Goal: Information Seeking & Learning: Learn about a topic

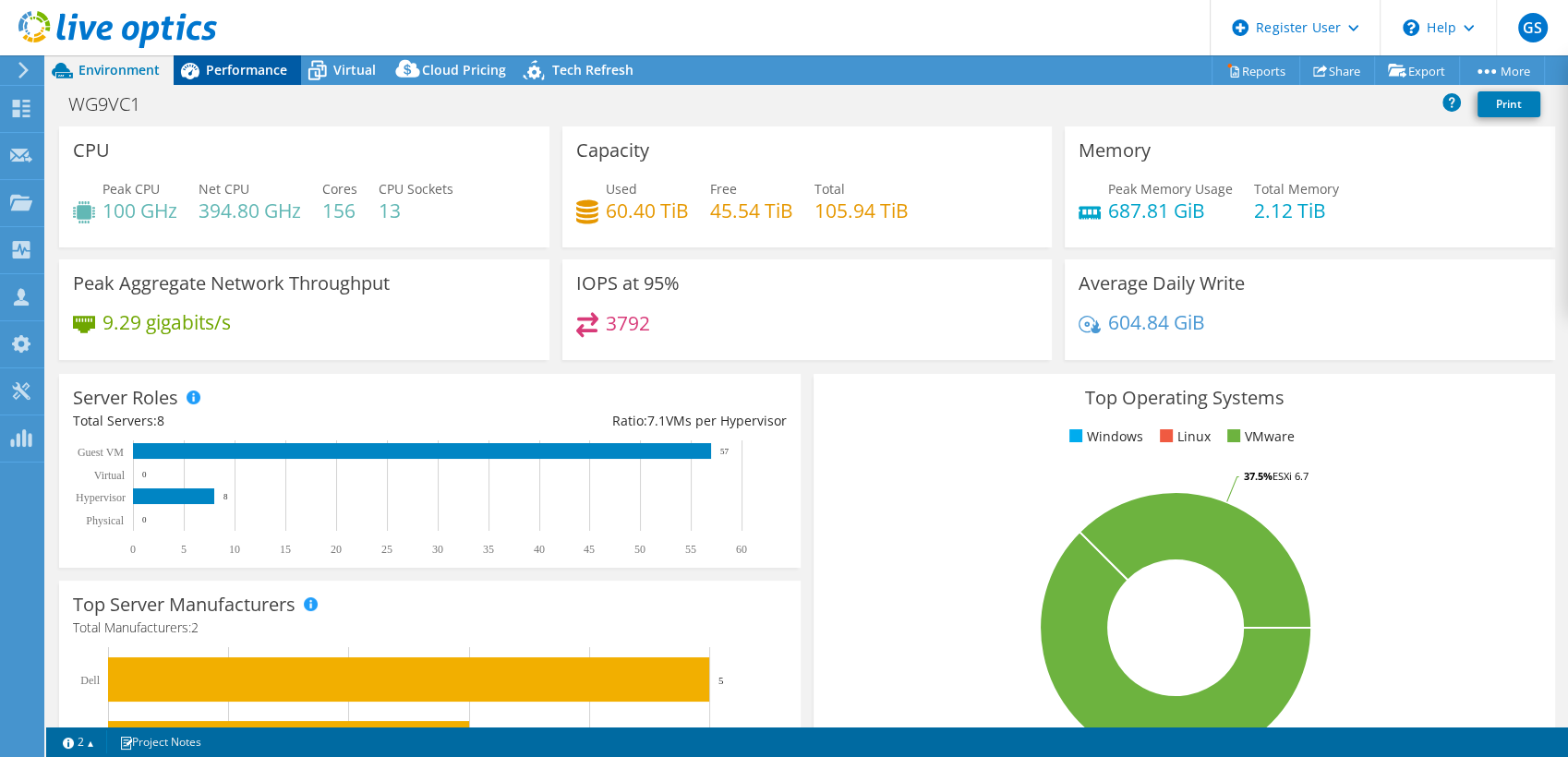
click at [229, 75] on span "Performance" at bounding box center [246, 70] width 81 height 18
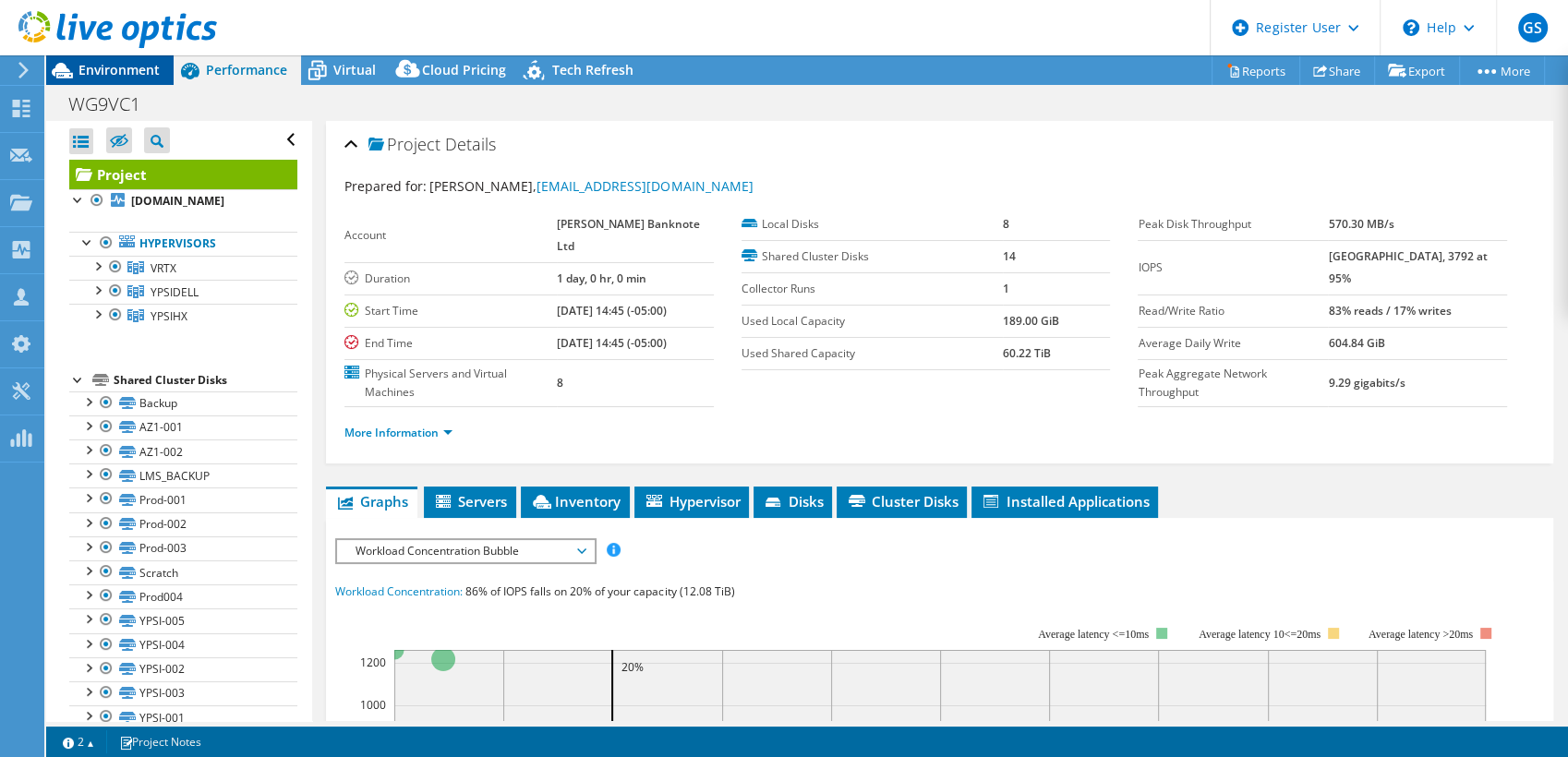
click at [124, 76] on span "Environment" at bounding box center [119, 70] width 81 height 18
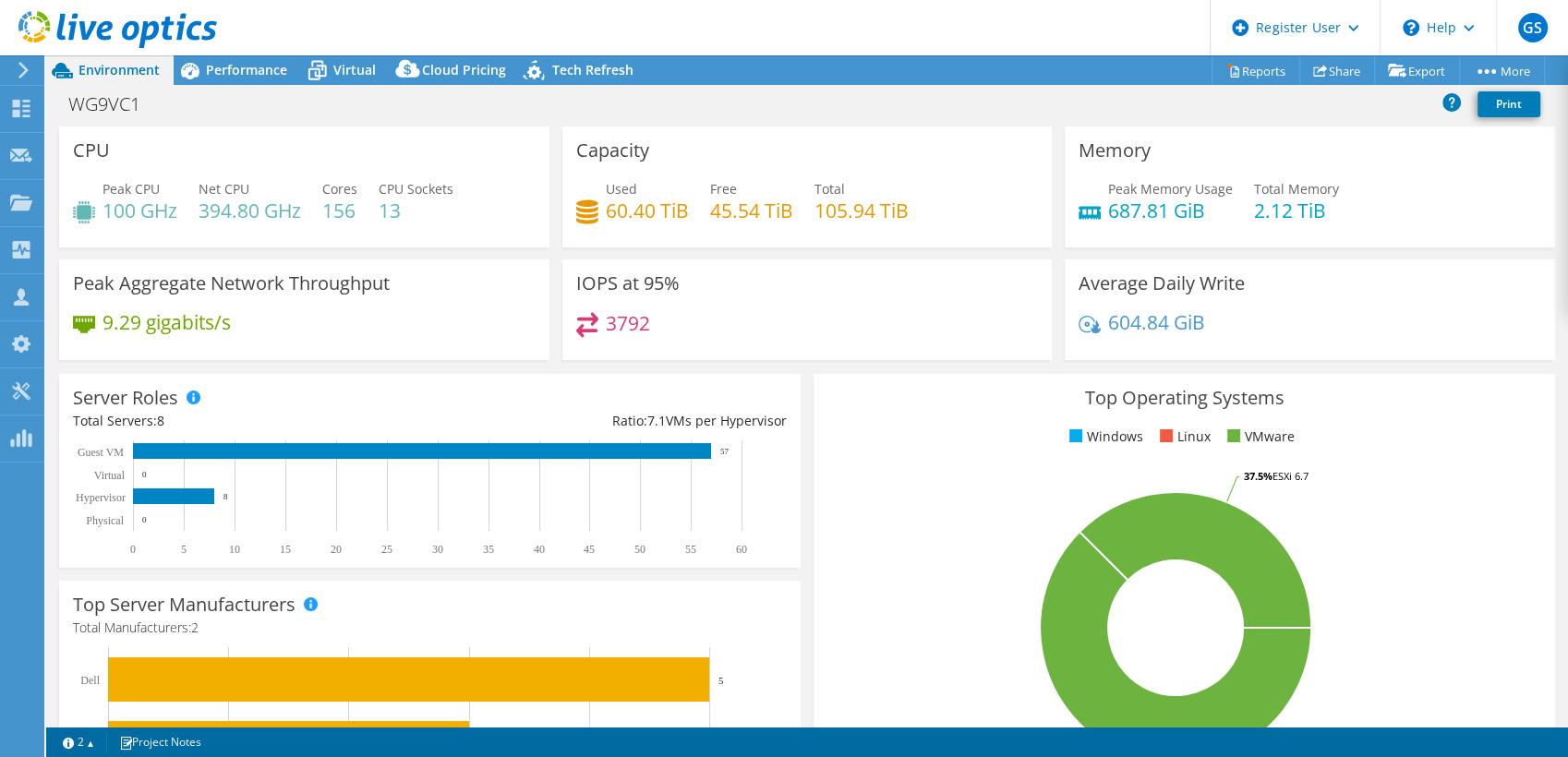
click at [1358, 334] on div "604.84 GiB" at bounding box center [1310, 331] width 463 height 39
click at [259, 62] on span "Performance" at bounding box center [246, 70] width 81 height 18
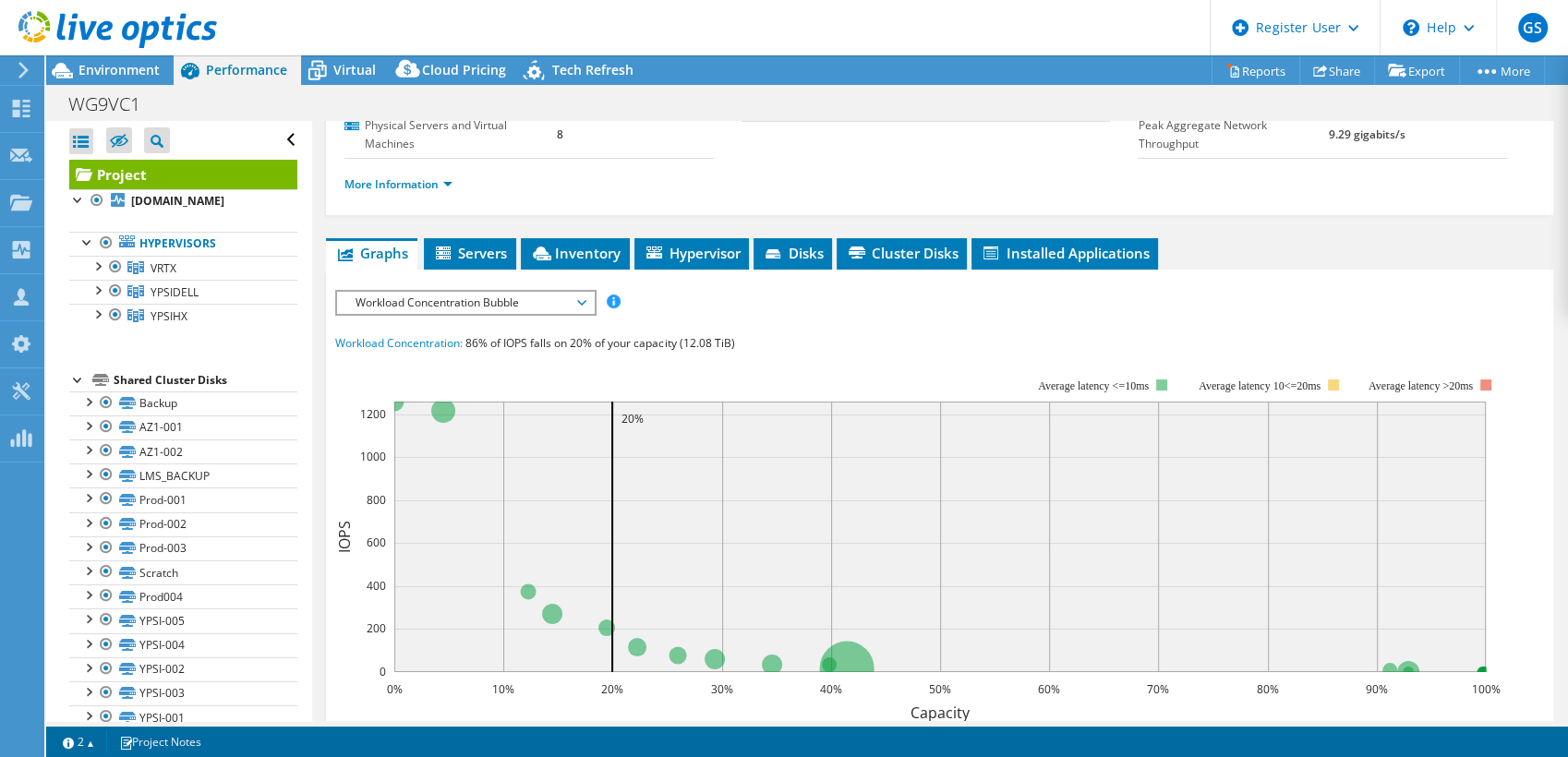
scroll to position [249, 0]
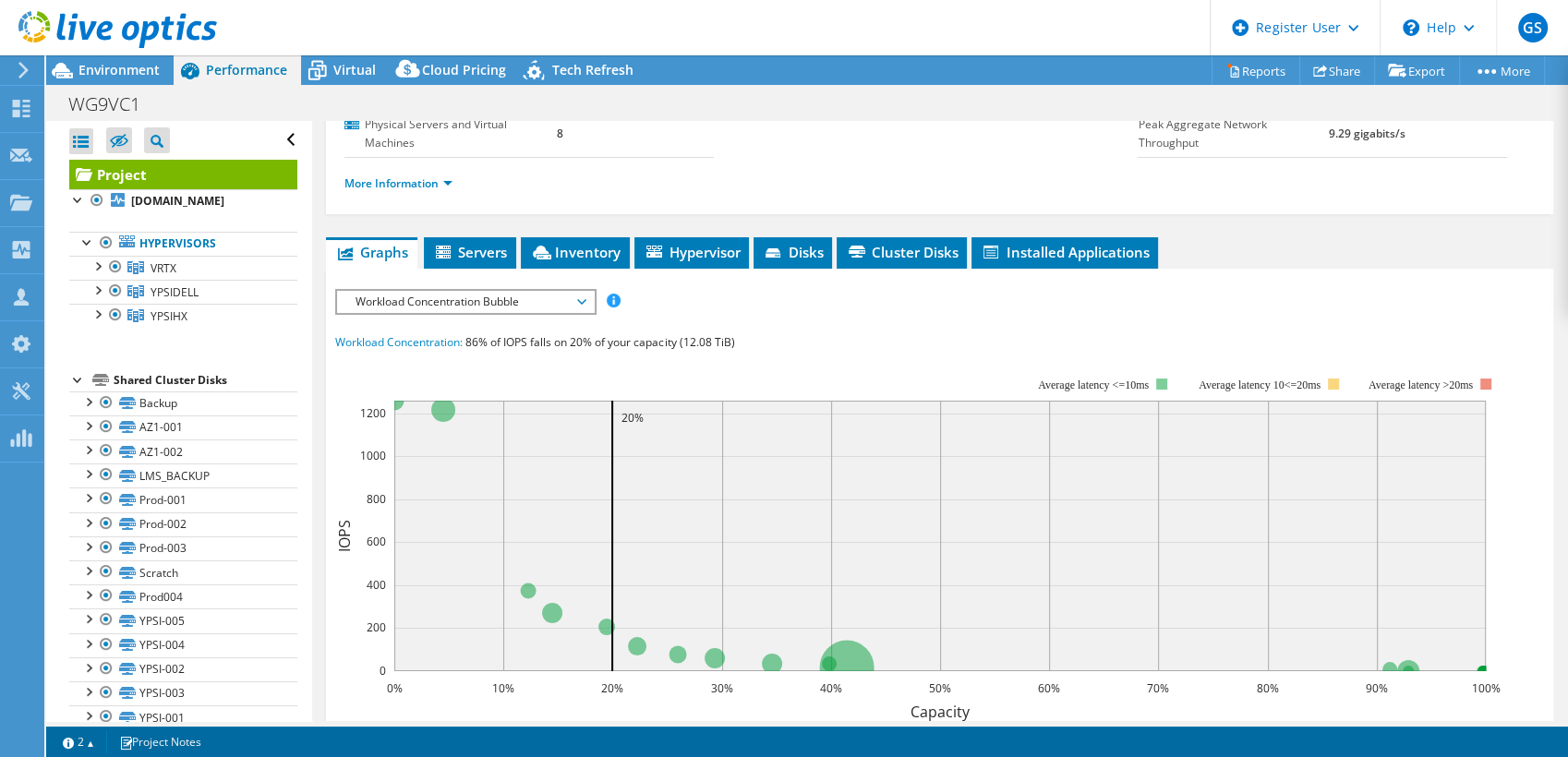
click at [482, 291] on span "Workload Concentration Bubble" at bounding box center [465, 301] width 237 height 22
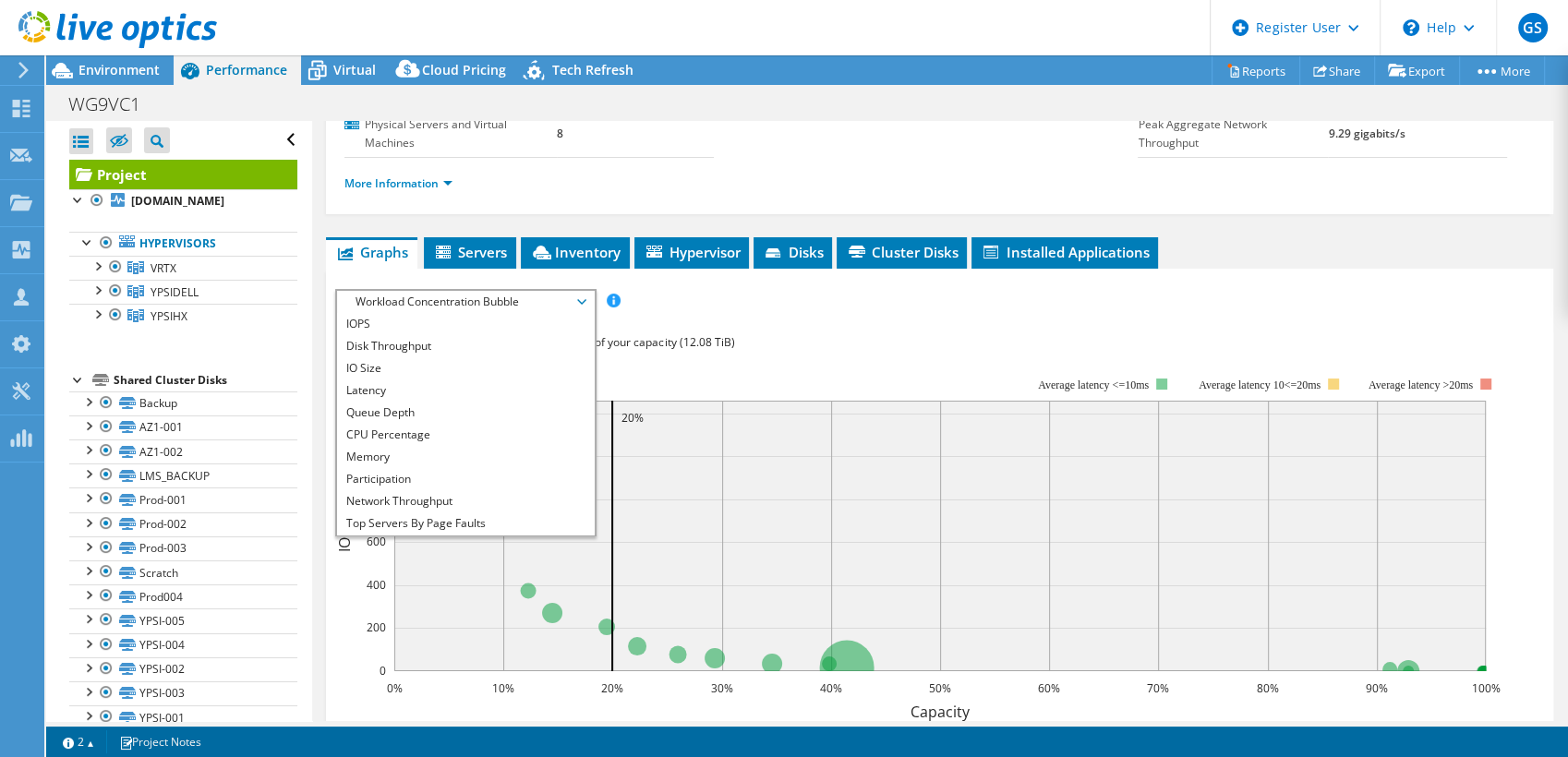
click at [422, 291] on span "Workload Concentration Bubble" at bounding box center [465, 301] width 237 height 22
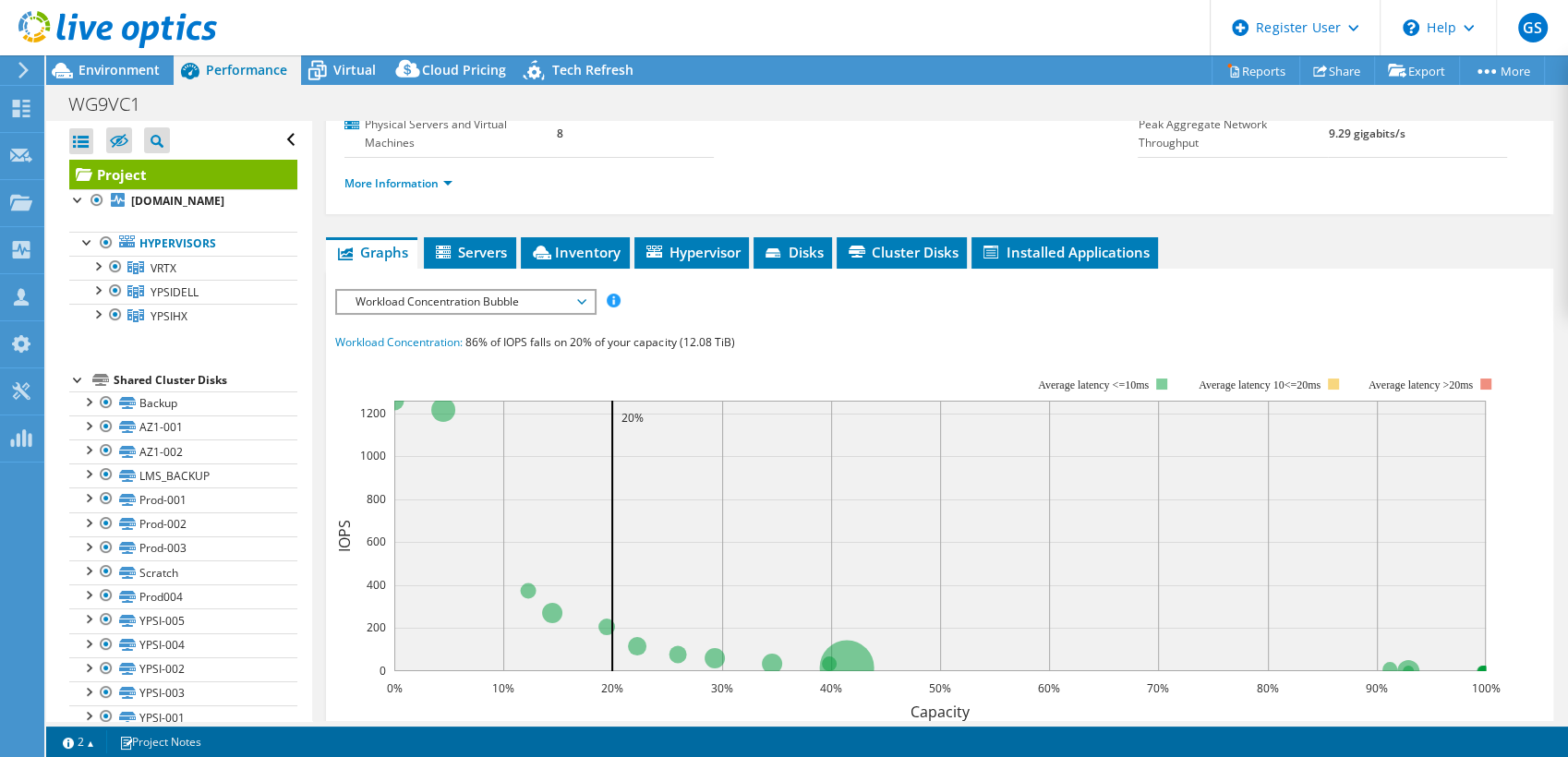
click at [419, 291] on span "Workload Concentration Bubble" at bounding box center [465, 301] width 237 height 22
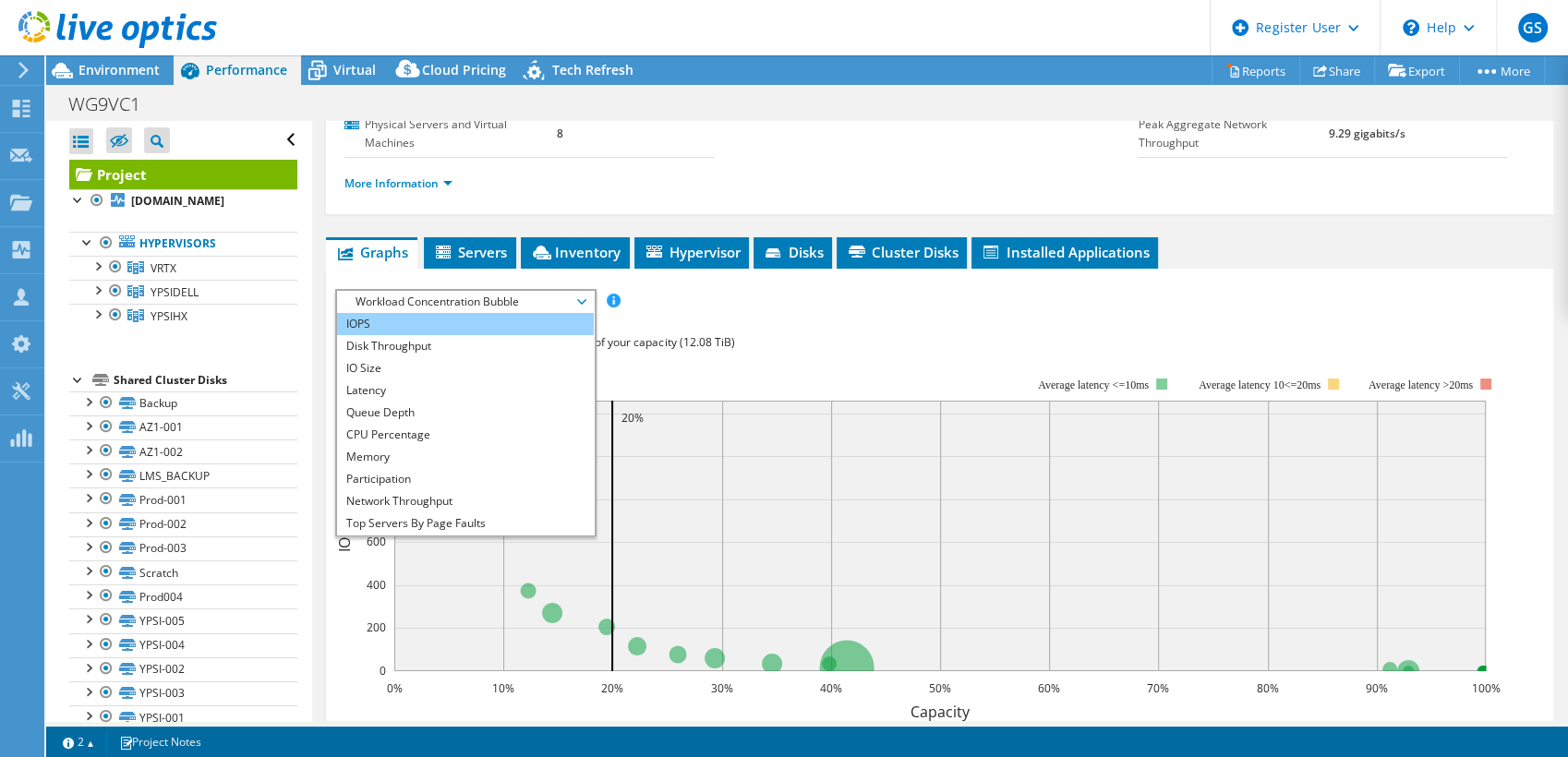
click at [399, 313] on li "IOPS" at bounding box center [465, 324] width 256 height 22
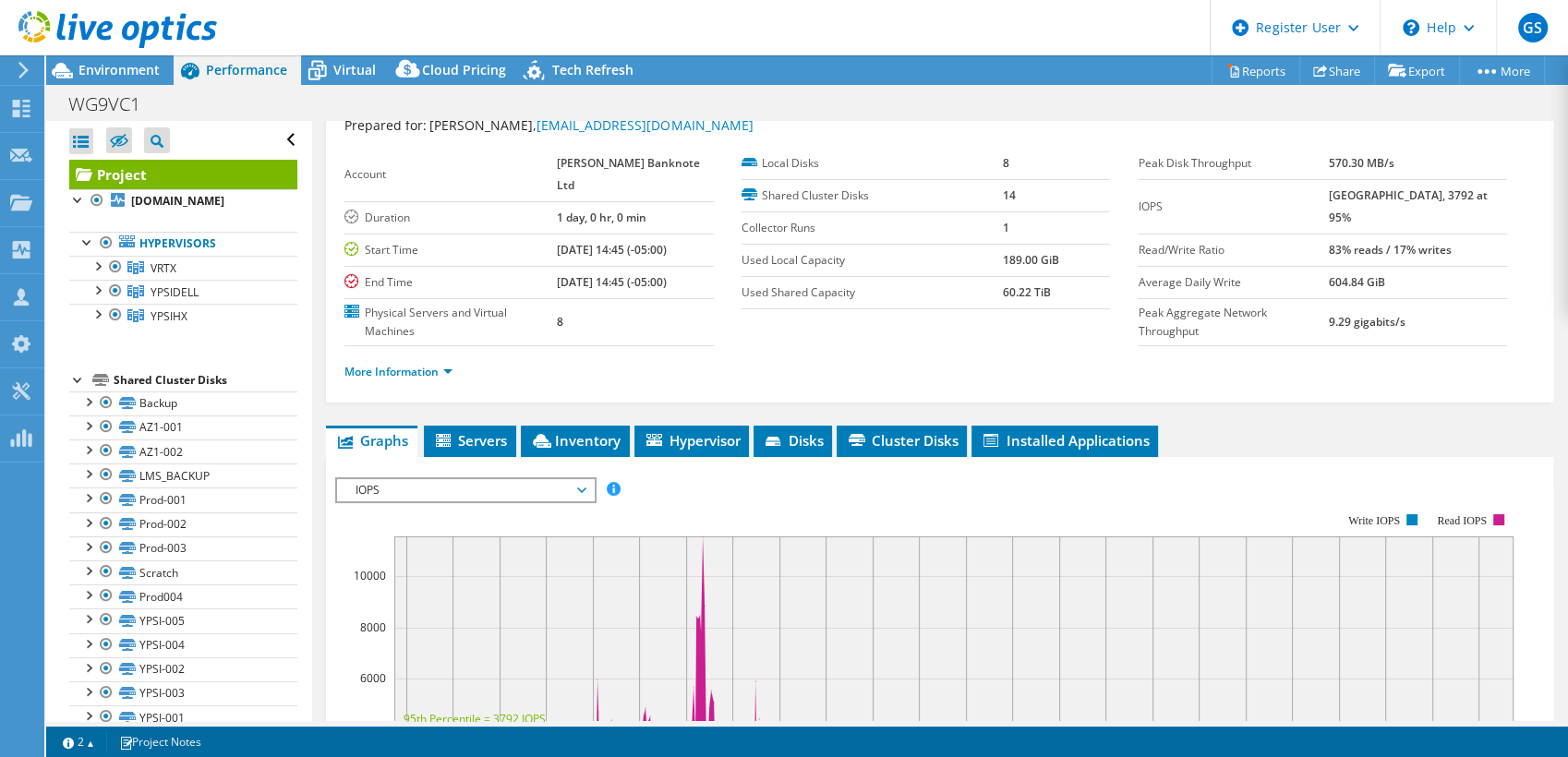
scroll to position [0, 0]
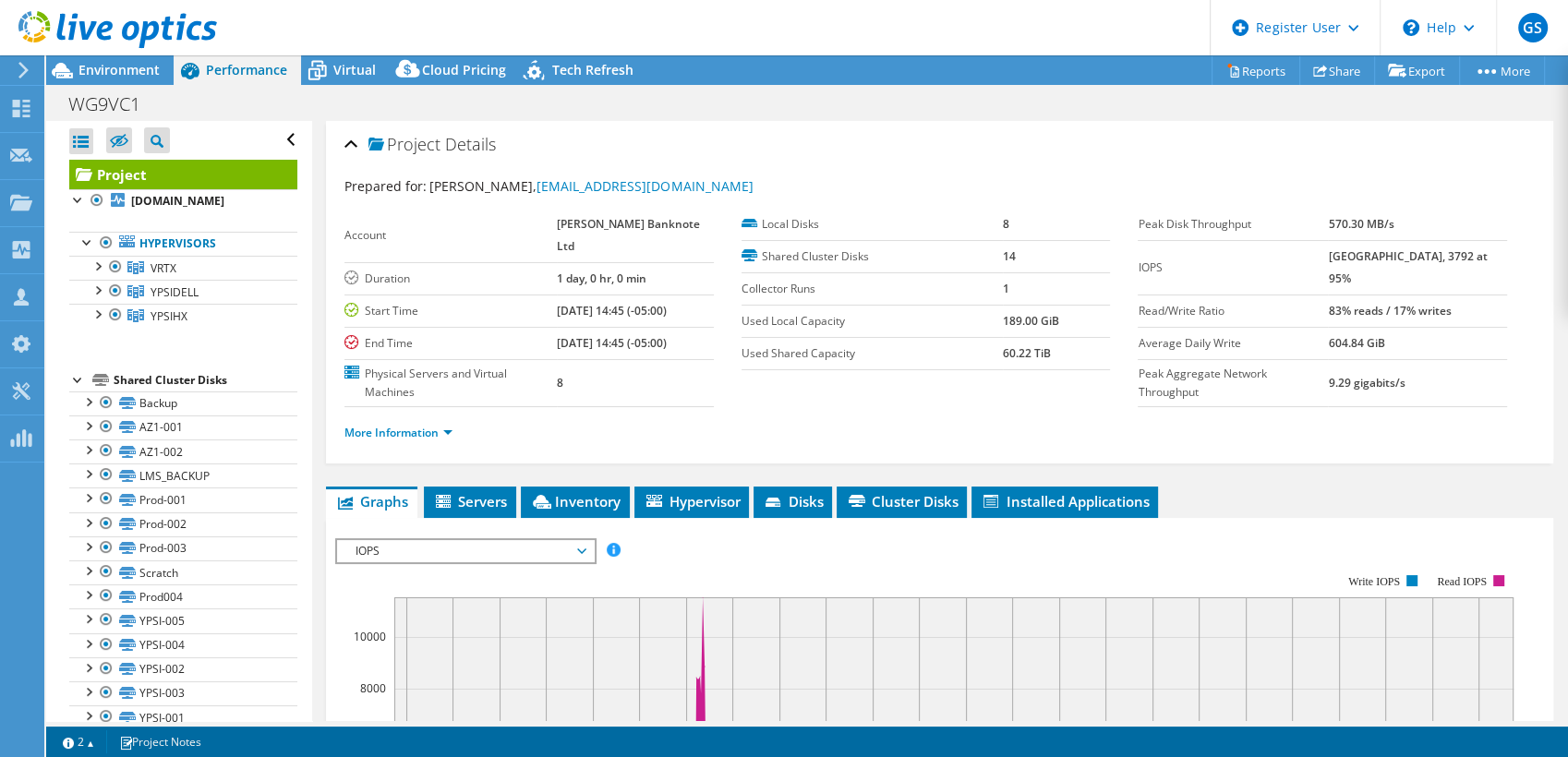
click at [401, 540] on span "IOPS" at bounding box center [465, 550] width 237 height 22
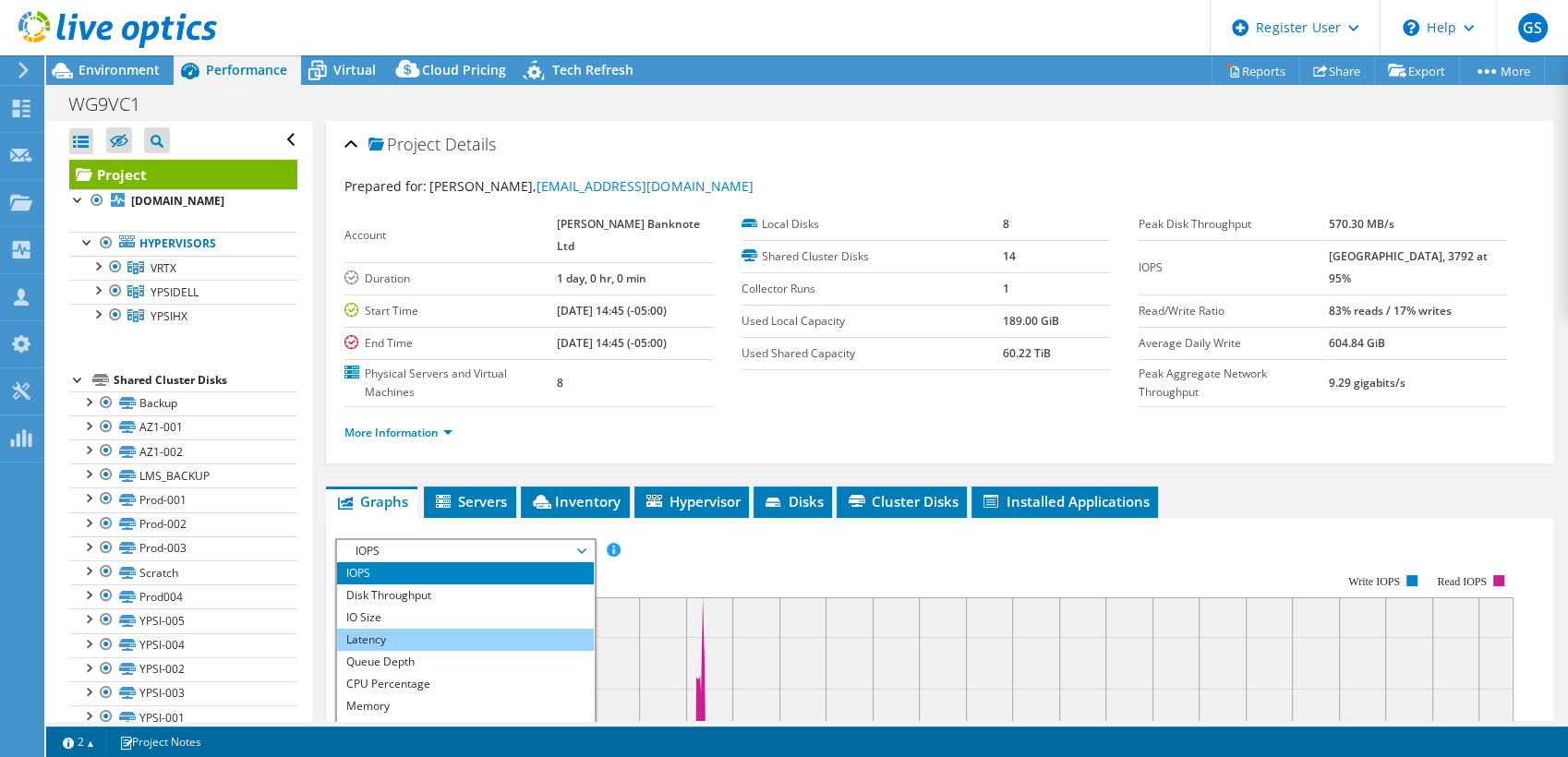
click at [412, 629] on li "Latency" at bounding box center [465, 639] width 256 height 22
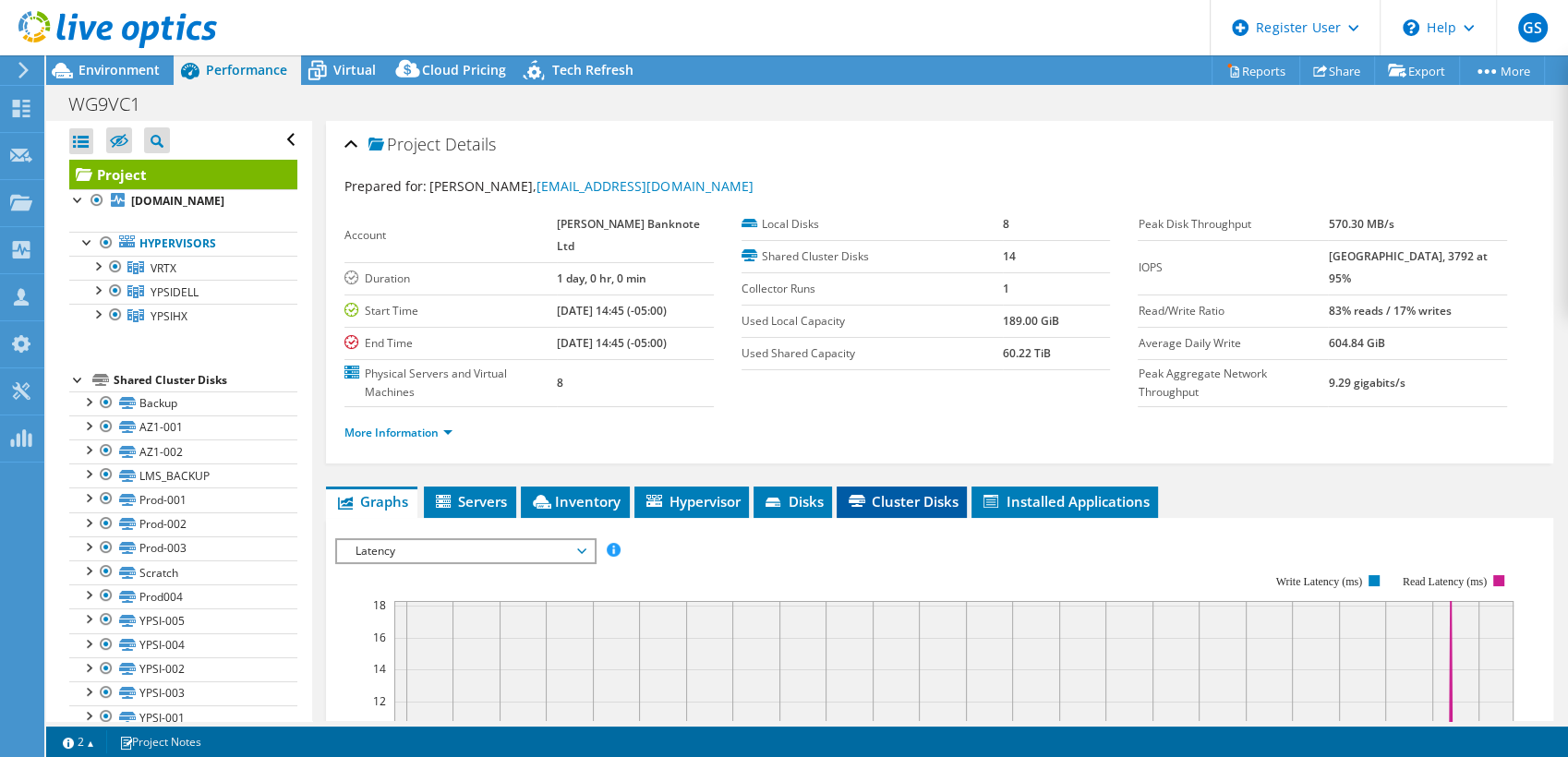
click at [884, 492] on span "Cluster Disks" at bounding box center [902, 501] width 112 height 19
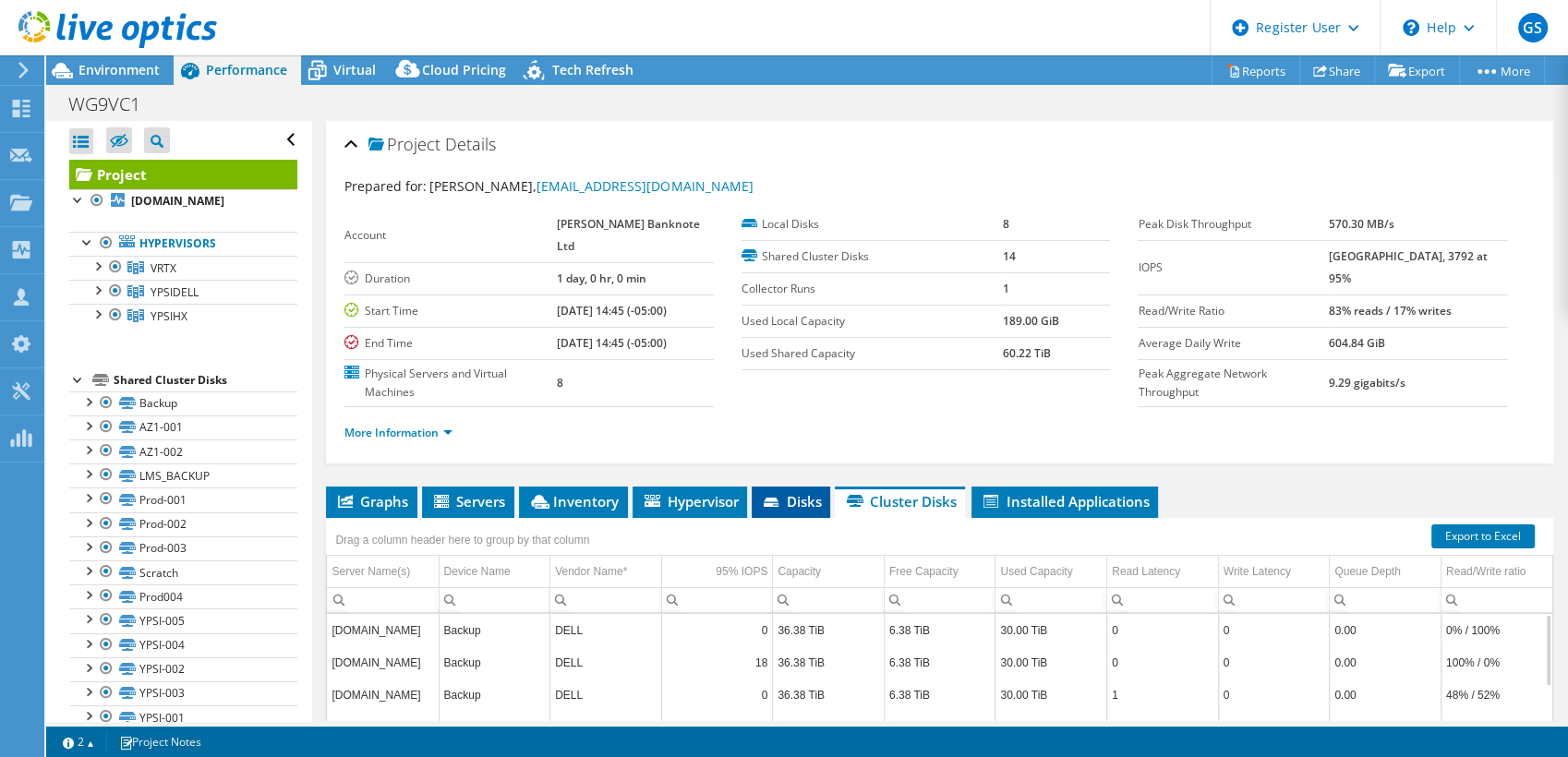
click at [764, 492] on span "Disks" at bounding box center [791, 501] width 60 height 19
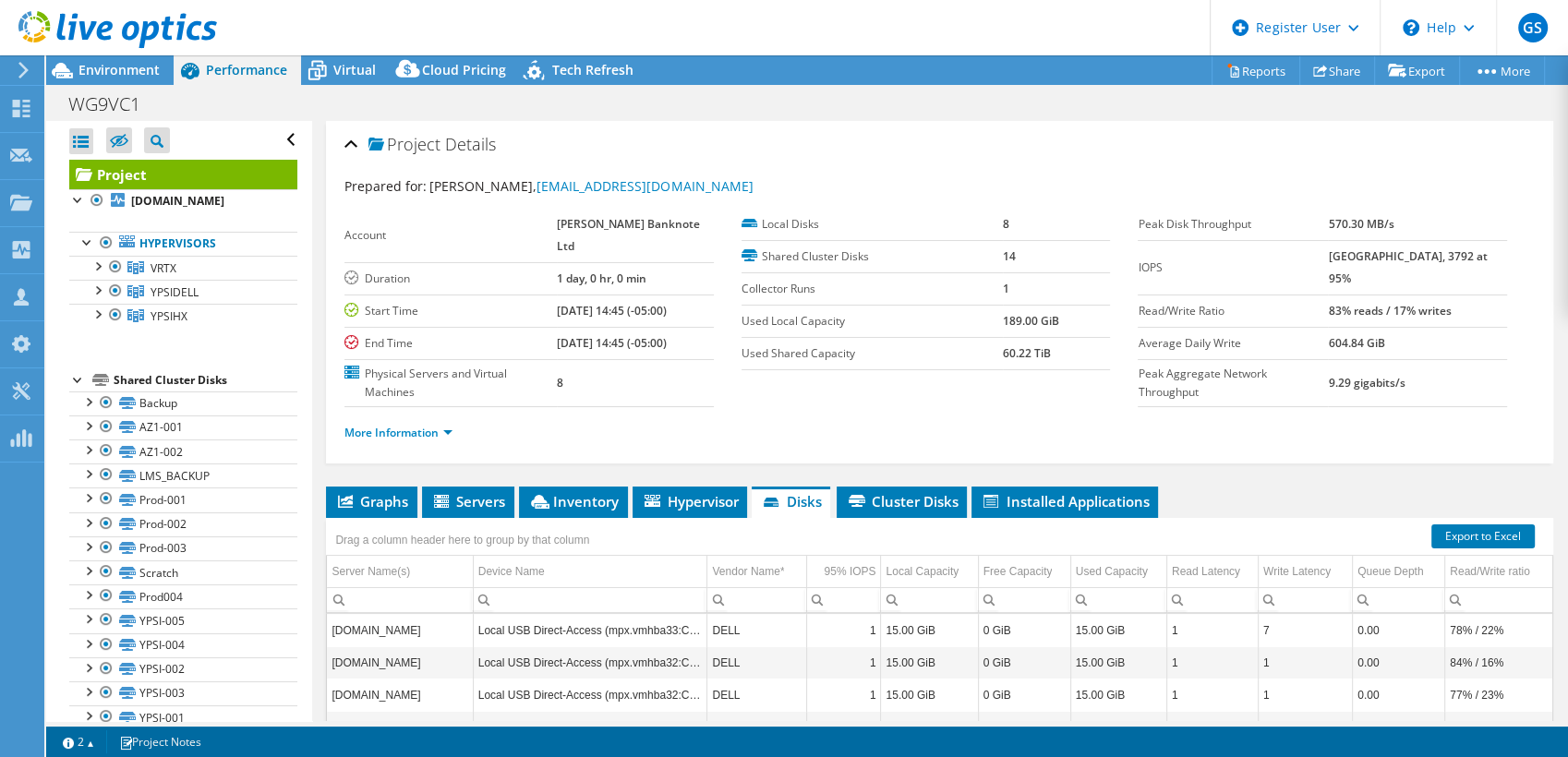
scroll to position [220, 0]
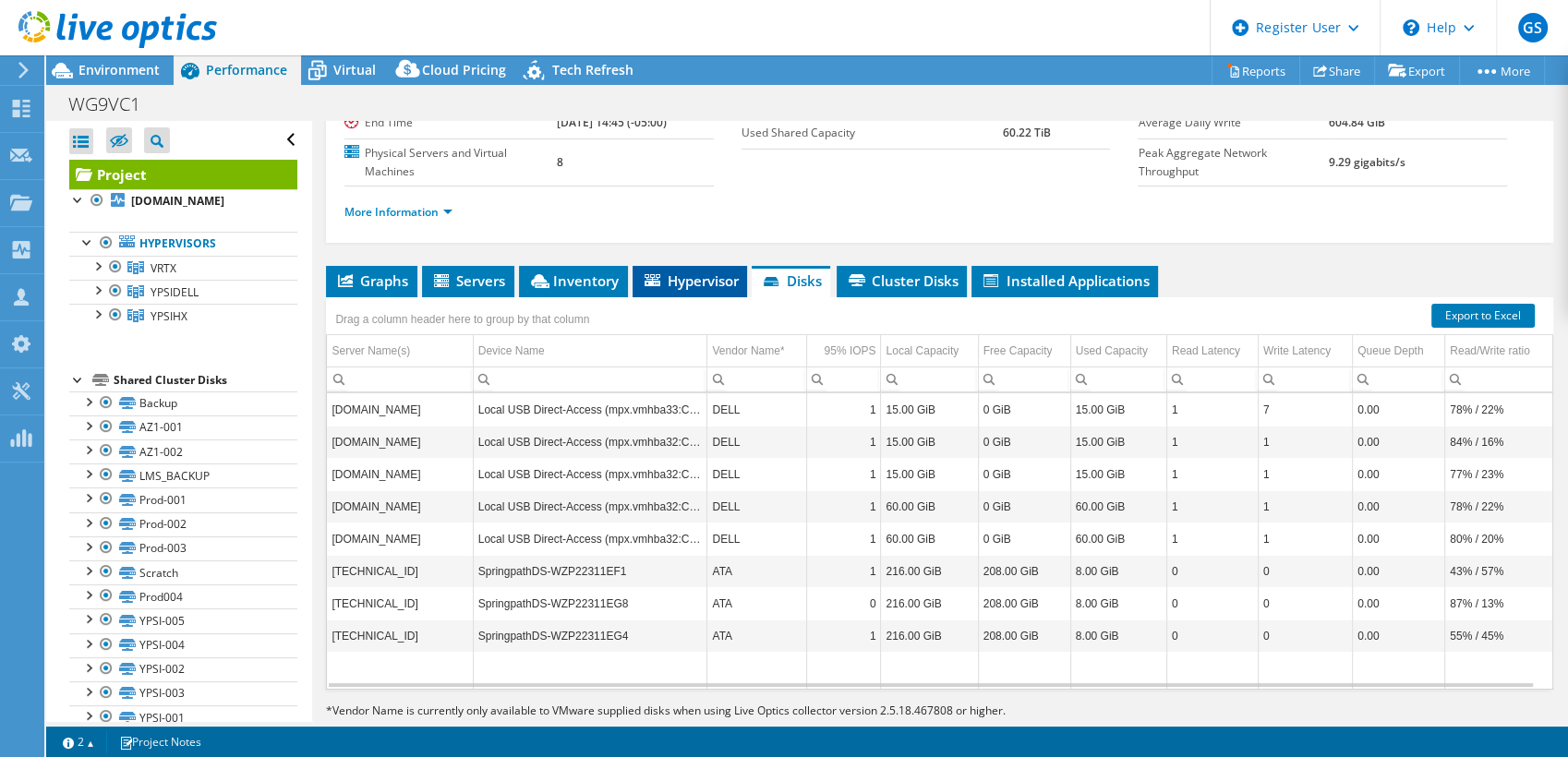
click at [652, 274] on icon at bounding box center [653, 280] width 16 height 12
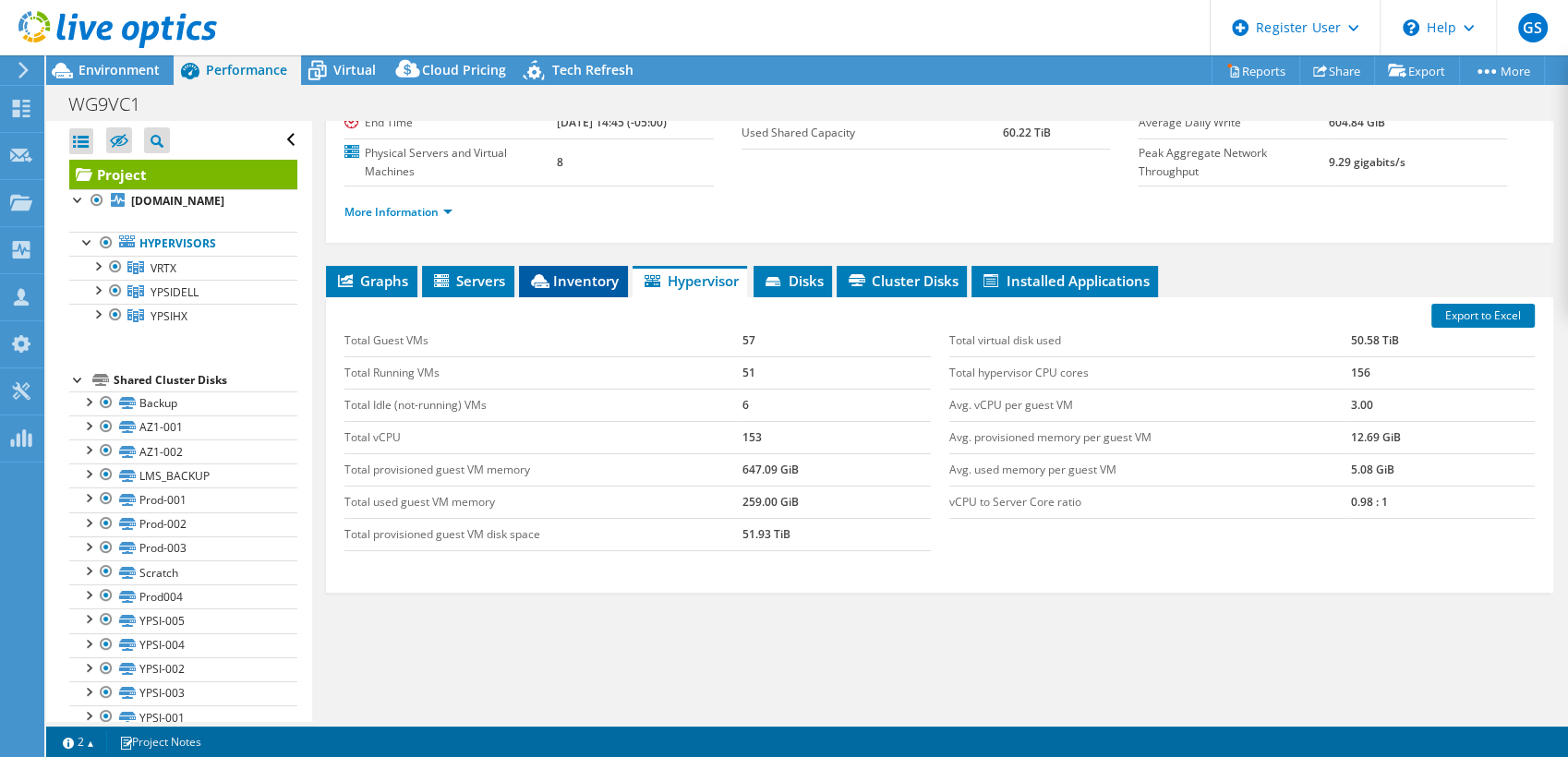
click at [557, 272] on span "Inventory" at bounding box center [573, 281] width 91 height 19
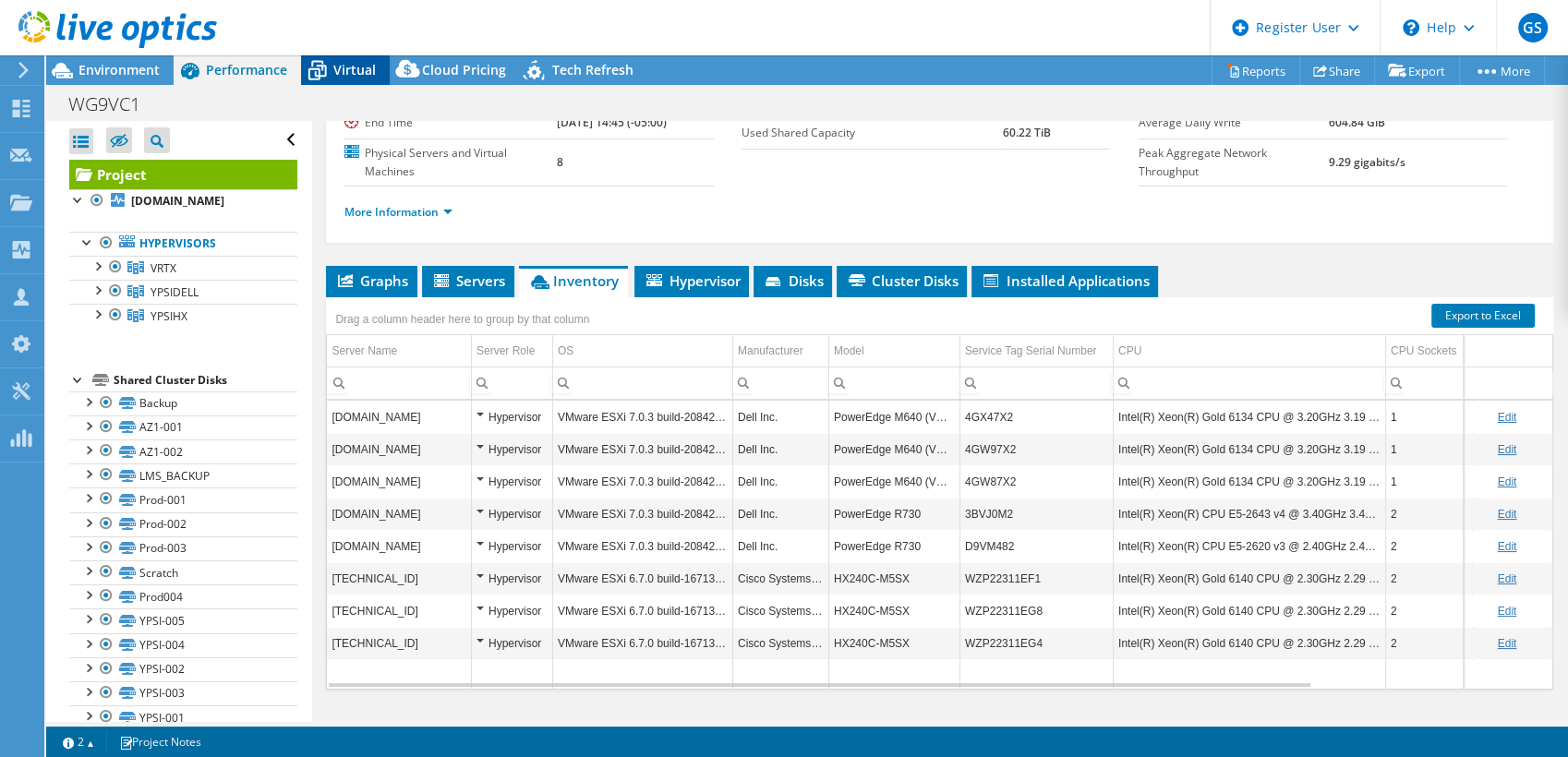
click at [337, 80] on div "Virtual" at bounding box center [346, 70] width 89 height 30
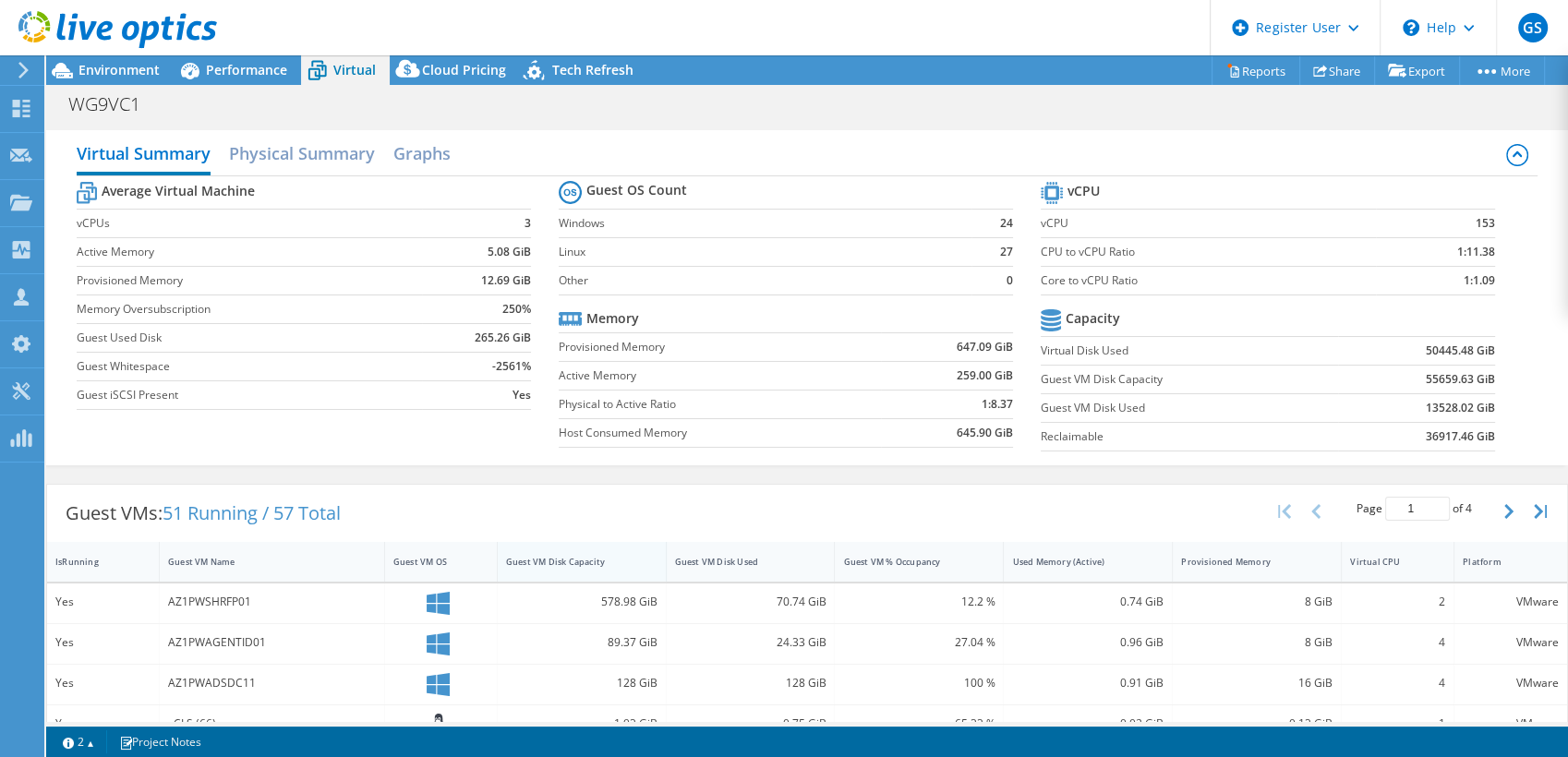
click at [596, 557] on div "Guest VM Disk Capacity" at bounding box center [570, 561] width 130 height 12
click at [695, 562] on div "Guest VM Disk Used" at bounding box center [740, 561] width 130 height 12
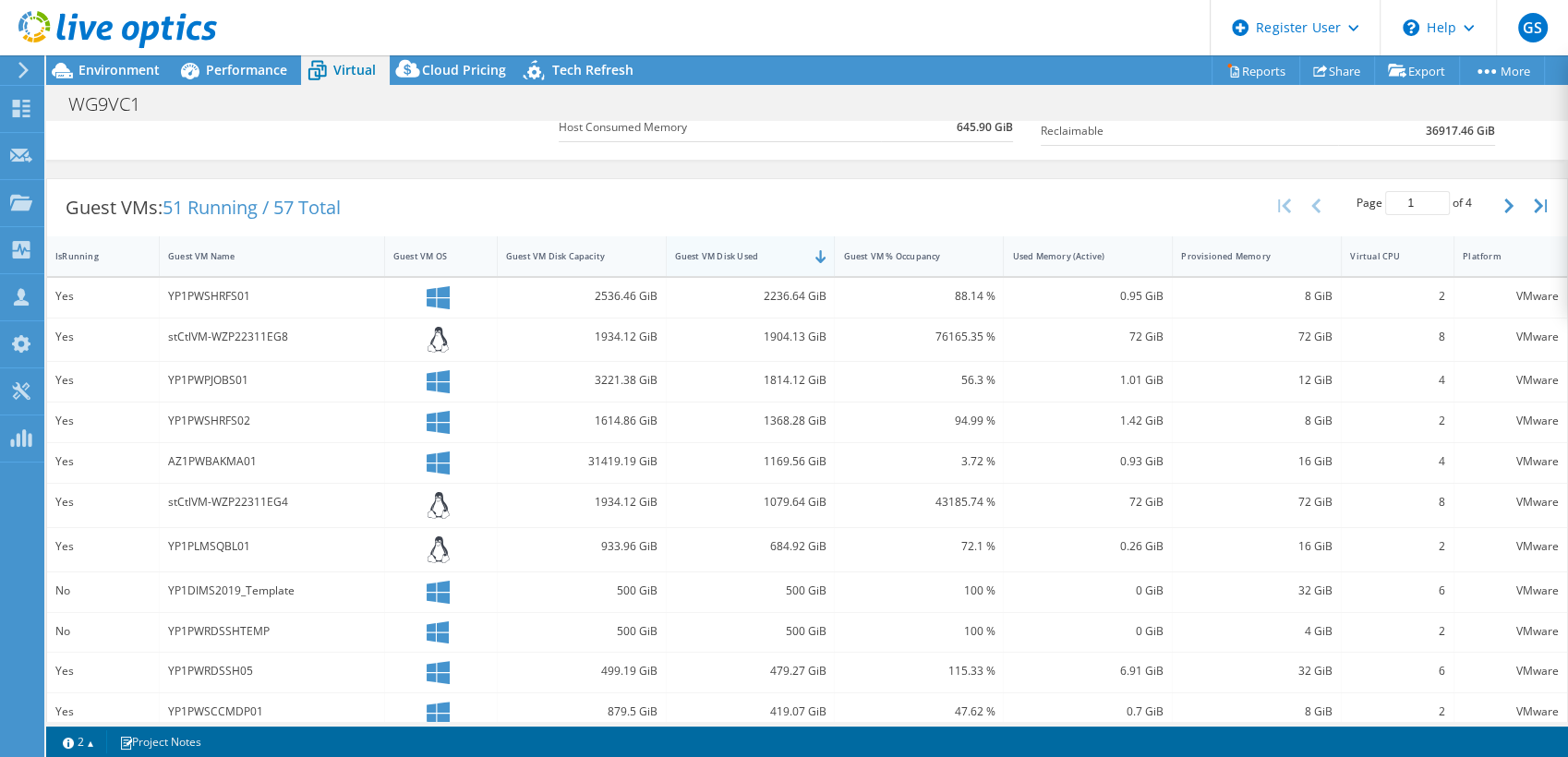
scroll to position [303, 0]
click at [695, 562] on div "684.92 GiB" at bounding box center [750, 551] width 169 height 43
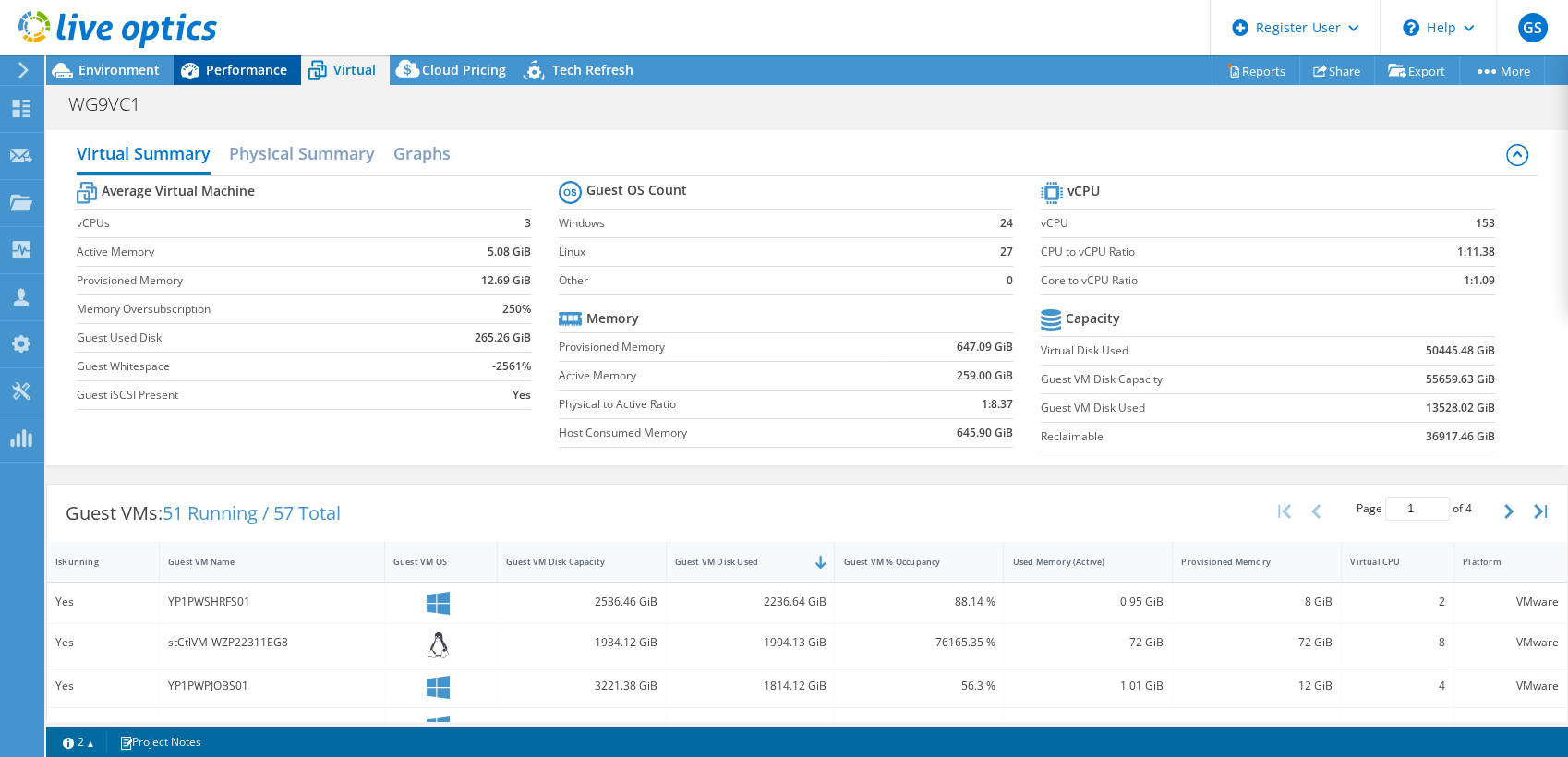
click at [218, 77] on span "Performance" at bounding box center [246, 70] width 81 height 18
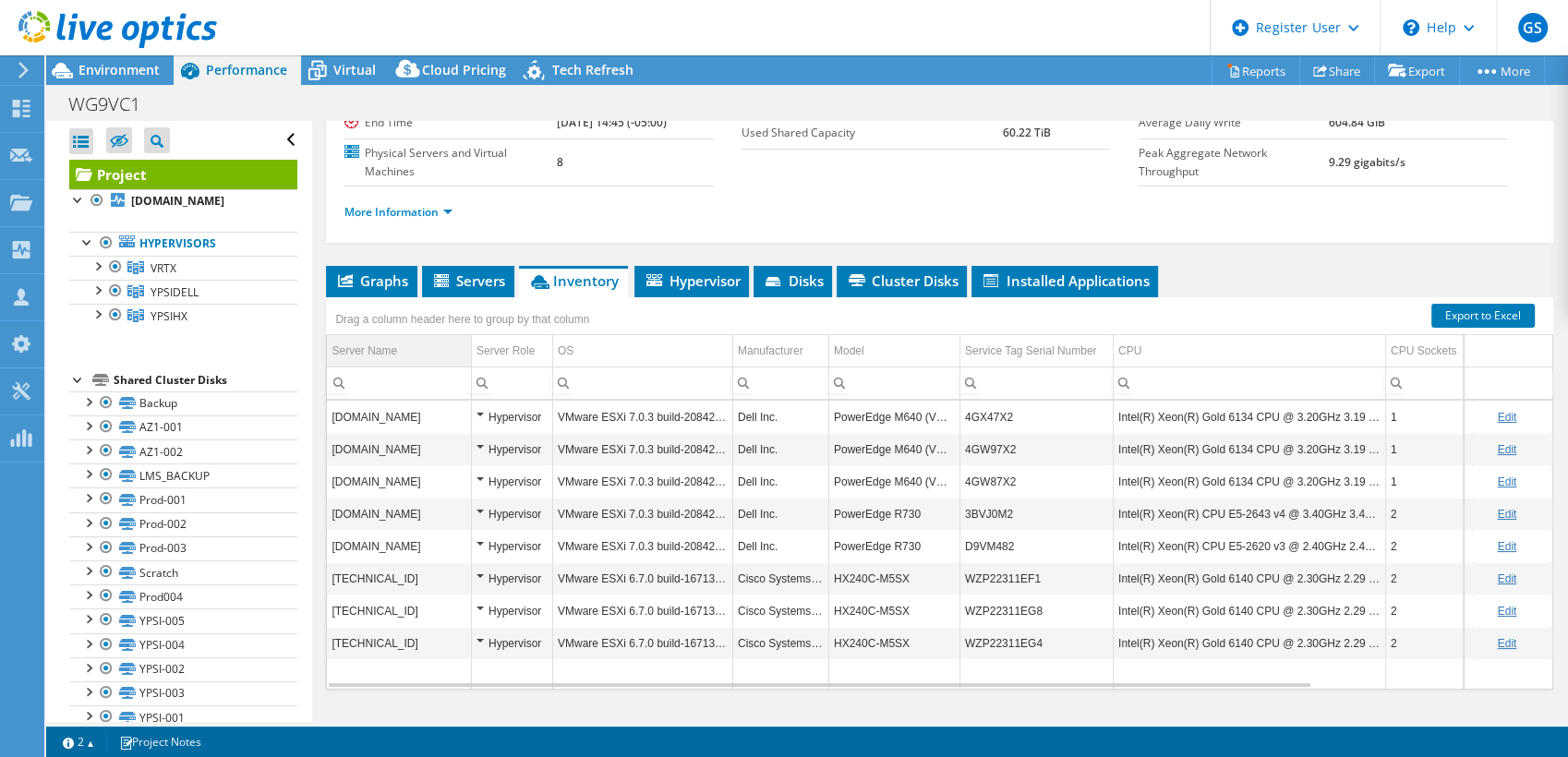
scroll to position [215, 0]
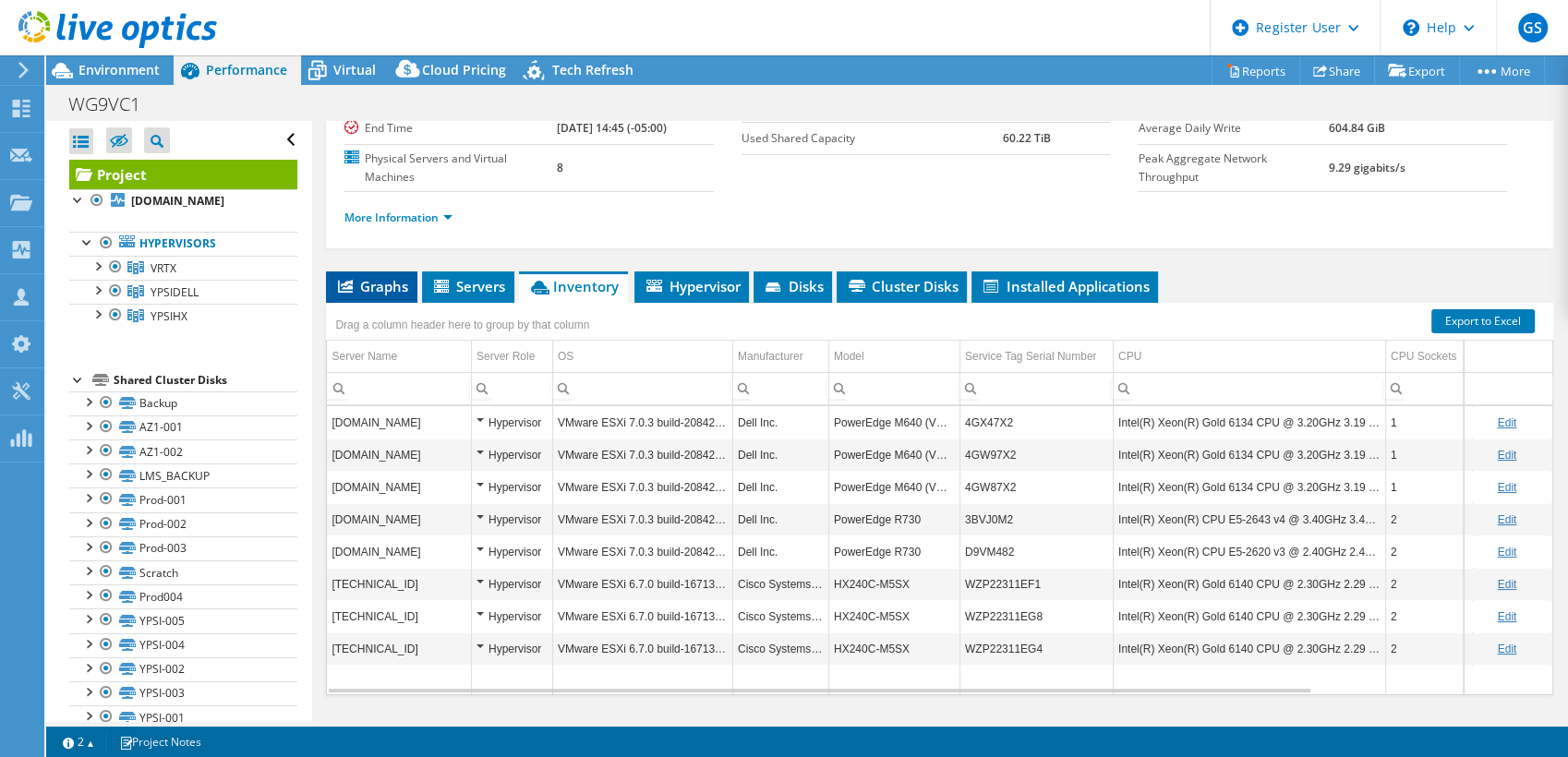
click at [361, 272] on li "Graphs" at bounding box center [372, 288] width 91 height 32
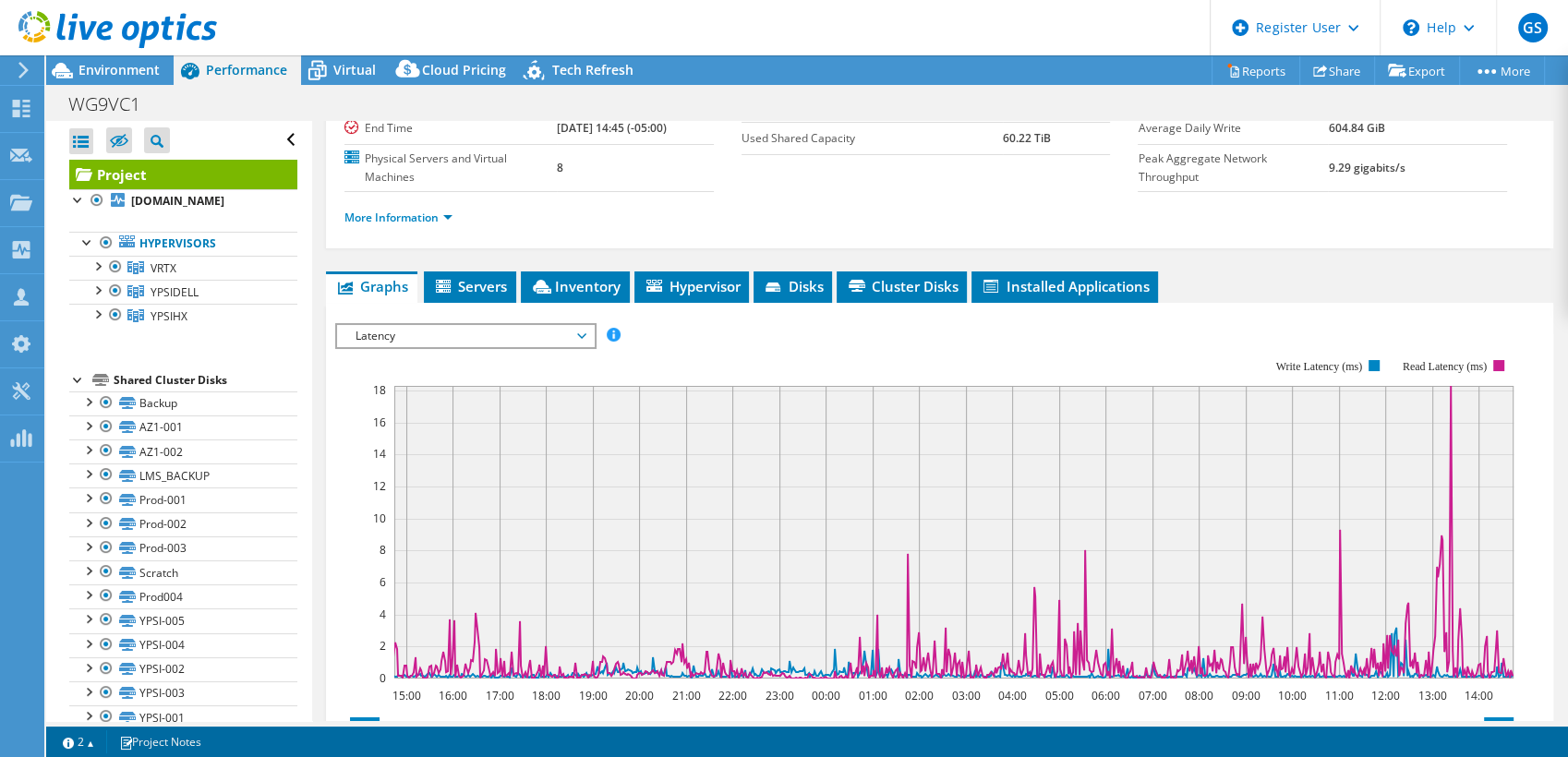
click at [424, 325] on span "Latency" at bounding box center [465, 336] width 237 height 22
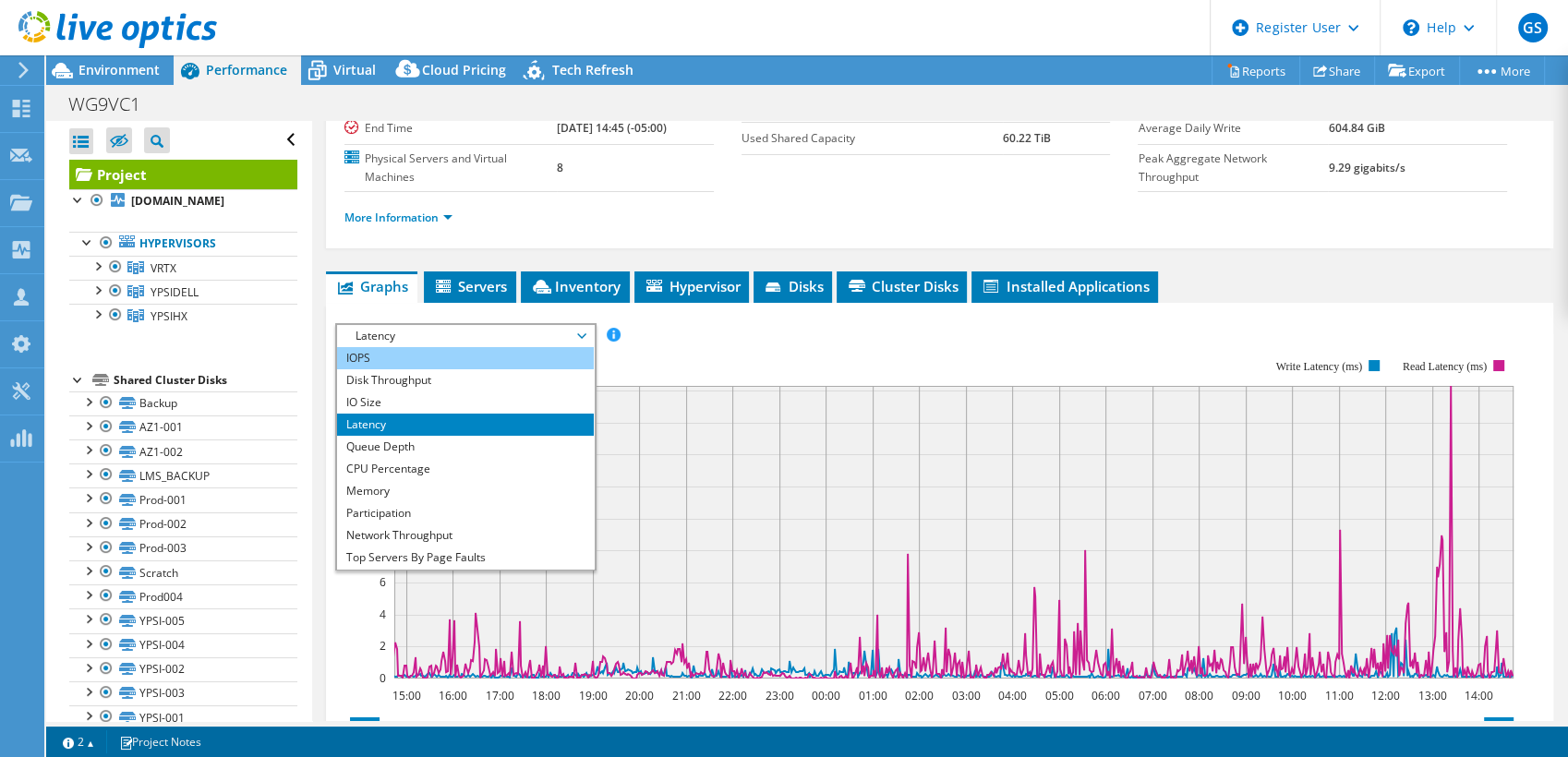
click at [395, 347] on li "IOPS" at bounding box center [465, 358] width 256 height 22
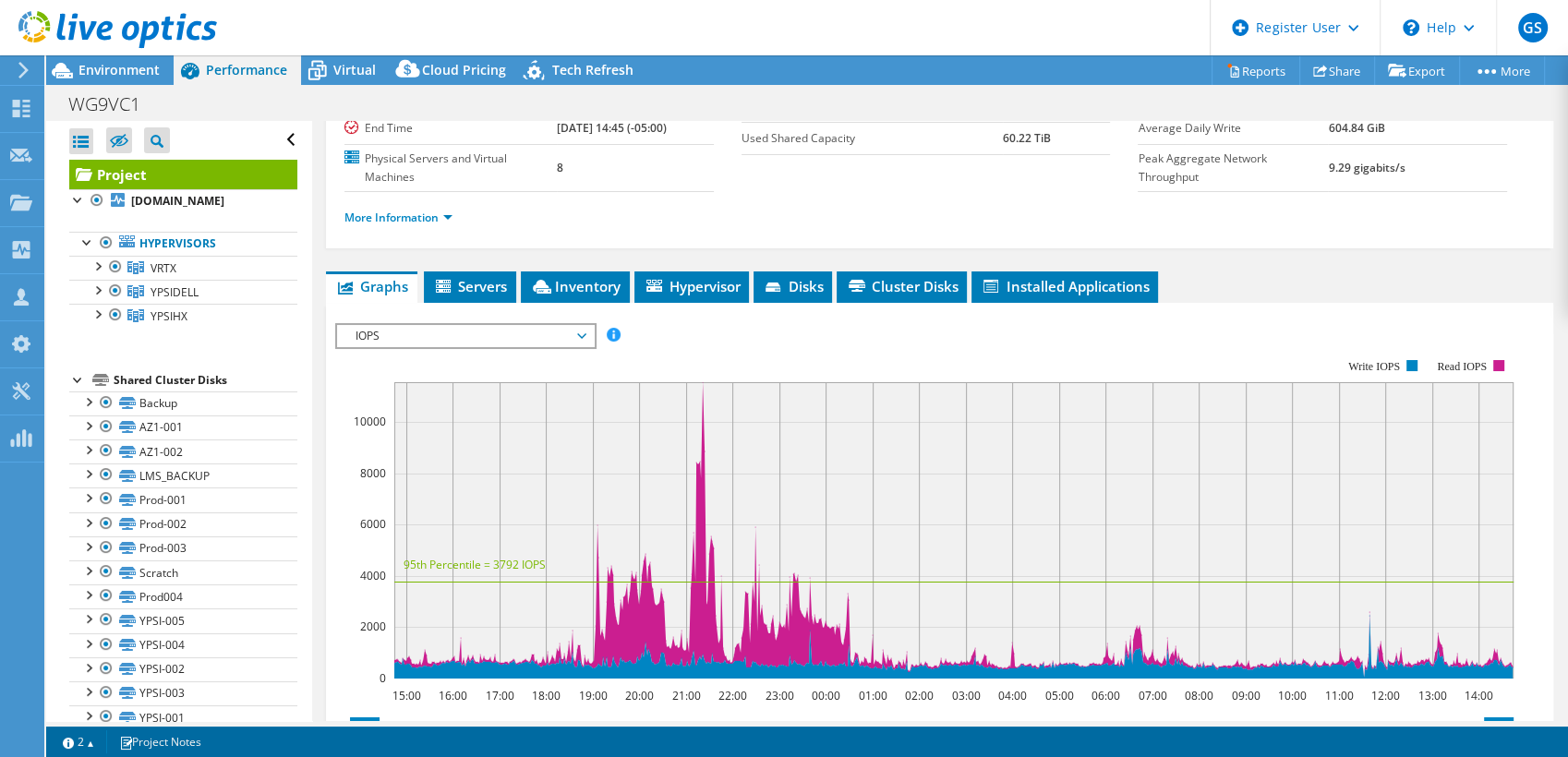
scroll to position [0, 0]
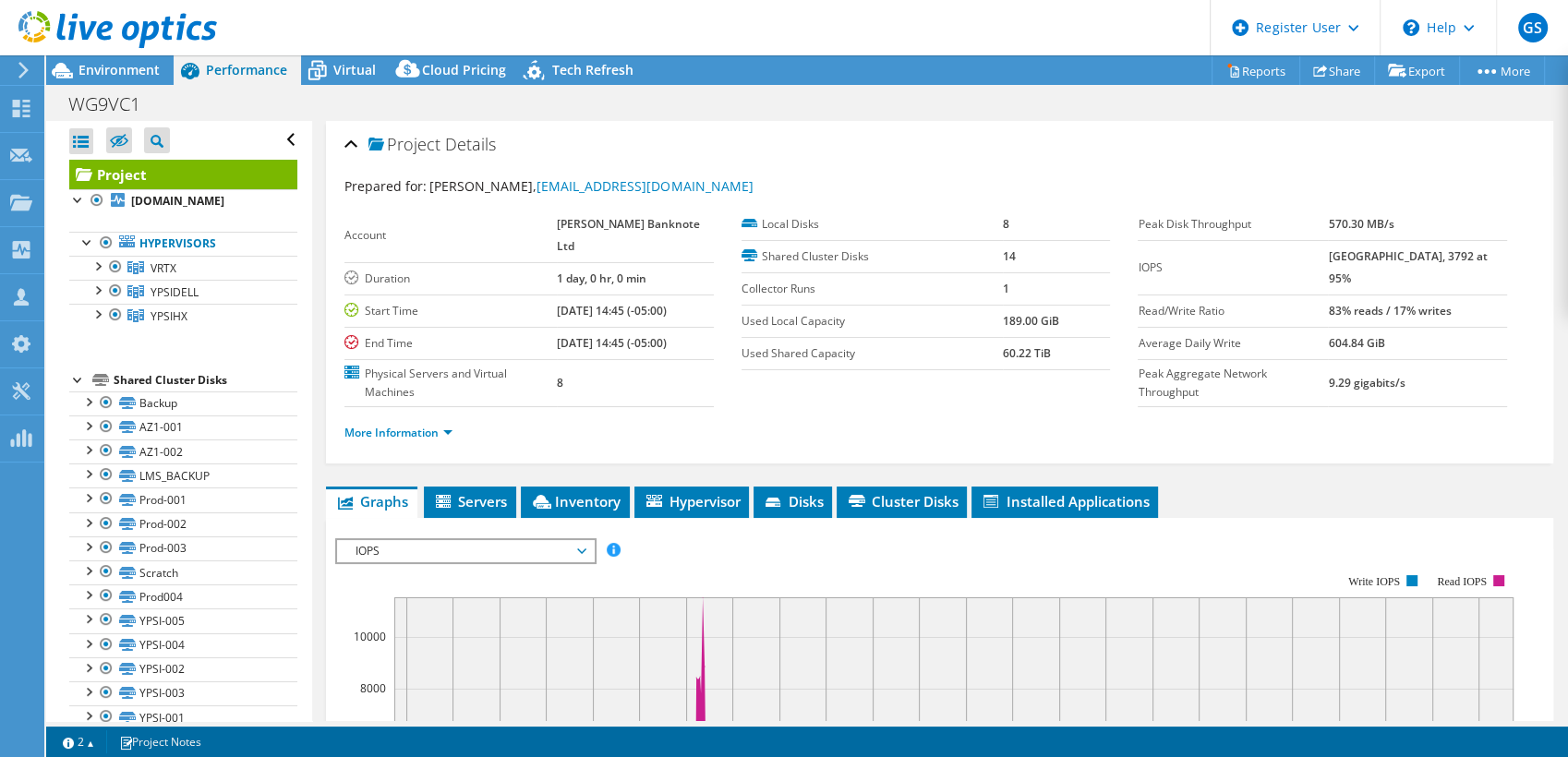
click at [117, 60] on div at bounding box center [109, 31] width 218 height 62
click at [118, 71] on span "Environment" at bounding box center [119, 70] width 81 height 18
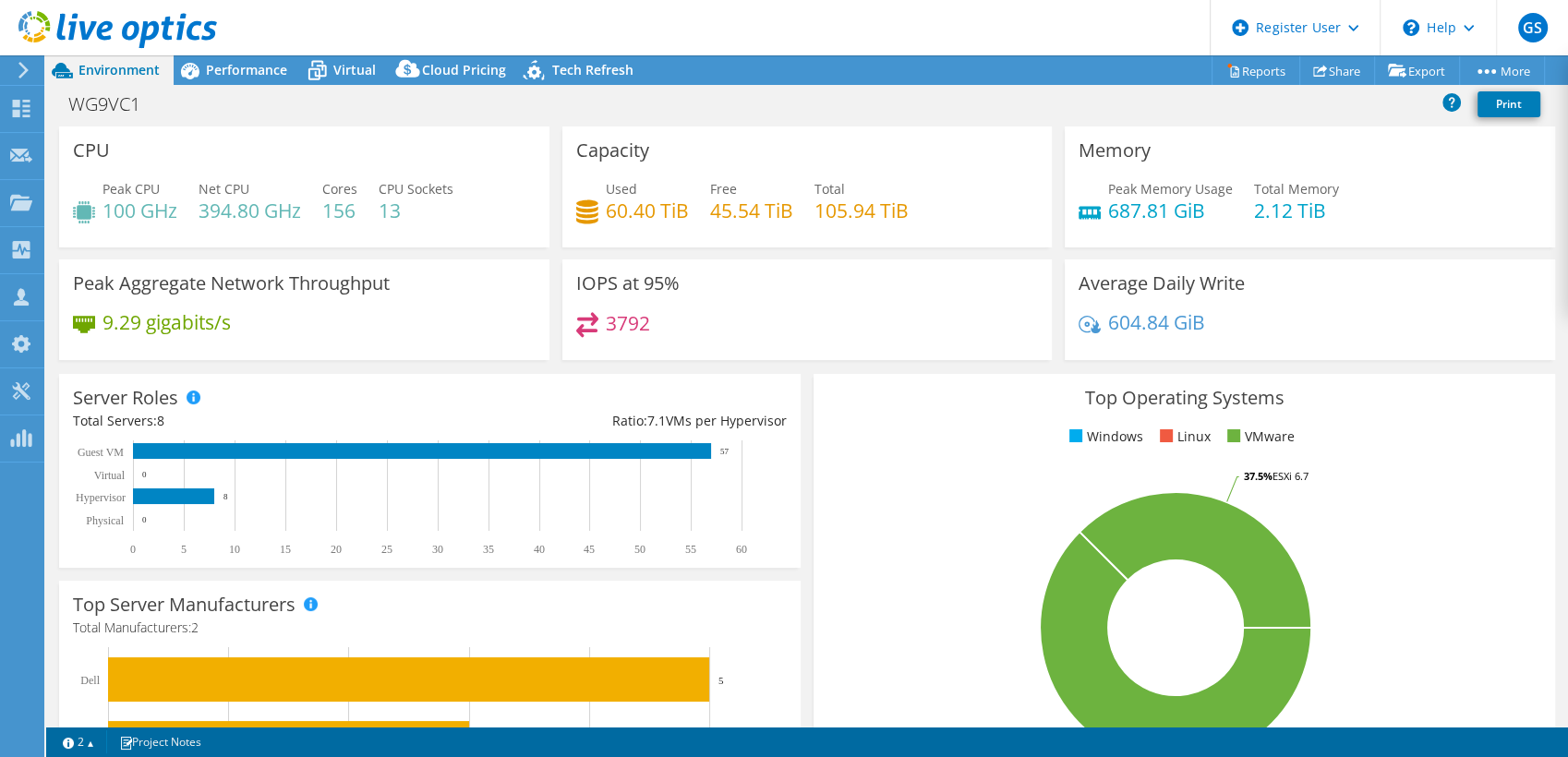
click at [1409, 378] on div "Top Operating Systems Windows Linux VMware 62.5% ESXi 7.0 37.5% ESXi 6.7" at bounding box center [1184, 594] width 741 height 442
click at [240, 77] on span "Performance" at bounding box center [246, 70] width 81 height 18
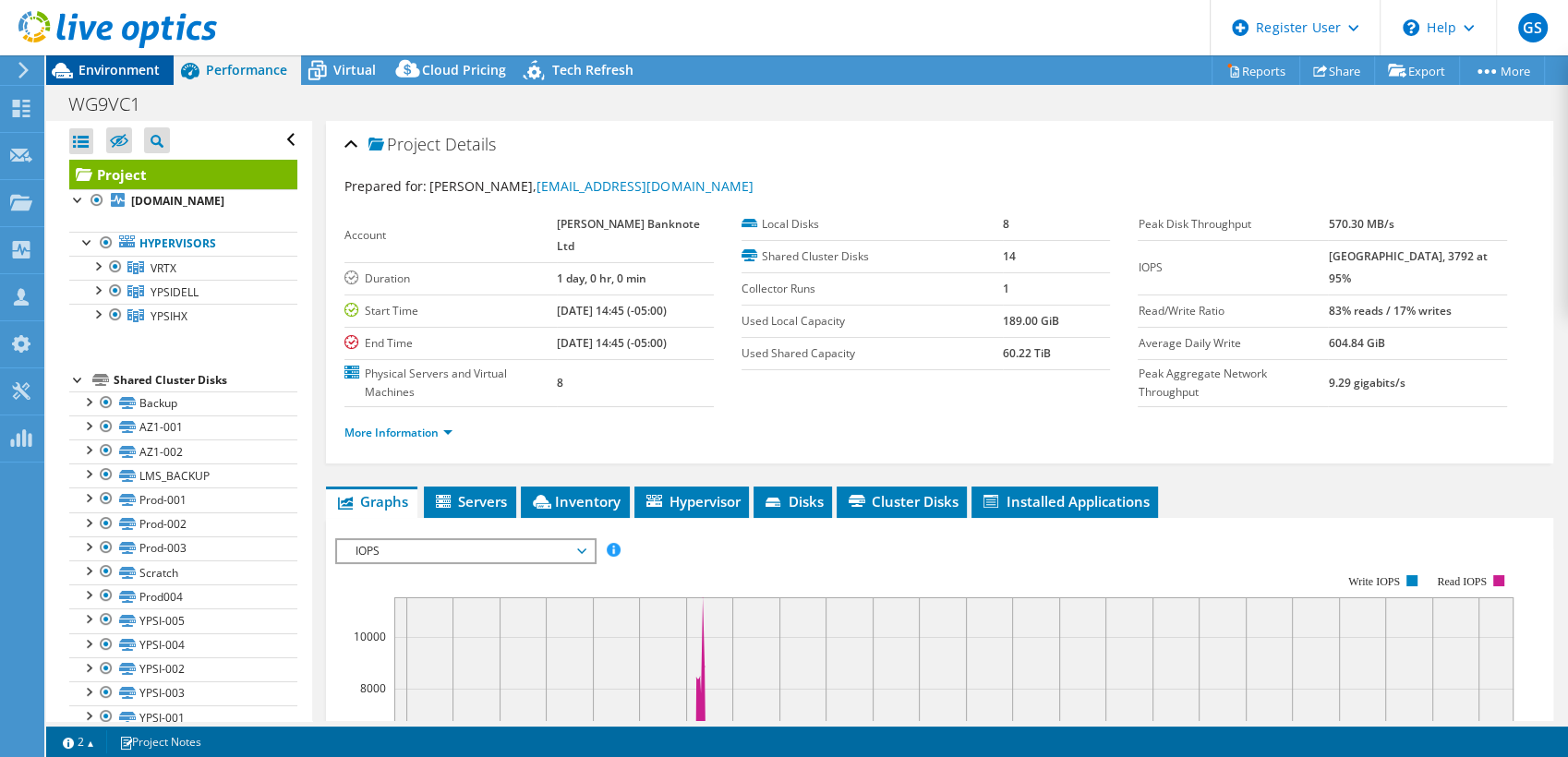
click at [134, 68] on span "Environment" at bounding box center [119, 70] width 81 height 18
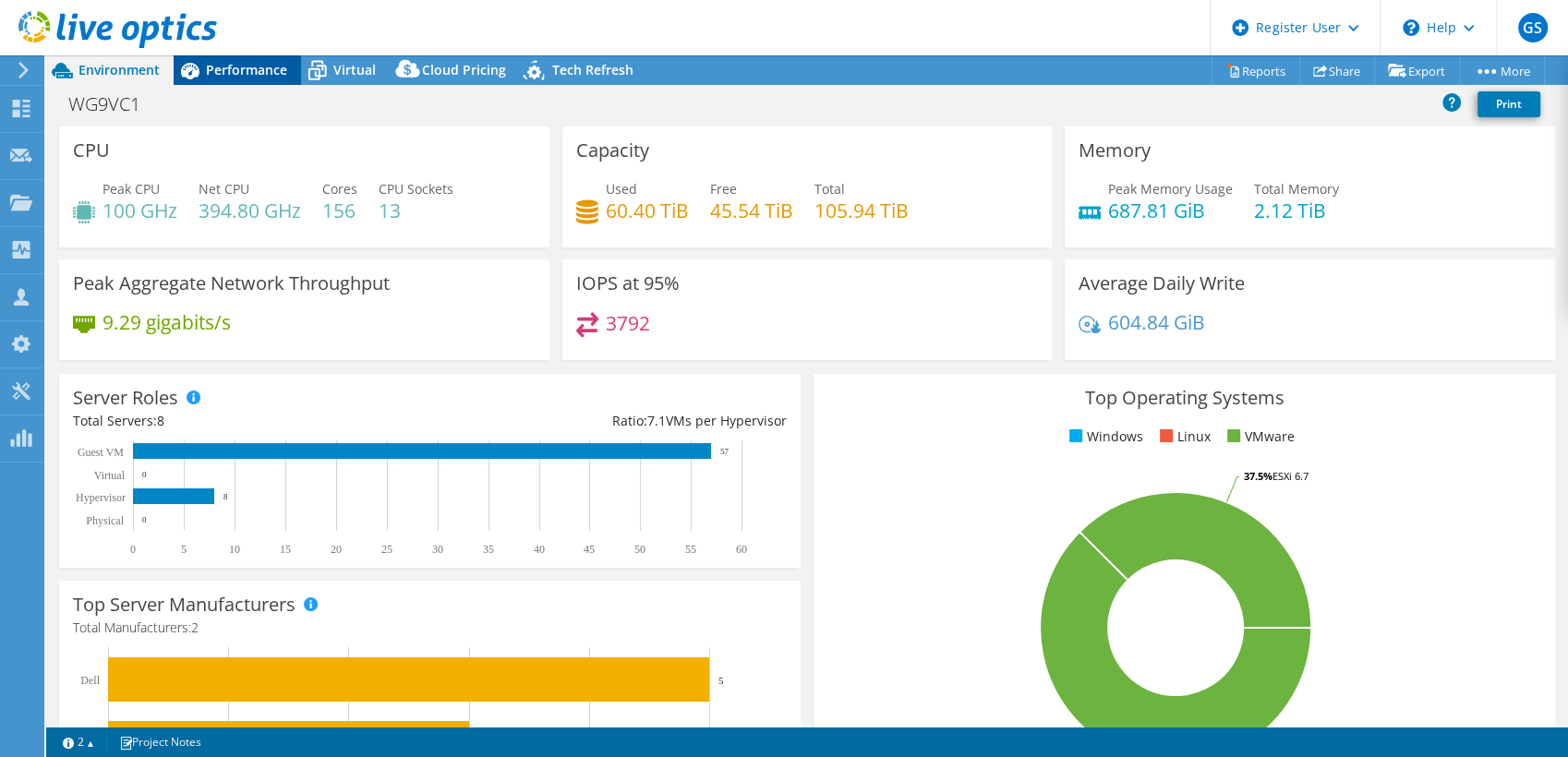
click at [217, 72] on span "Performance" at bounding box center [246, 70] width 81 height 18
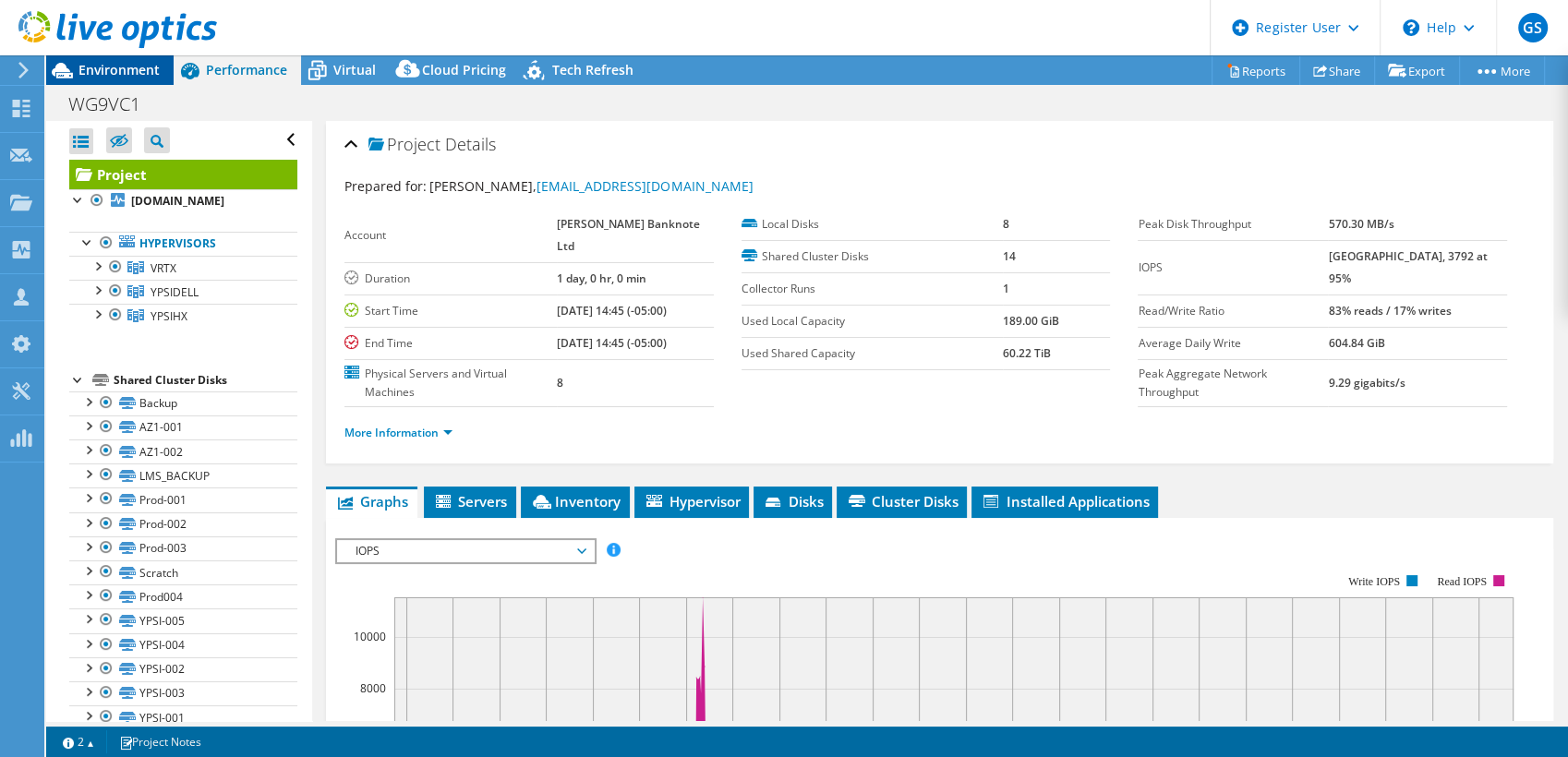
click at [145, 69] on span "Environment" at bounding box center [119, 70] width 81 height 18
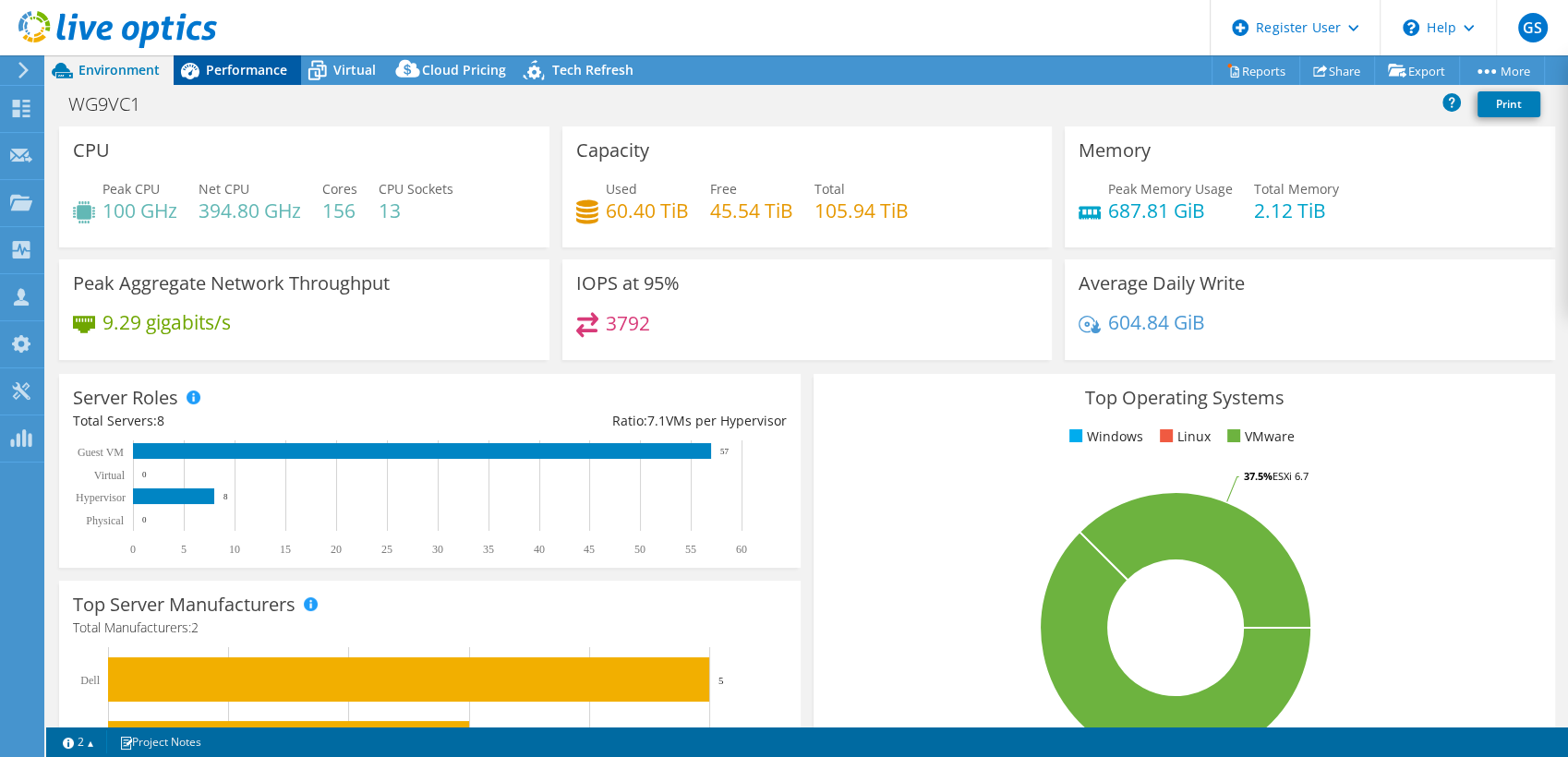
click at [239, 77] on span "Performance" at bounding box center [246, 70] width 81 height 18
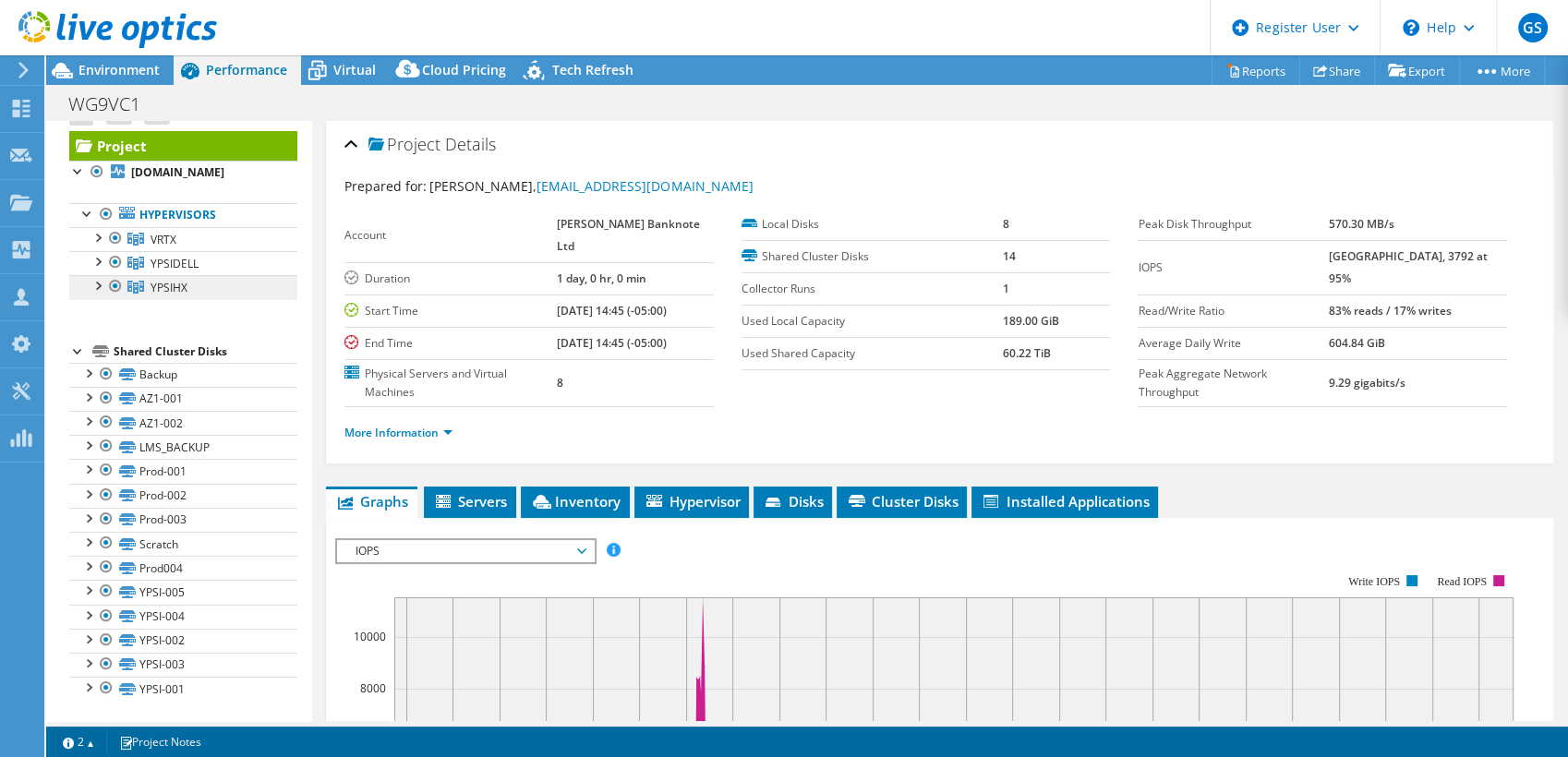
scroll to position [25, 0]
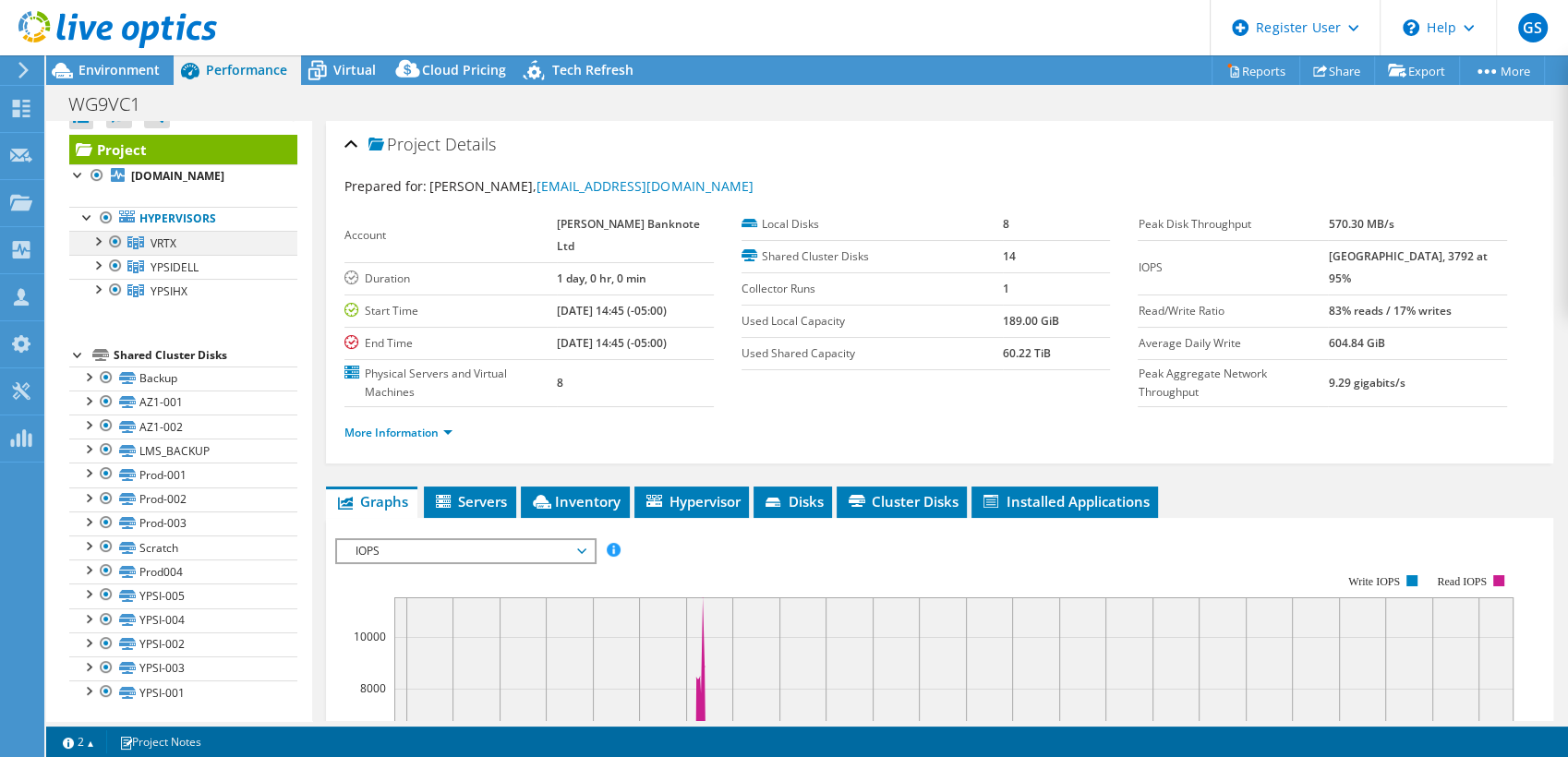
click at [117, 240] on div at bounding box center [115, 242] width 19 height 22
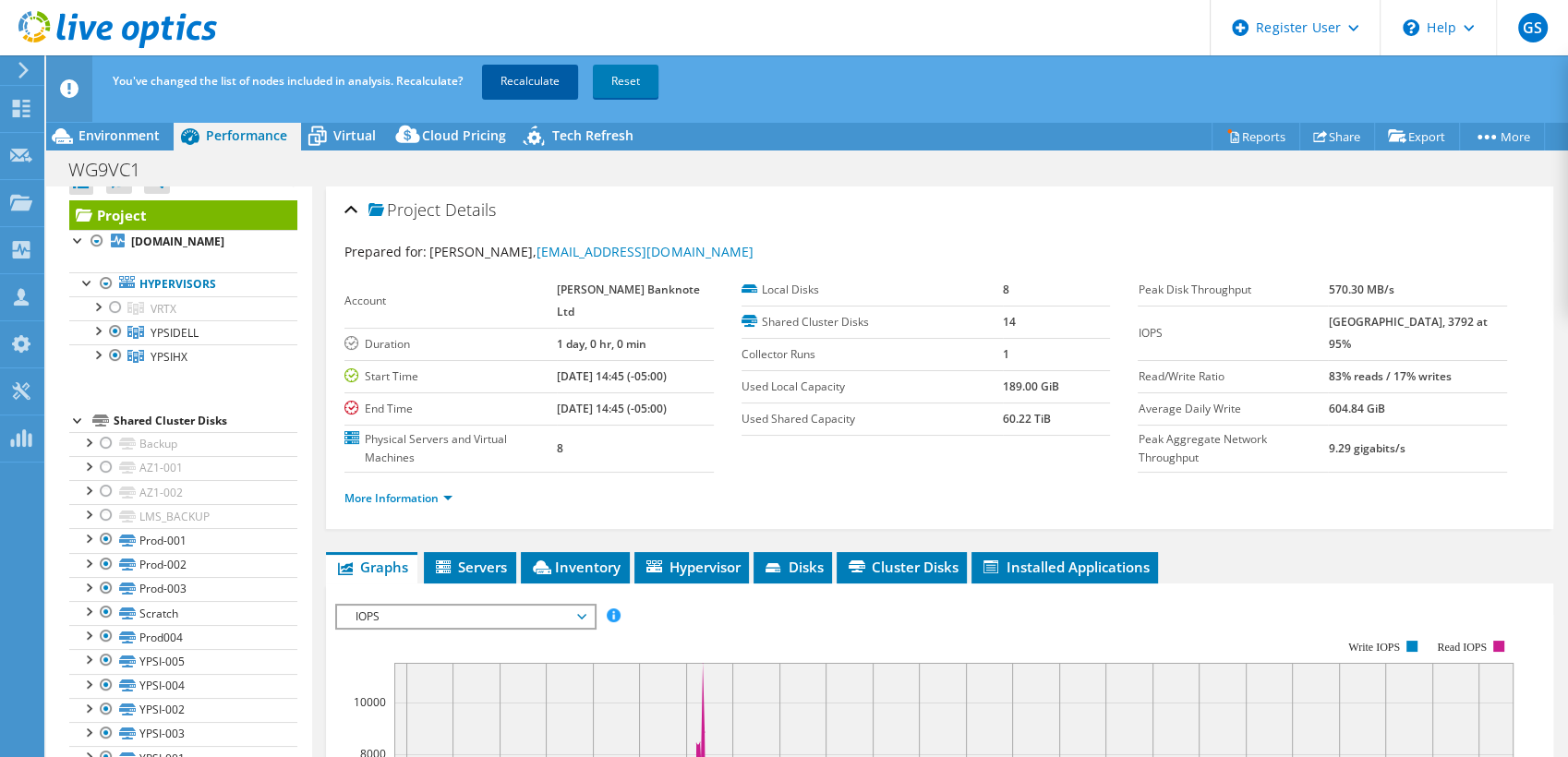
click at [542, 79] on link "Recalculate" at bounding box center [530, 81] width 96 height 34
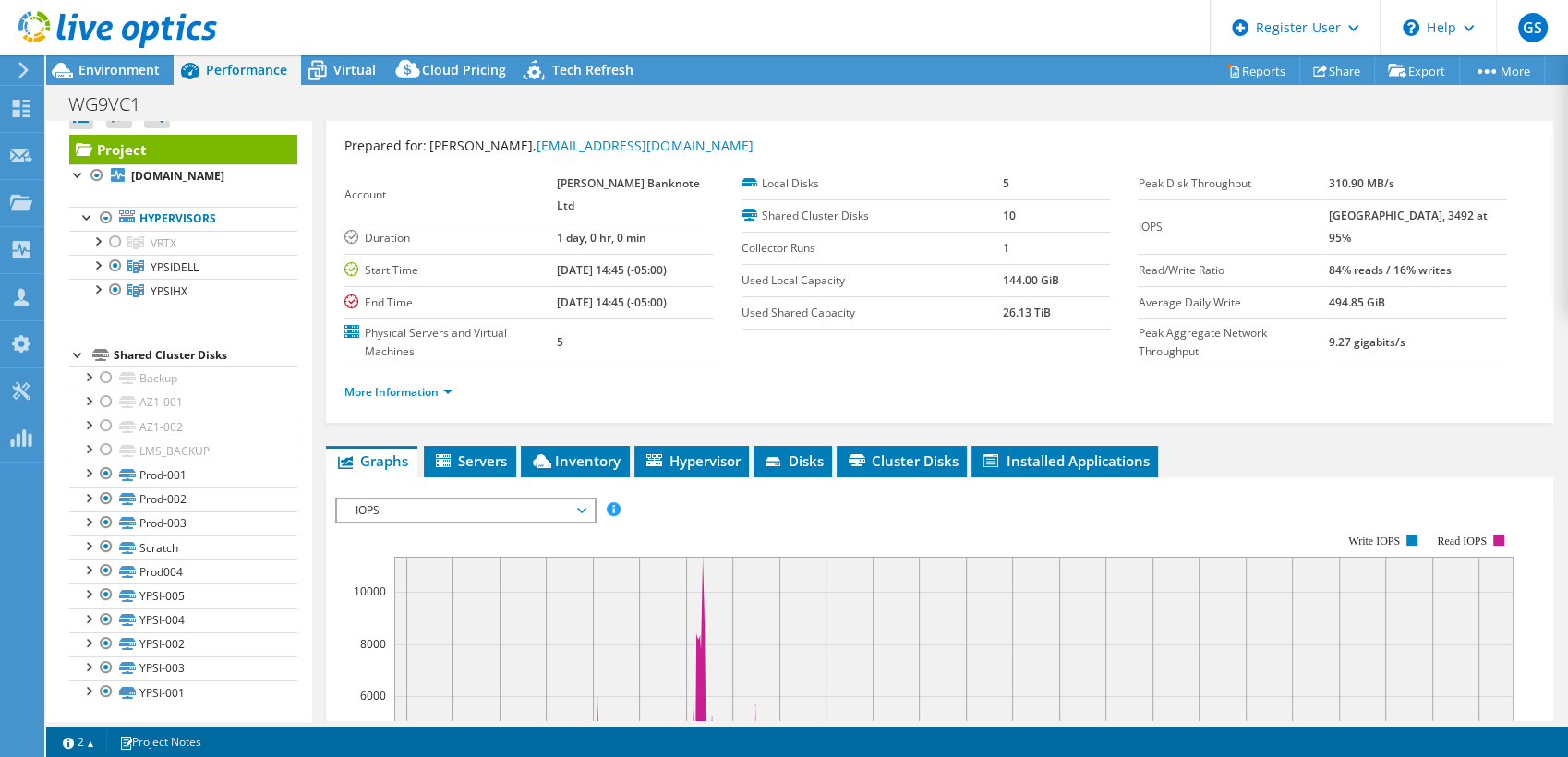
scroll to position [0, 0]
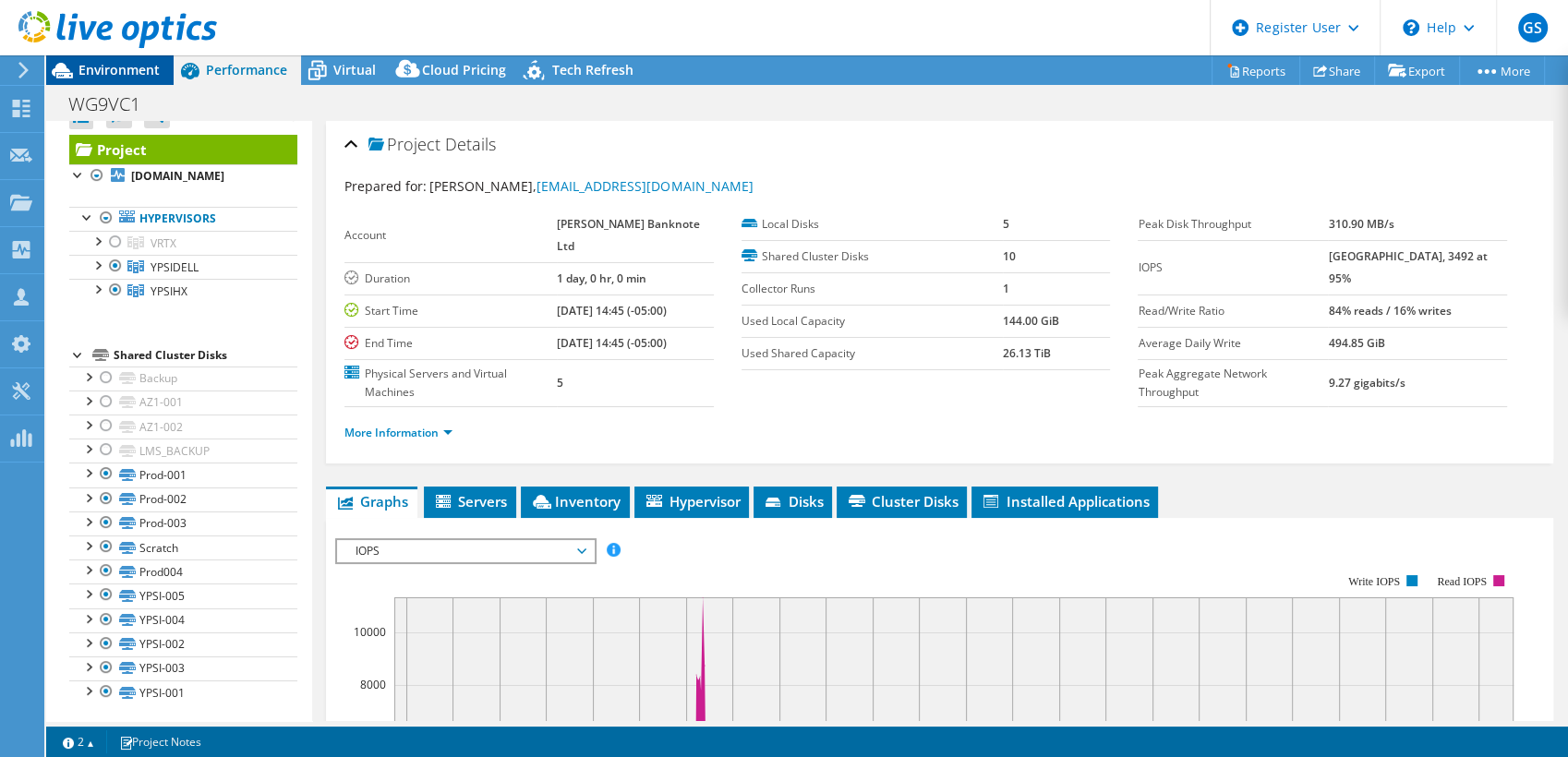
click at [115, 65] on span "Environment" at bounding box center [119, 70] width 81 height 18
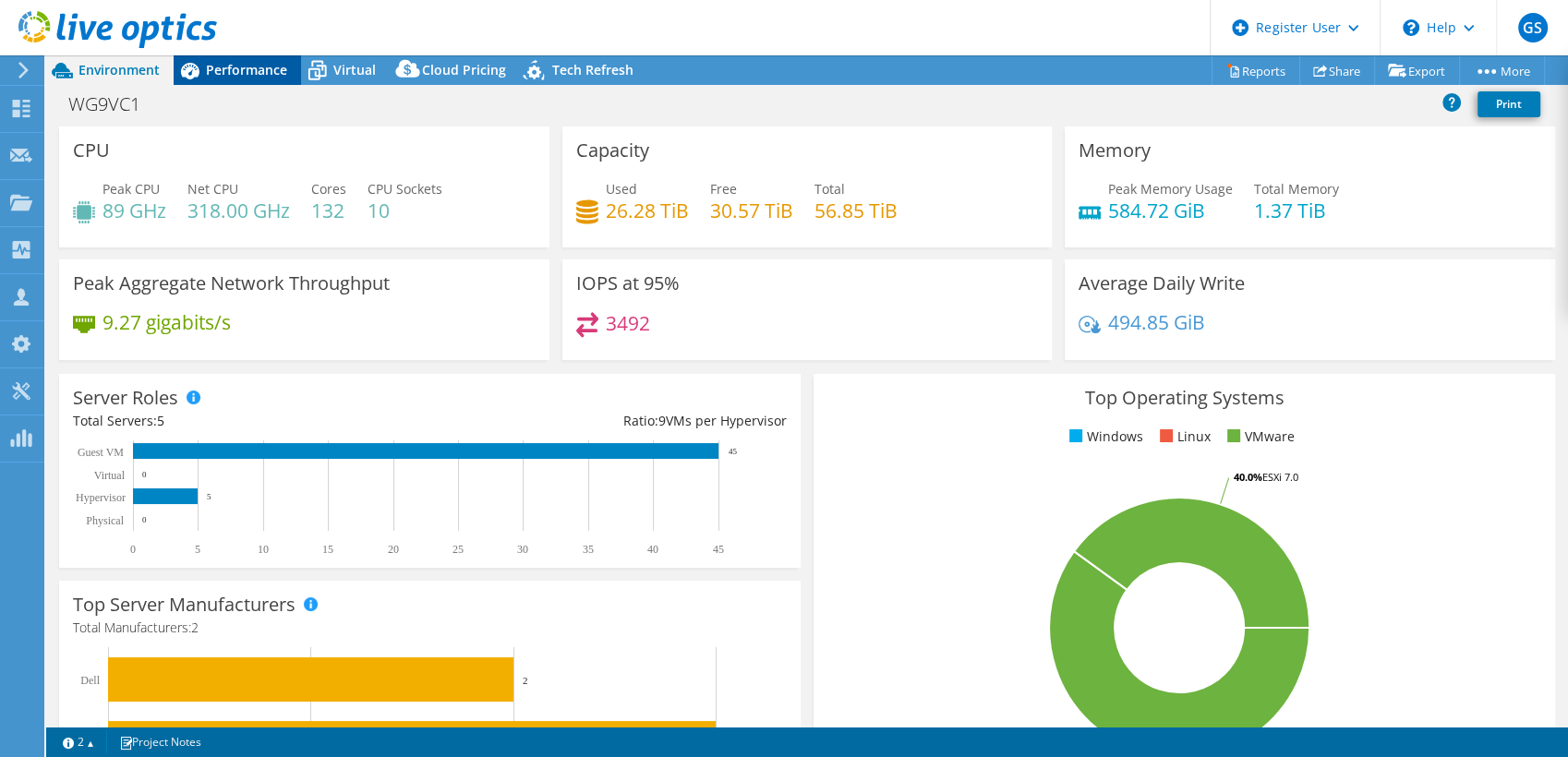
click at [251, 64] on span "Performance" at bounding box center [246, 70] width 81 height 18
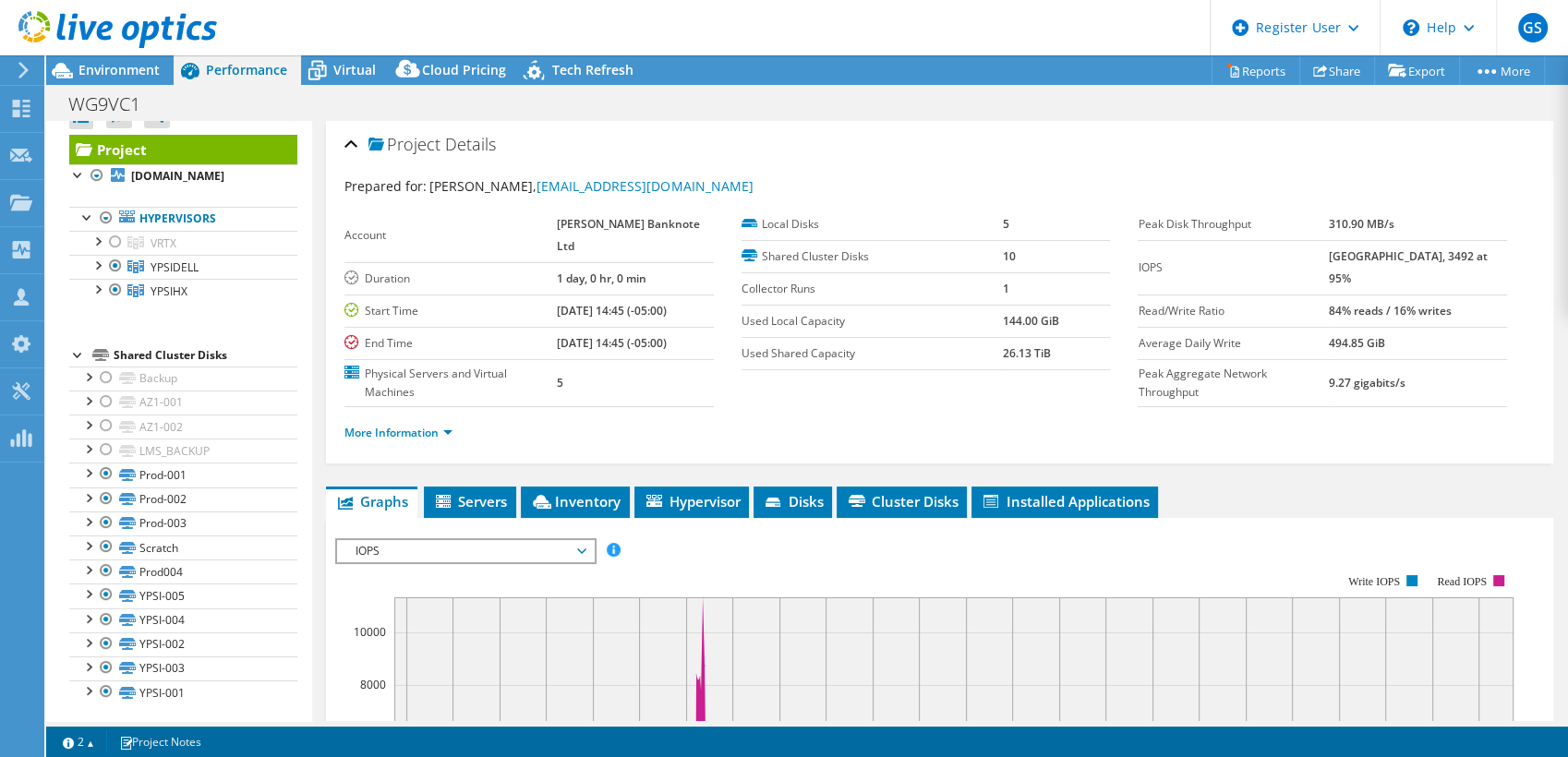
drag, startPoint x: 1369, startPoint y: 253, endPoint x: 1325, endPoint y: 252, distance: 44.0
click at [1325, 252] on tr "IOPS 11351 at [GEOGRAPHIC_DATA], 3492 at 95%" at bounding box center [1322, 267] width 369 height 54
drag, startPoint x: 1325, startPoint y: 252, endPoint x: 1269, endPoint y: 256, distance: 56.1
click at [1269, 259] on label "IOPS" at bounding box center [1233, 268] width 190 height 19
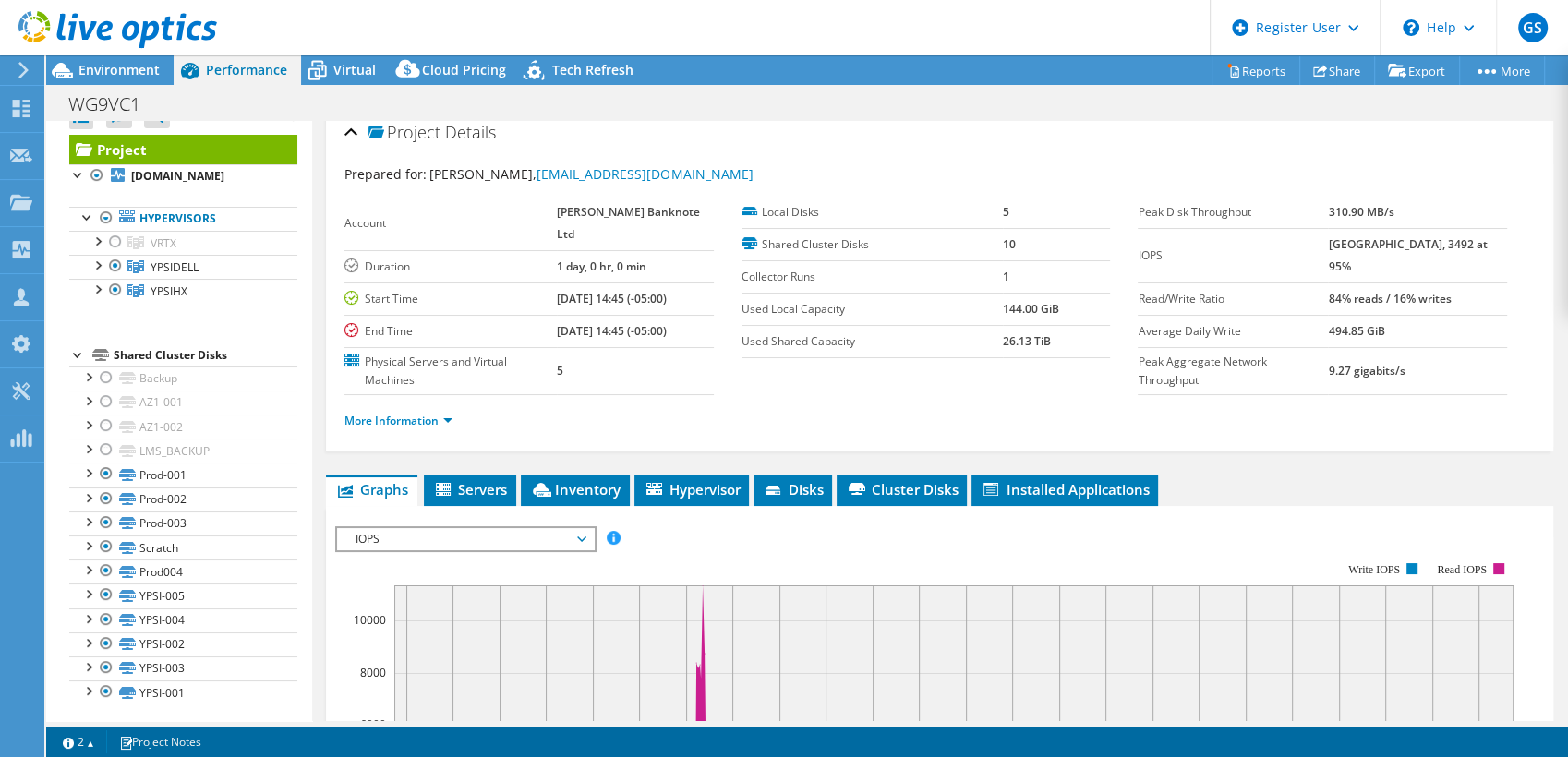
click at [1353, 245] on b "[GEOGRAPHIC_DATA], 3492 at 95%" at bounding box center [1407, 255] width 159 height 38
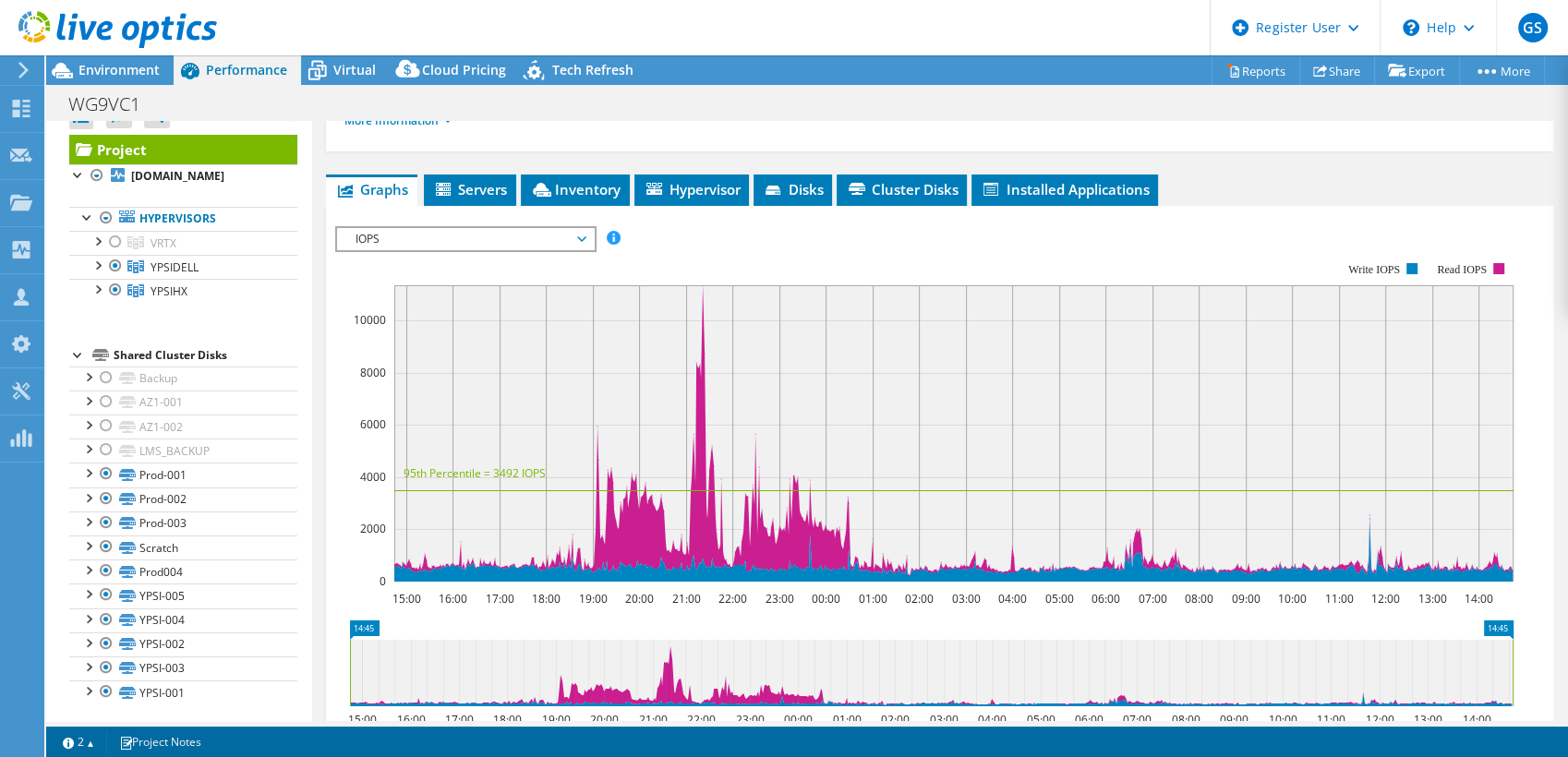
scroll to position [311, 0]
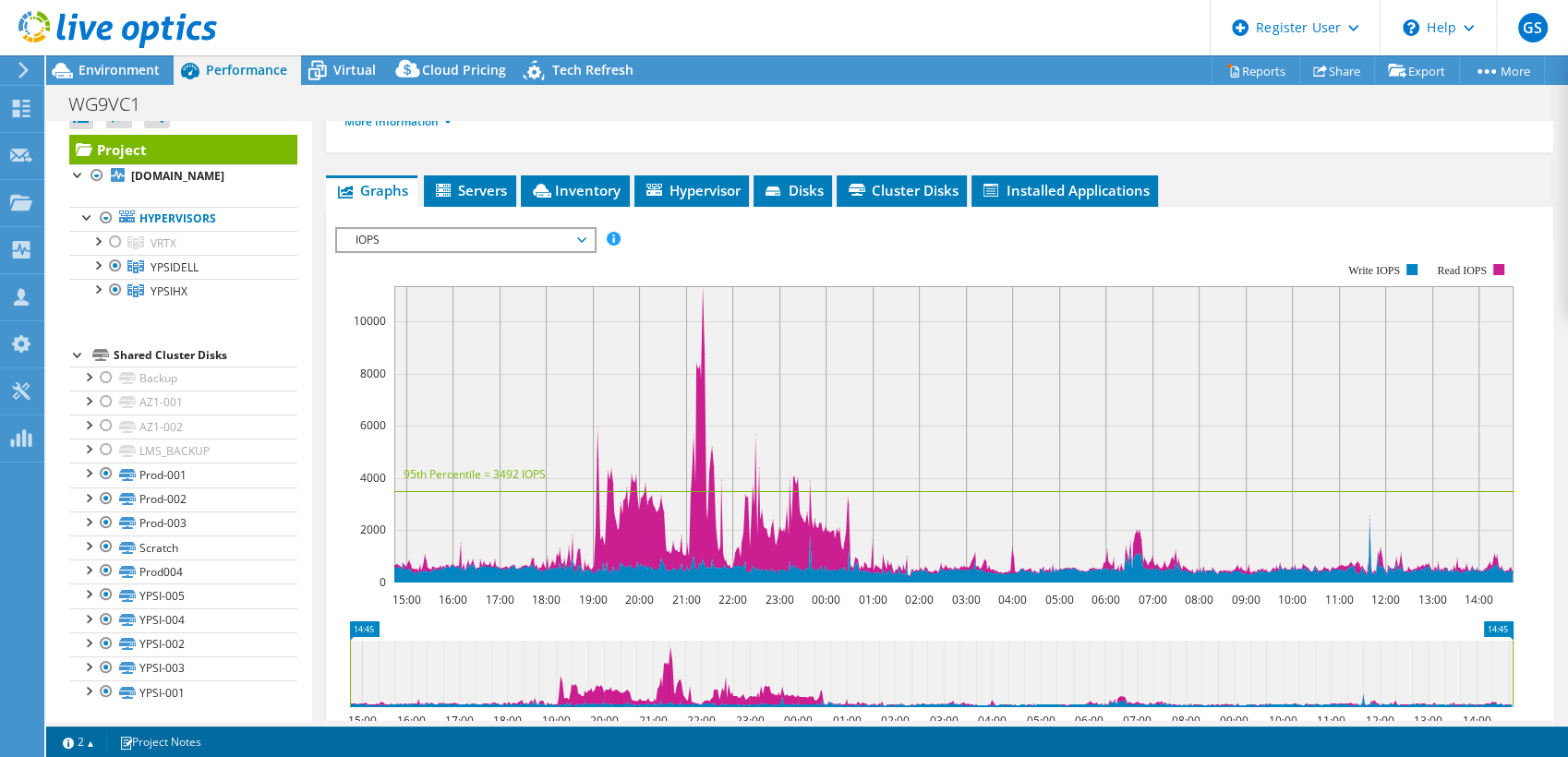
click at [489, 229] on span "IOPS" at bounding box center [465, 240] width 237 height 22
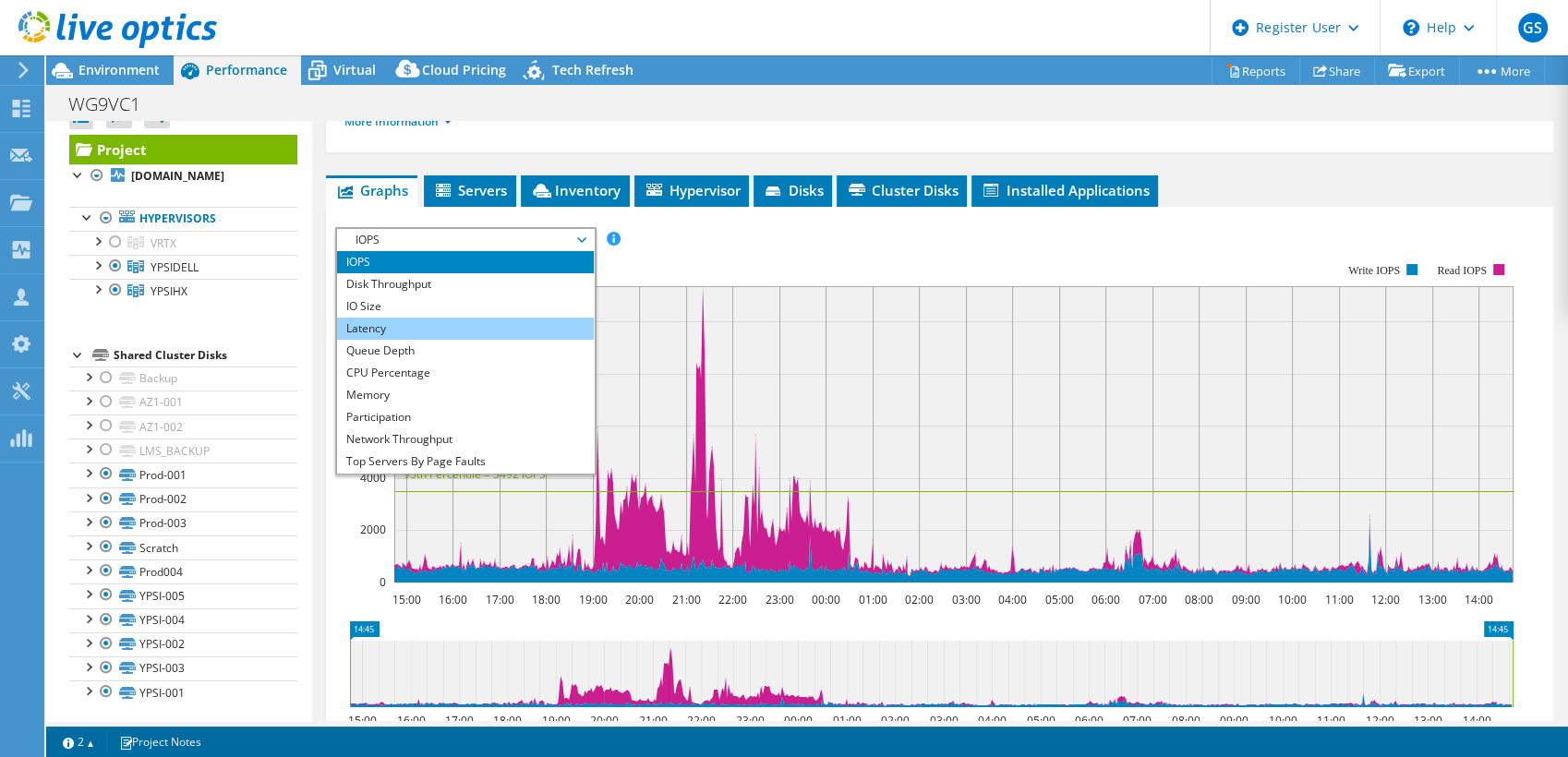
click at [371, 317] on li "Latency" at bounding box center [465, 328] width 256 height 22
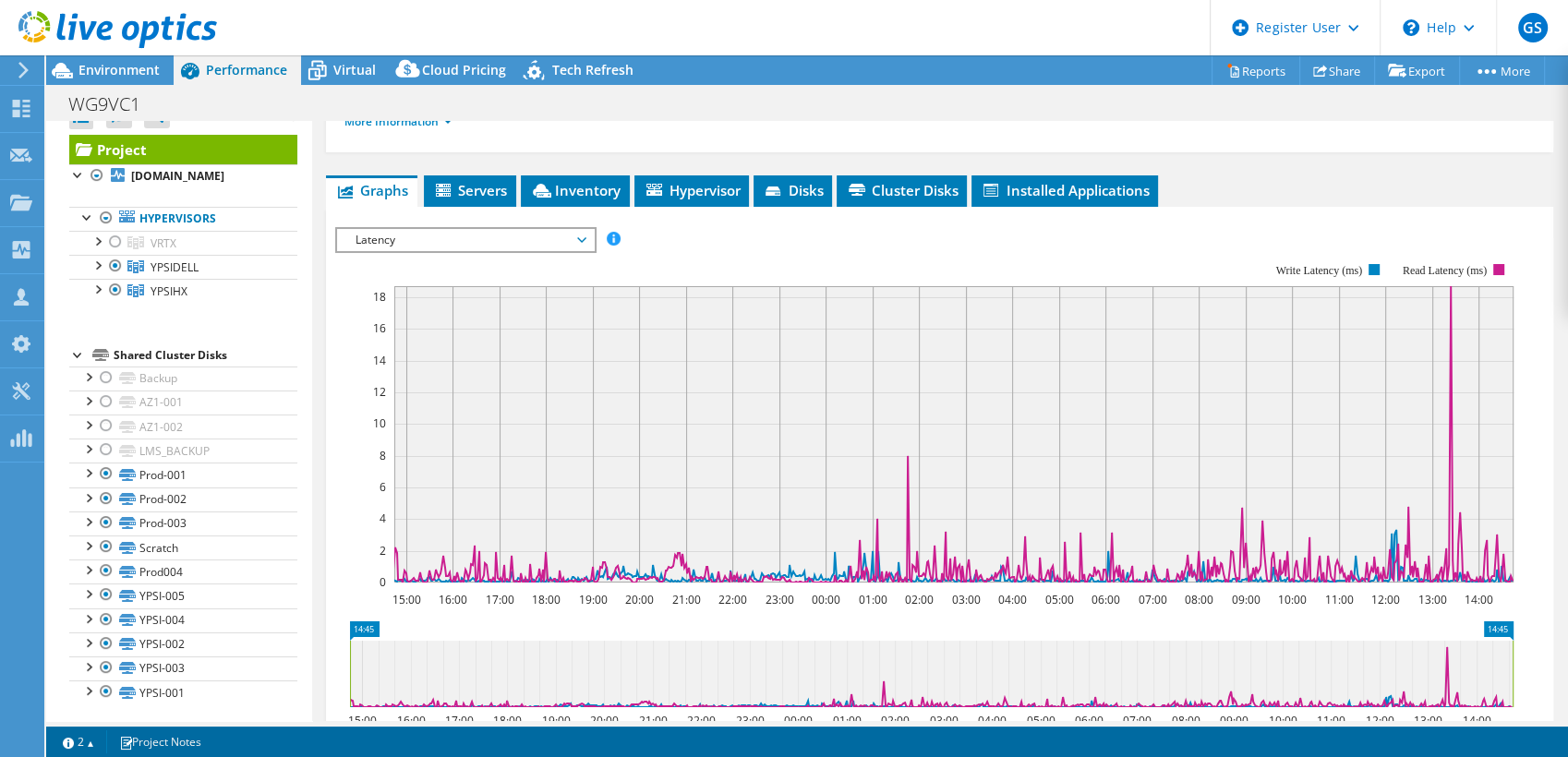
click at [420, 229] on span "Latency" at bounding box center [465, 240] width 237 height 22
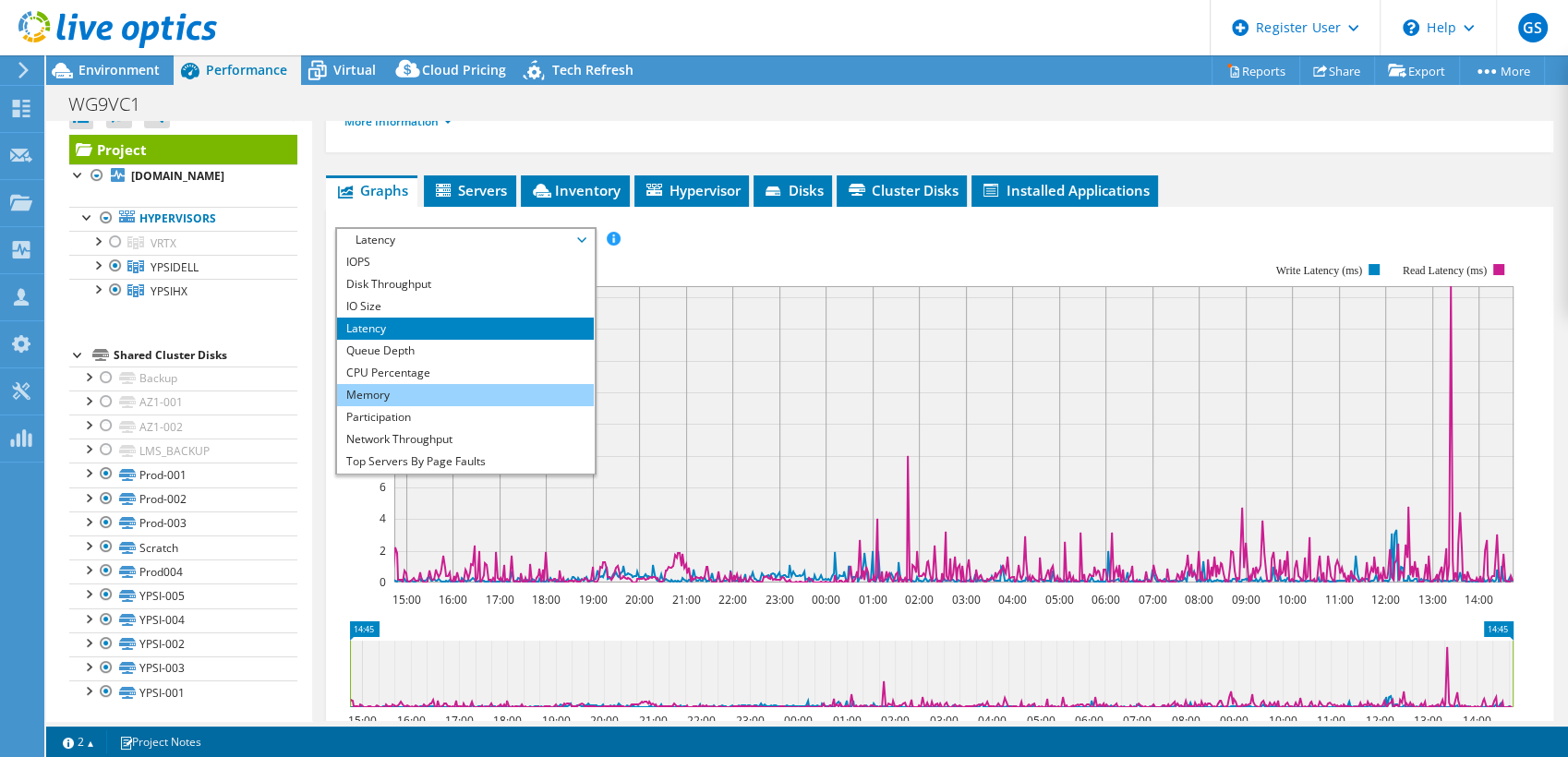
scroll to position [66, 0]
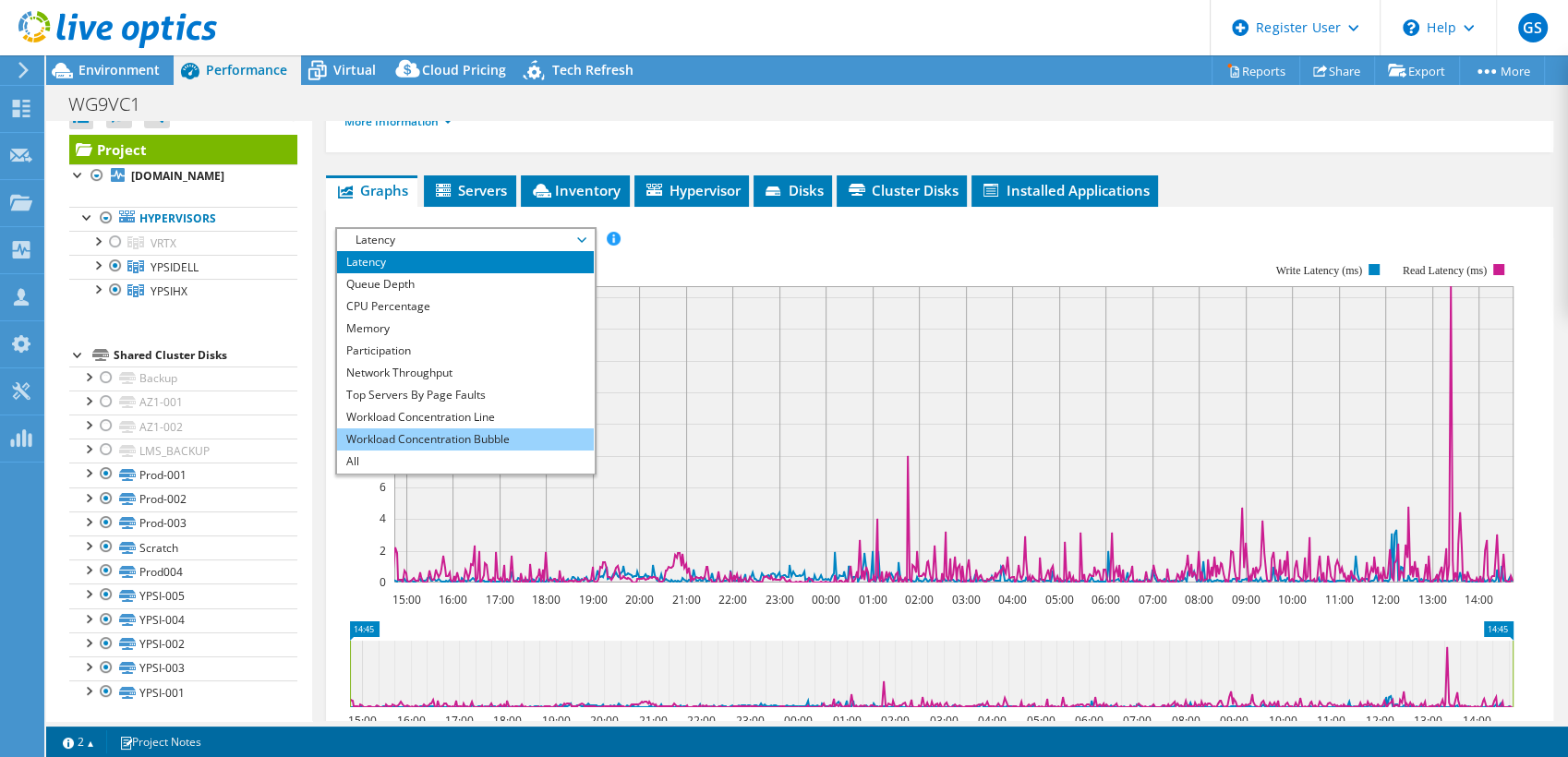
click at [431, 428] on li "Workload Concentration Bubble" at bounding box center [465, 439] width 256 height 22
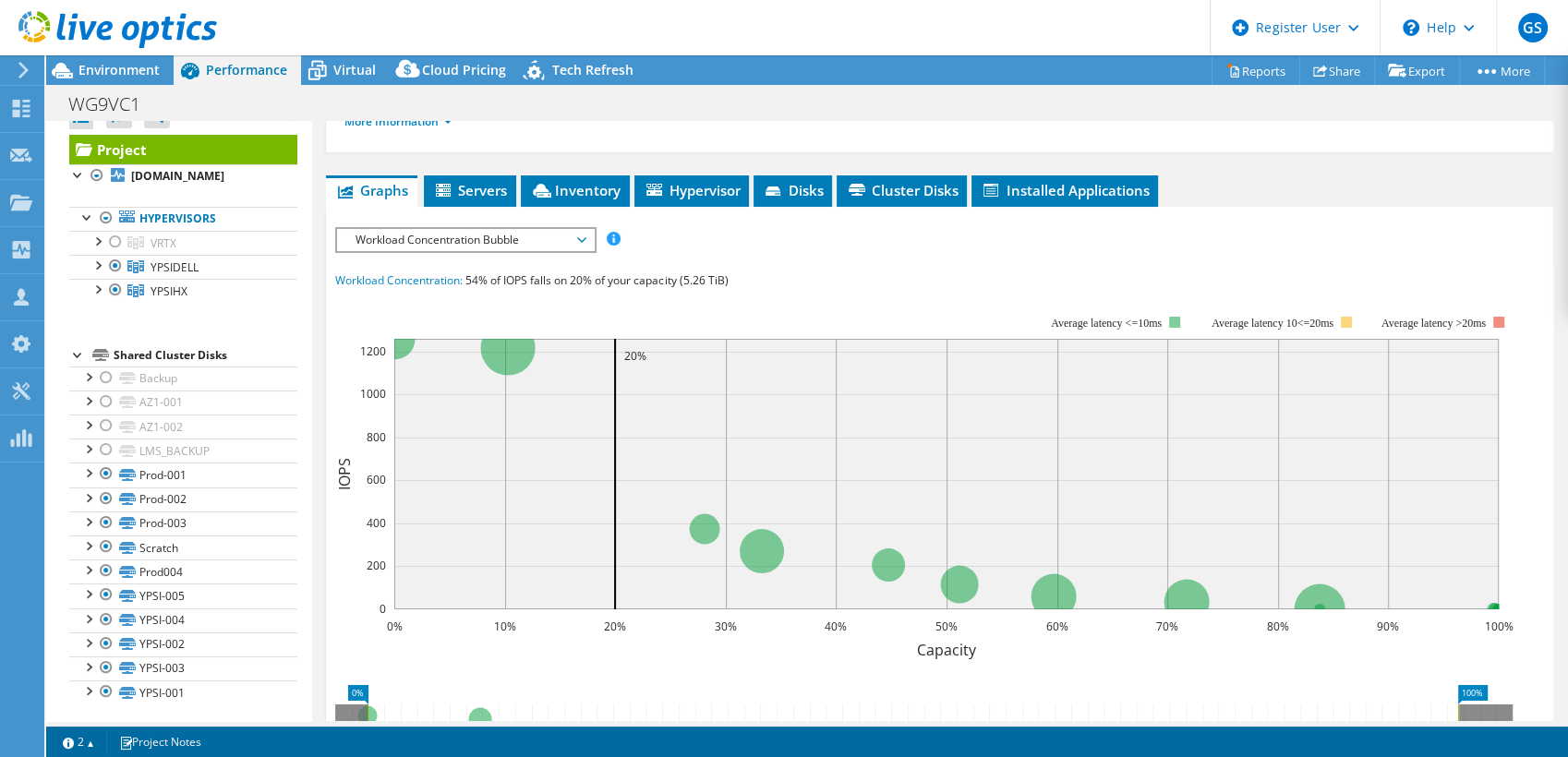
scroll to position [0, 0]
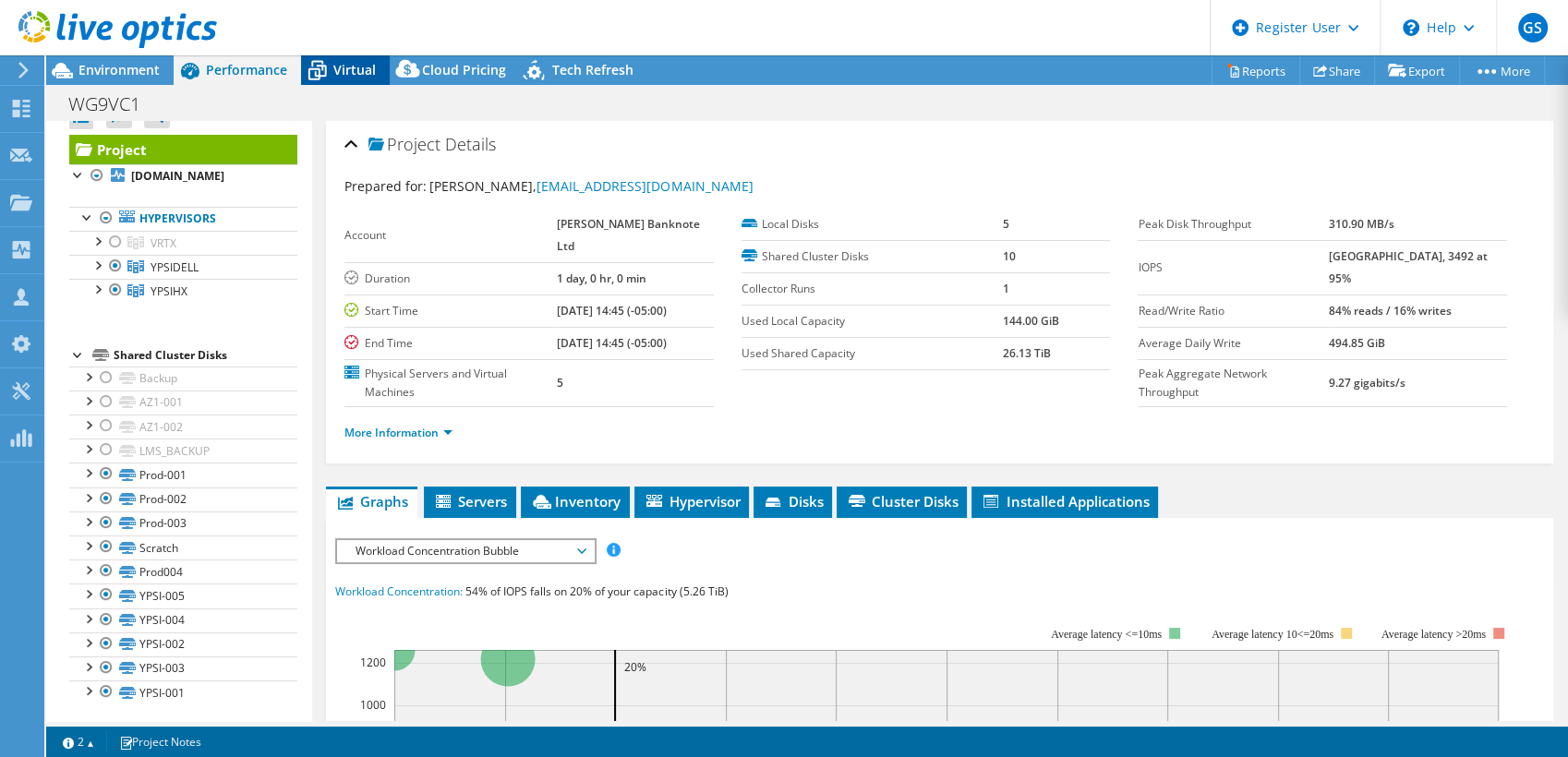
click at [330, 66] on icon at bounding box center [317, 70] width 33 height 33
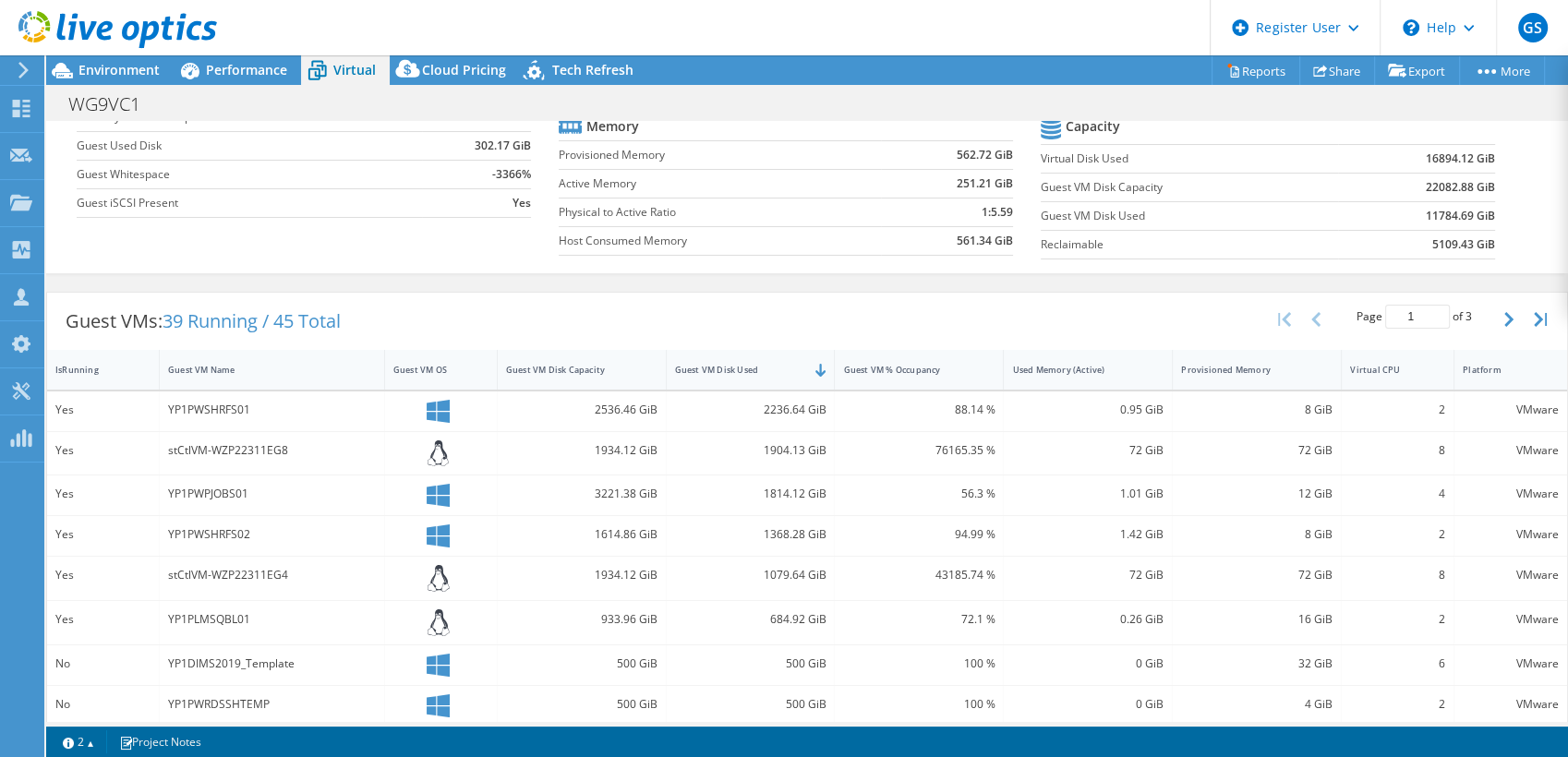
scroll to position [192, 0]
click at [753, 364] on div "Guest VM Disk Used" at bounding box center [740, 370] width 130 height 12
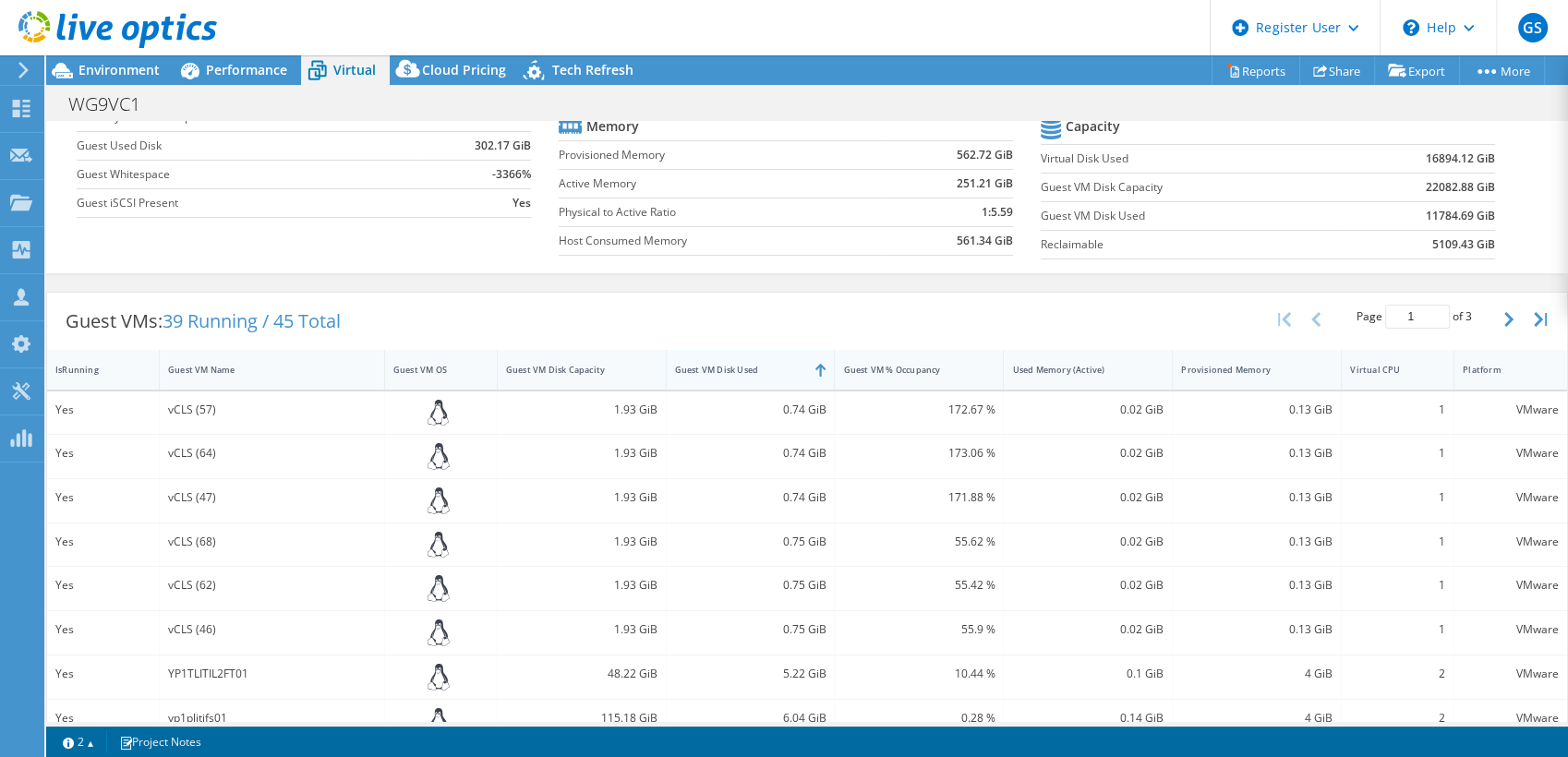
click at [753, 364] on div "Guest VM Disk Used" at bounding box center [740, 370] width 130 height 12
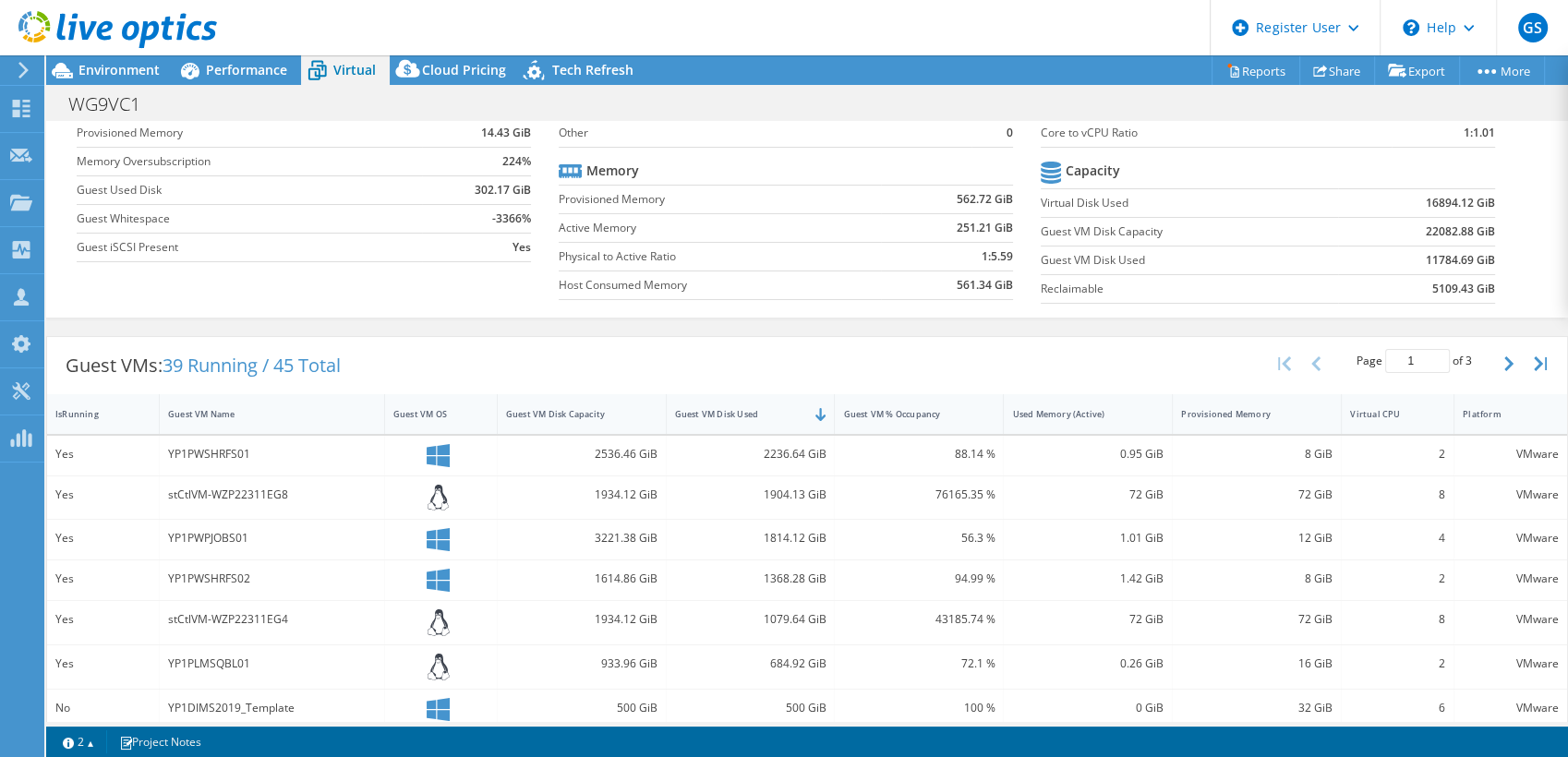
scroll to position [0, 0]
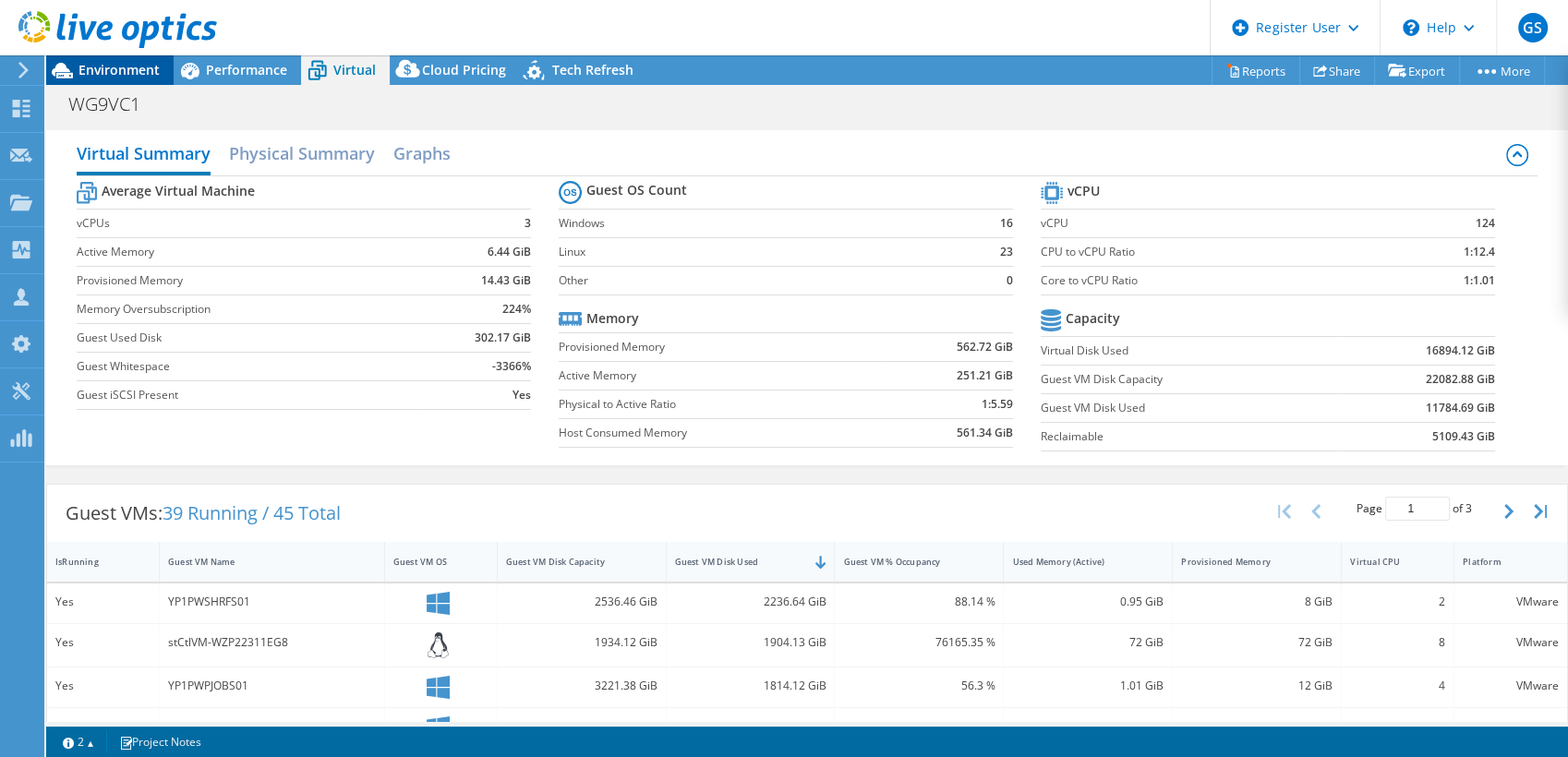
click at [113, 63] on span "Environment" at bounding box center [119, 70] width 81 height 18
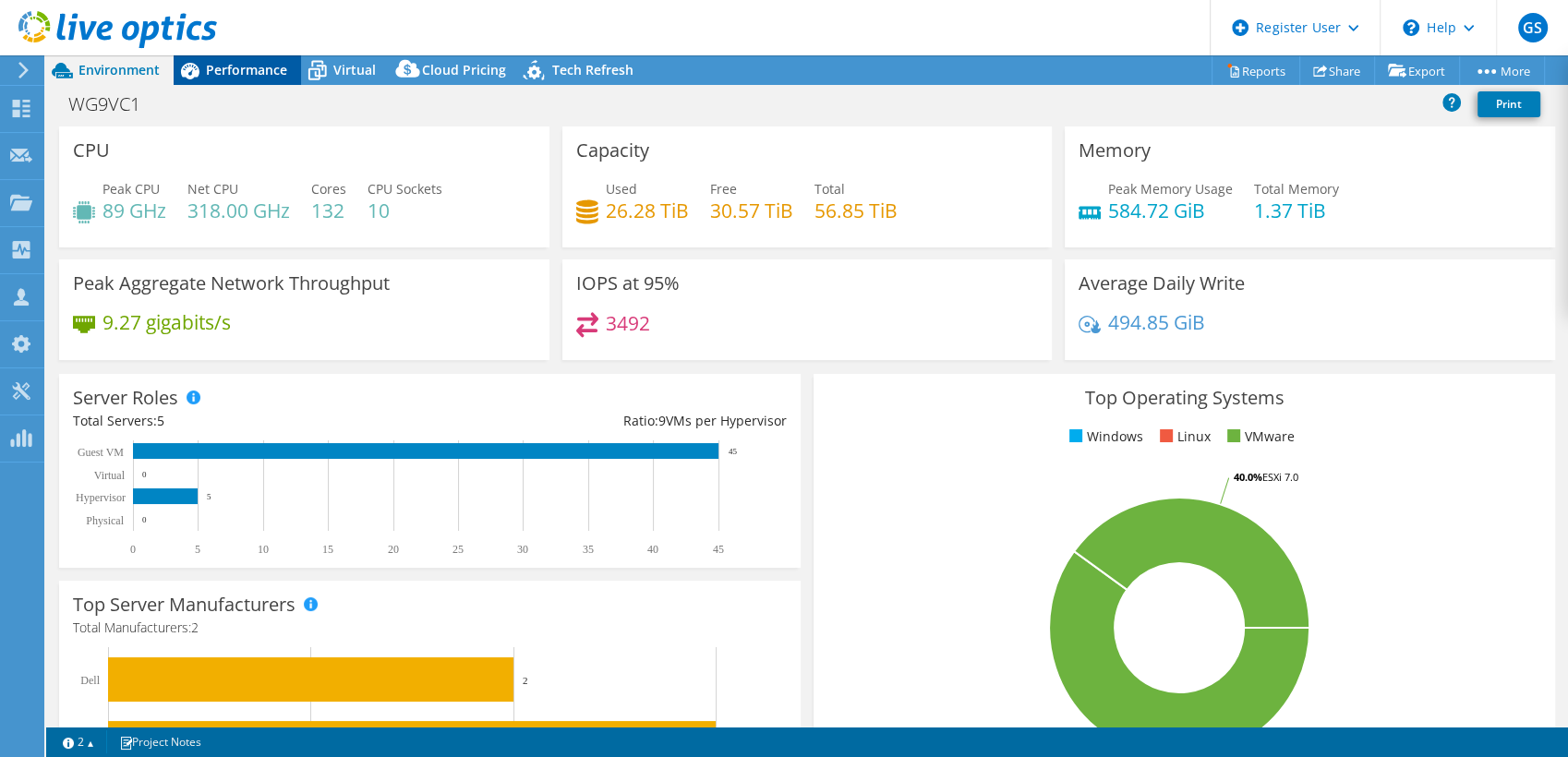
click at [262, 68] on span "Performance" at bounding box center [246, 70] width 81 height 18
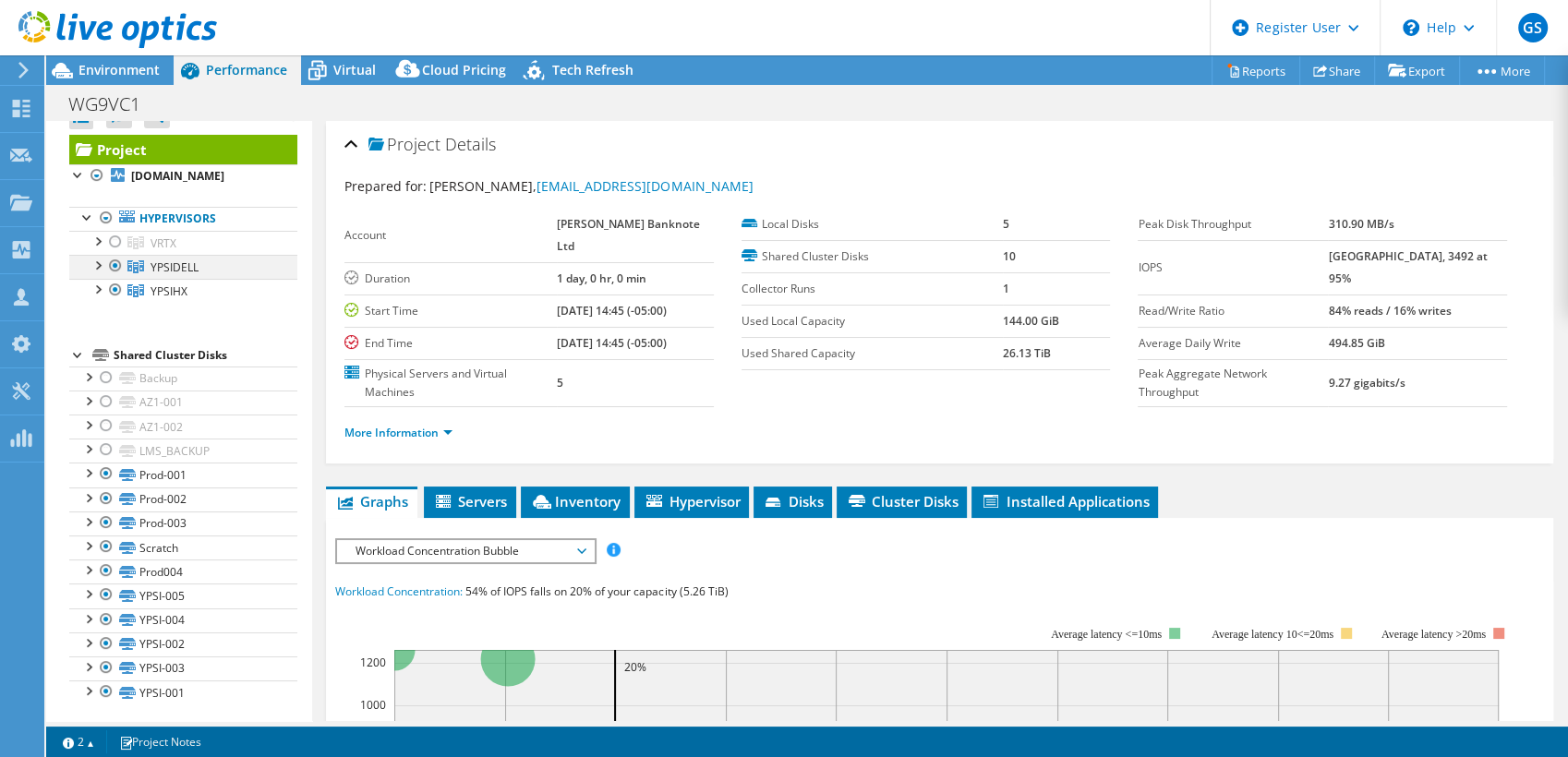
click at [117, 272] on div at bounding box center [115, 266] width 19 height 22
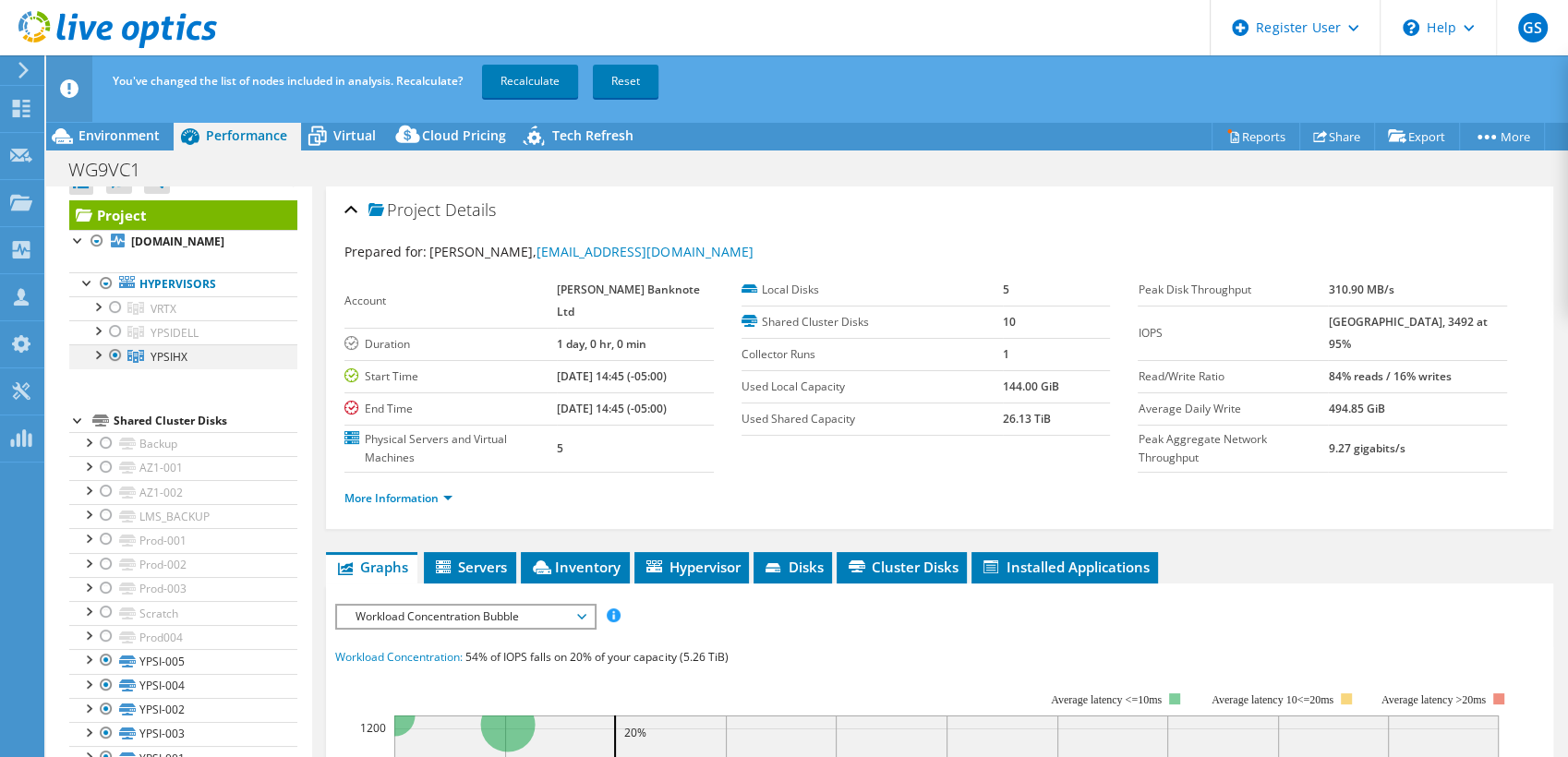
click at [119, 358] on div at bounding box center [115, 355] width 19 height 22
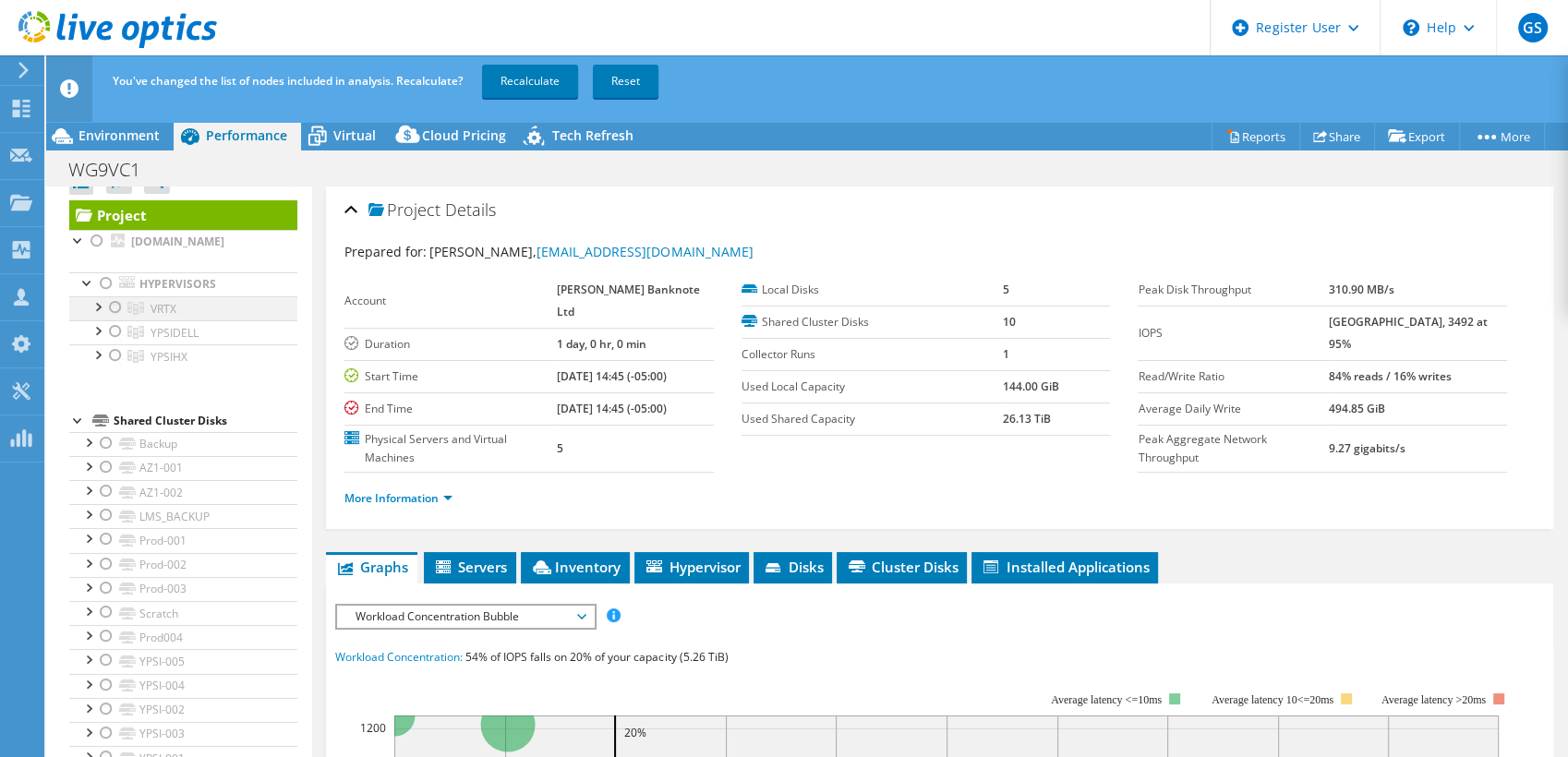
click at [114, 306] on div at bounding box center [115, 307] width 19 height 22
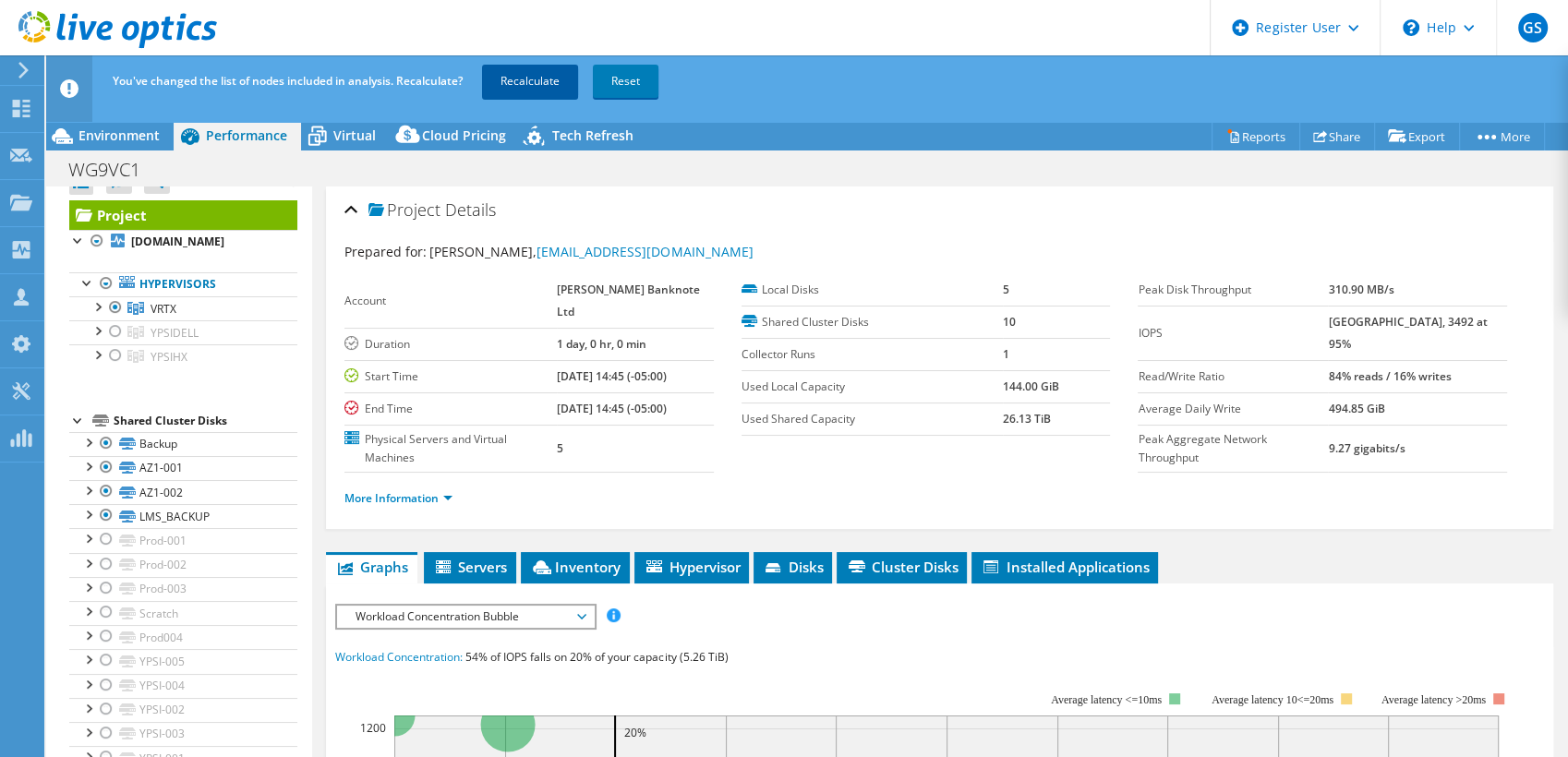
click at [515, 77] on link "Recalculate" at bounding box center [530, 81] width 96 height 34
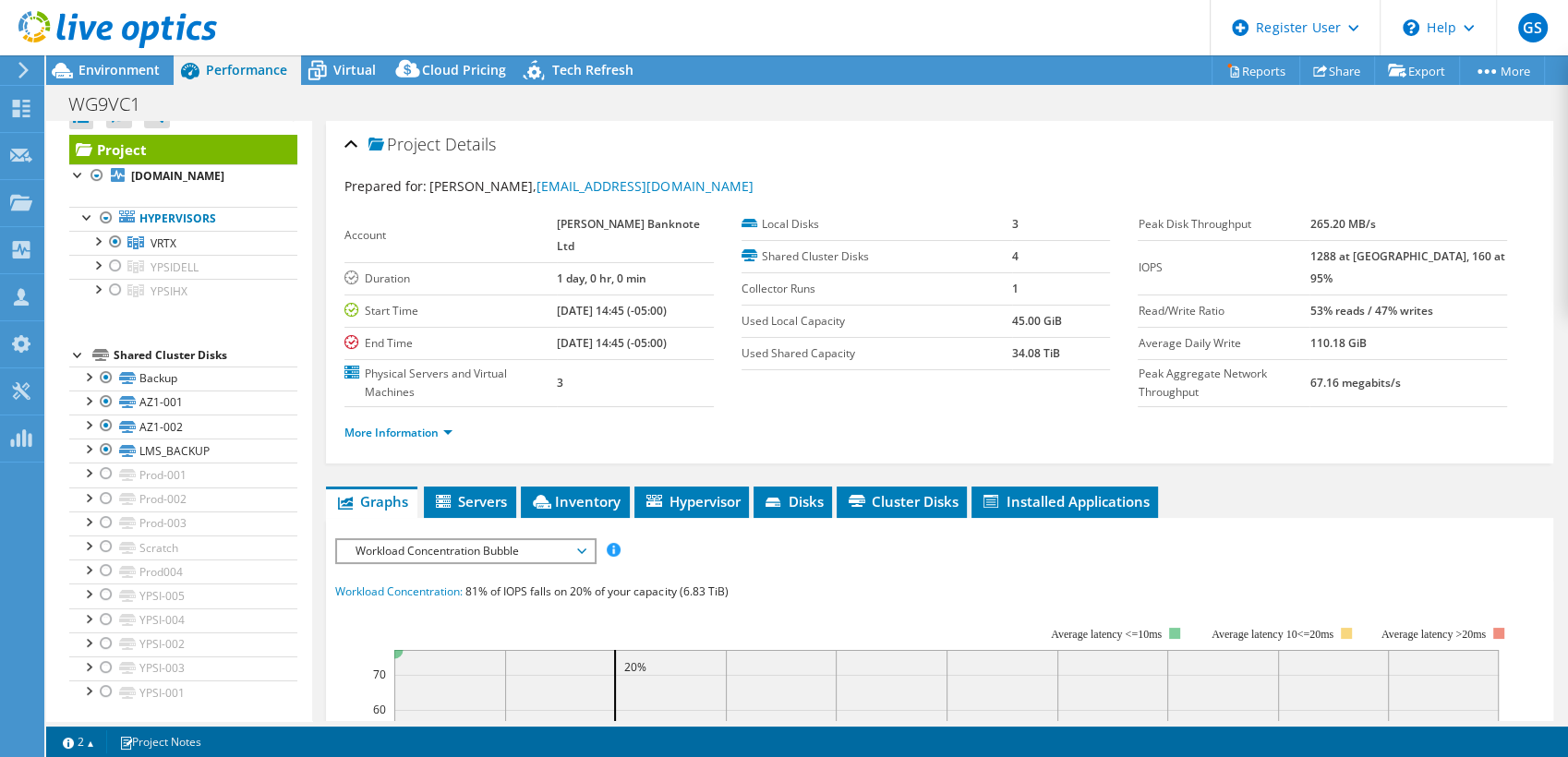
click at [442, 540] on span "Workload Concentration Bubble" at bounding box center [465, 550] width 237 height 22
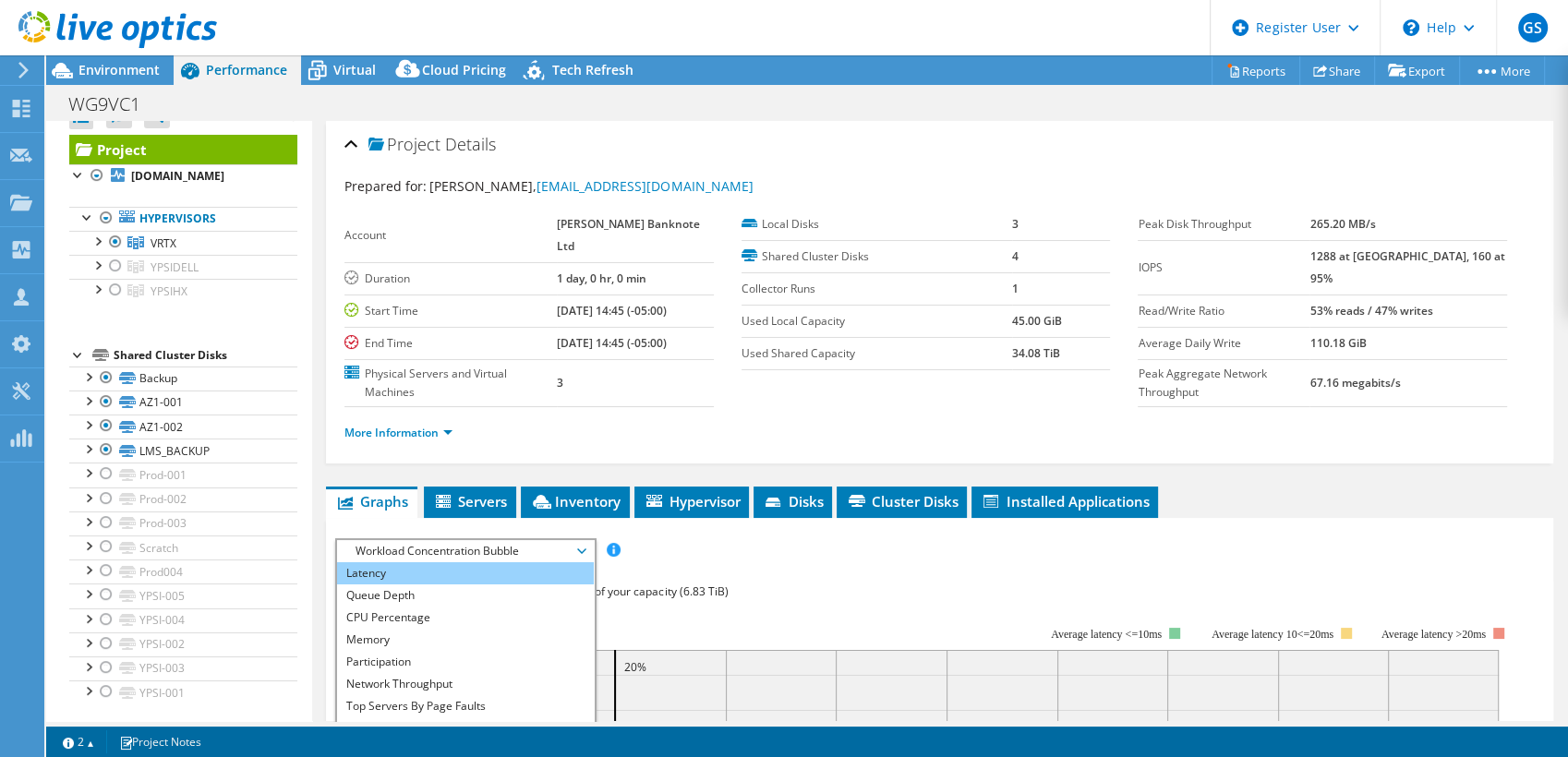
click at [386, 562] on li "Latency" at bounding box center [465, 573] width 256 height 22
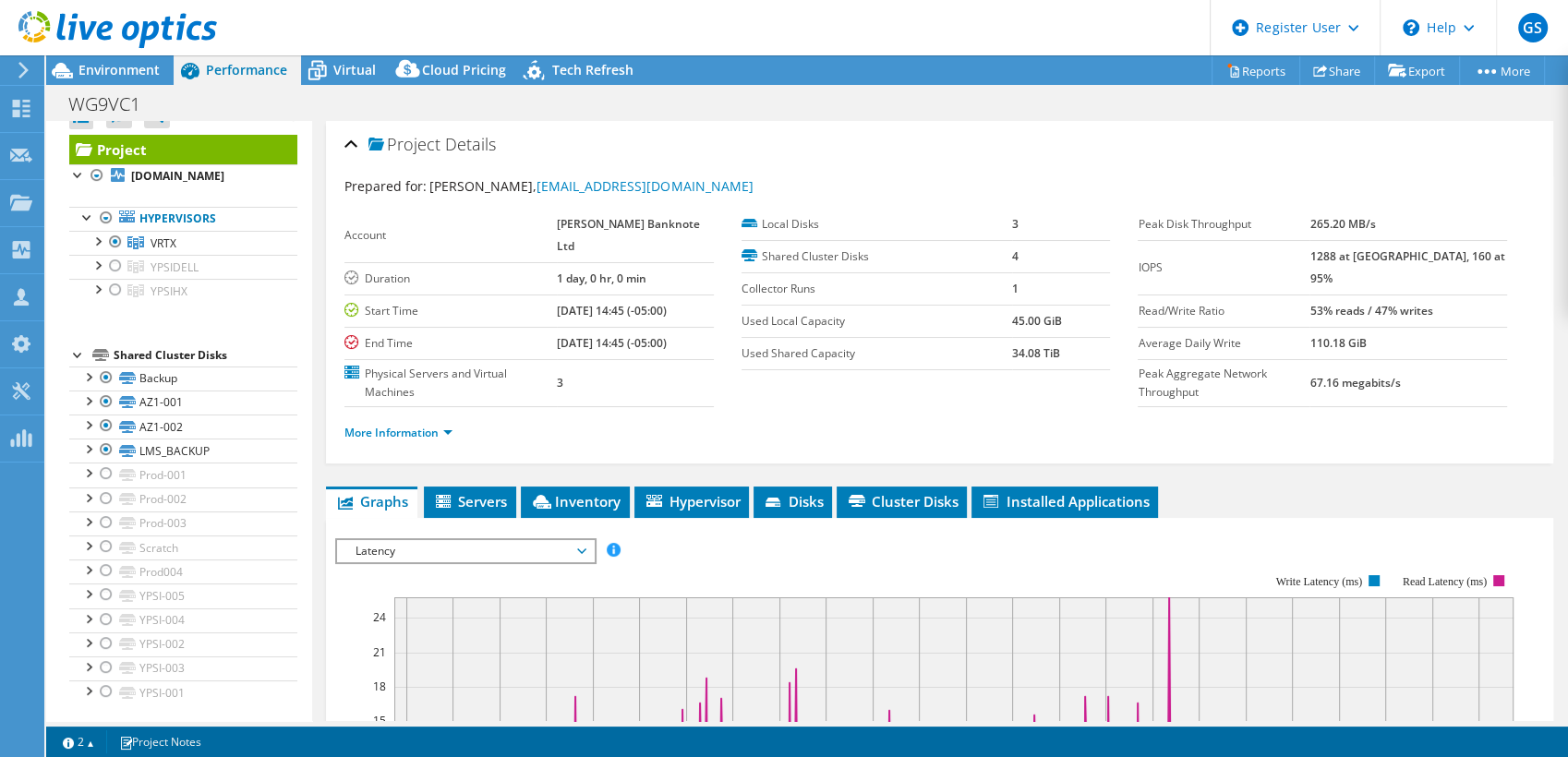
click at [386, 540] on span "Latency" at bounding box center [465, 550] width 237 height 22
click at [386, 562] on ul "IOPS Disk Throughput IO Size Latency Queue Depth CPU Percentage Memory Page Fau…" at bounding box center [465, 562] width 256 height 0
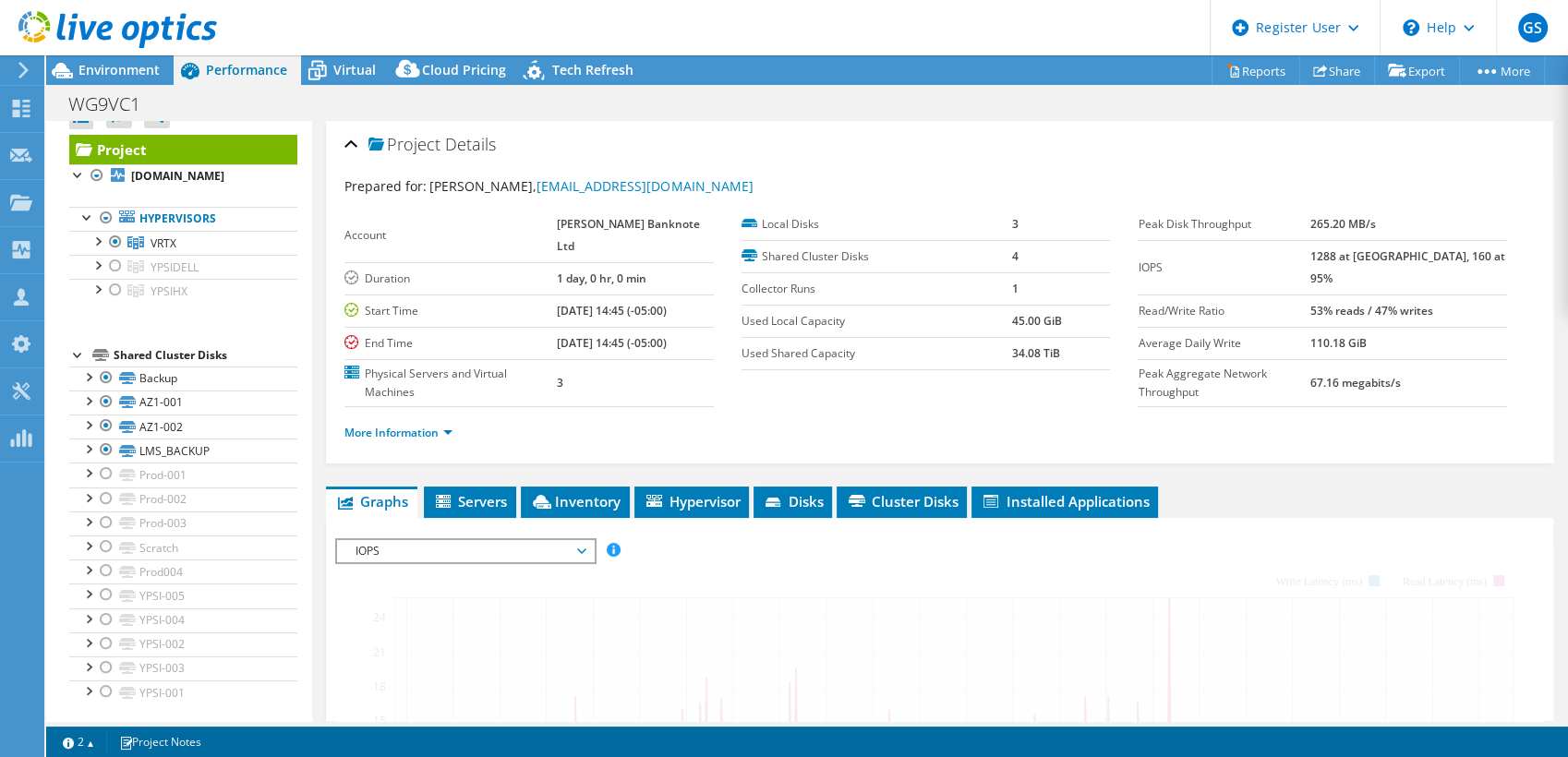
scroll to position [17, 0]
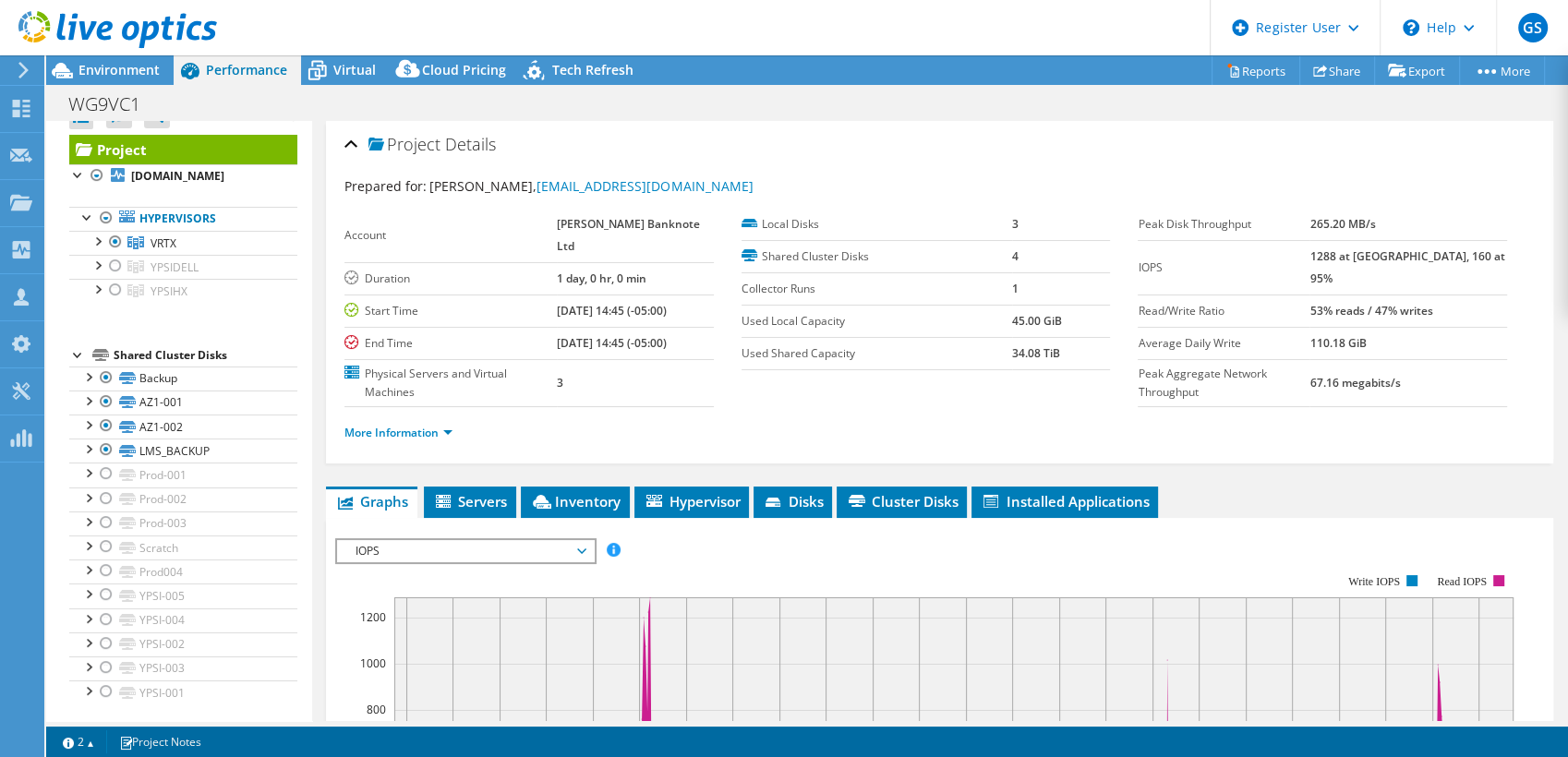
click at [389, 540] on span "IOPS" at bounding box center [465, 550] width 237 height 22
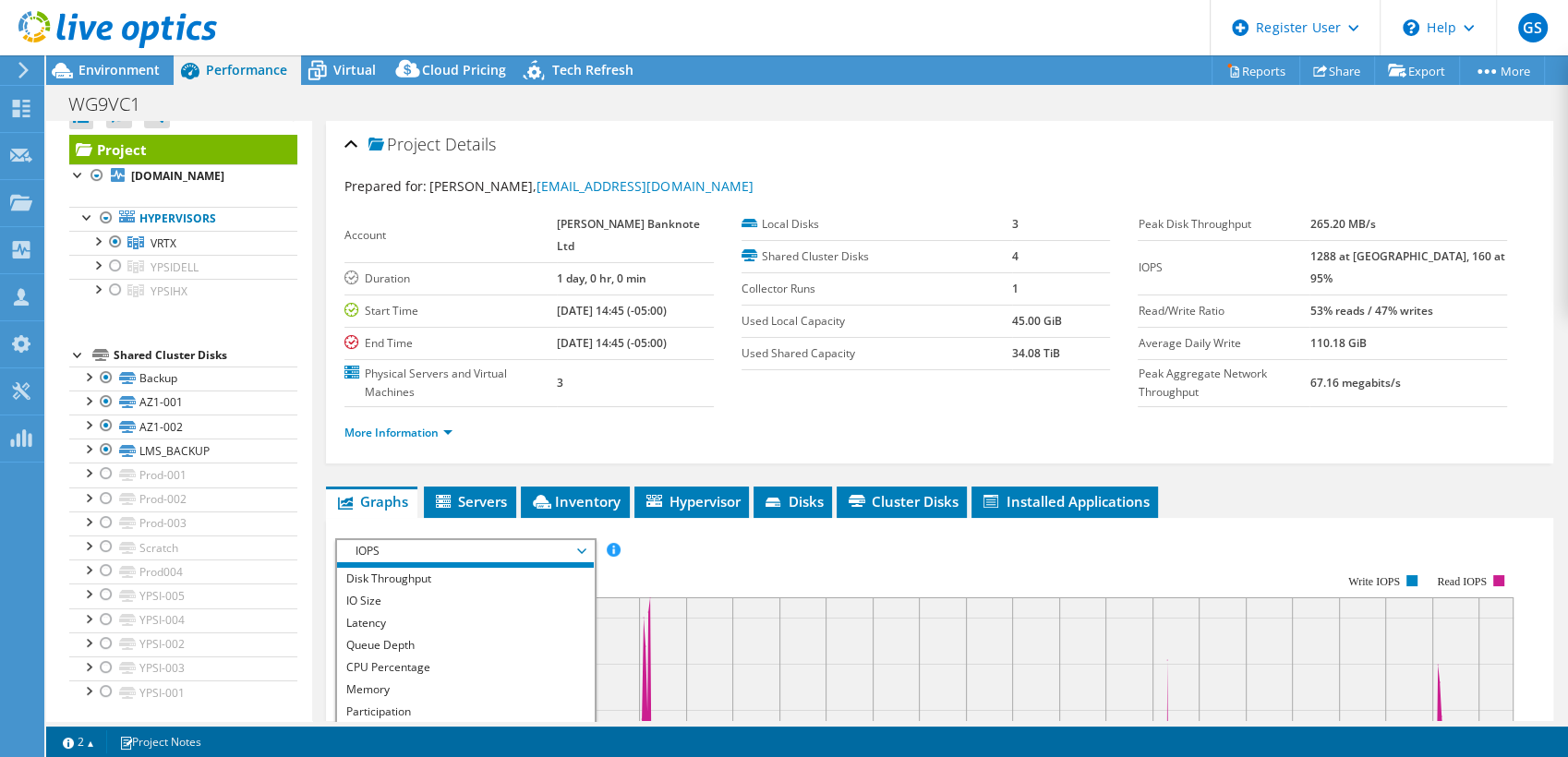
click at [739, 549] on rect at bounding box center [924, 734] width 1178 height 370
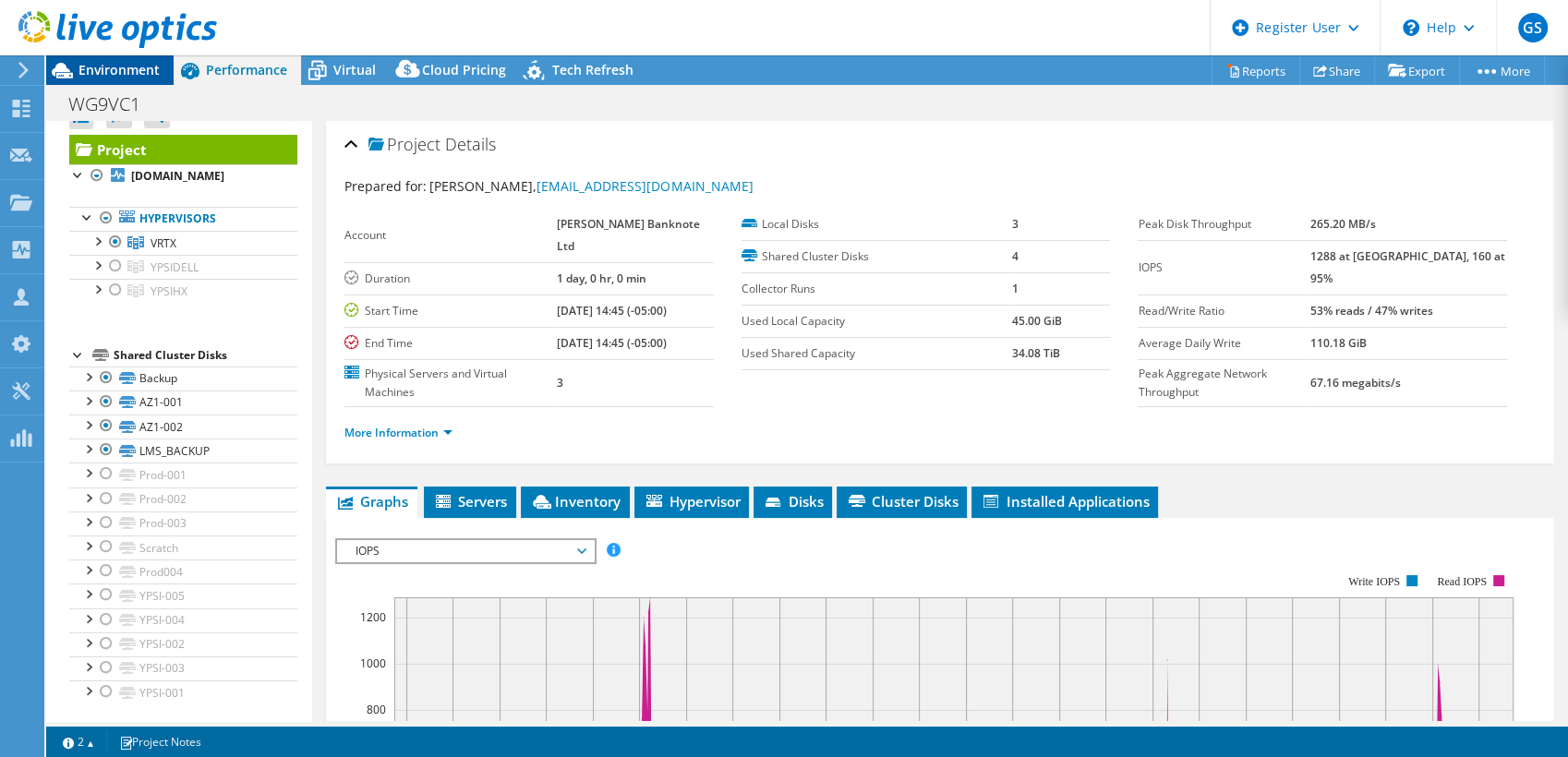
click at [120, 70] on span "Environment" at bounding box center [119, 70] width 81 height 18
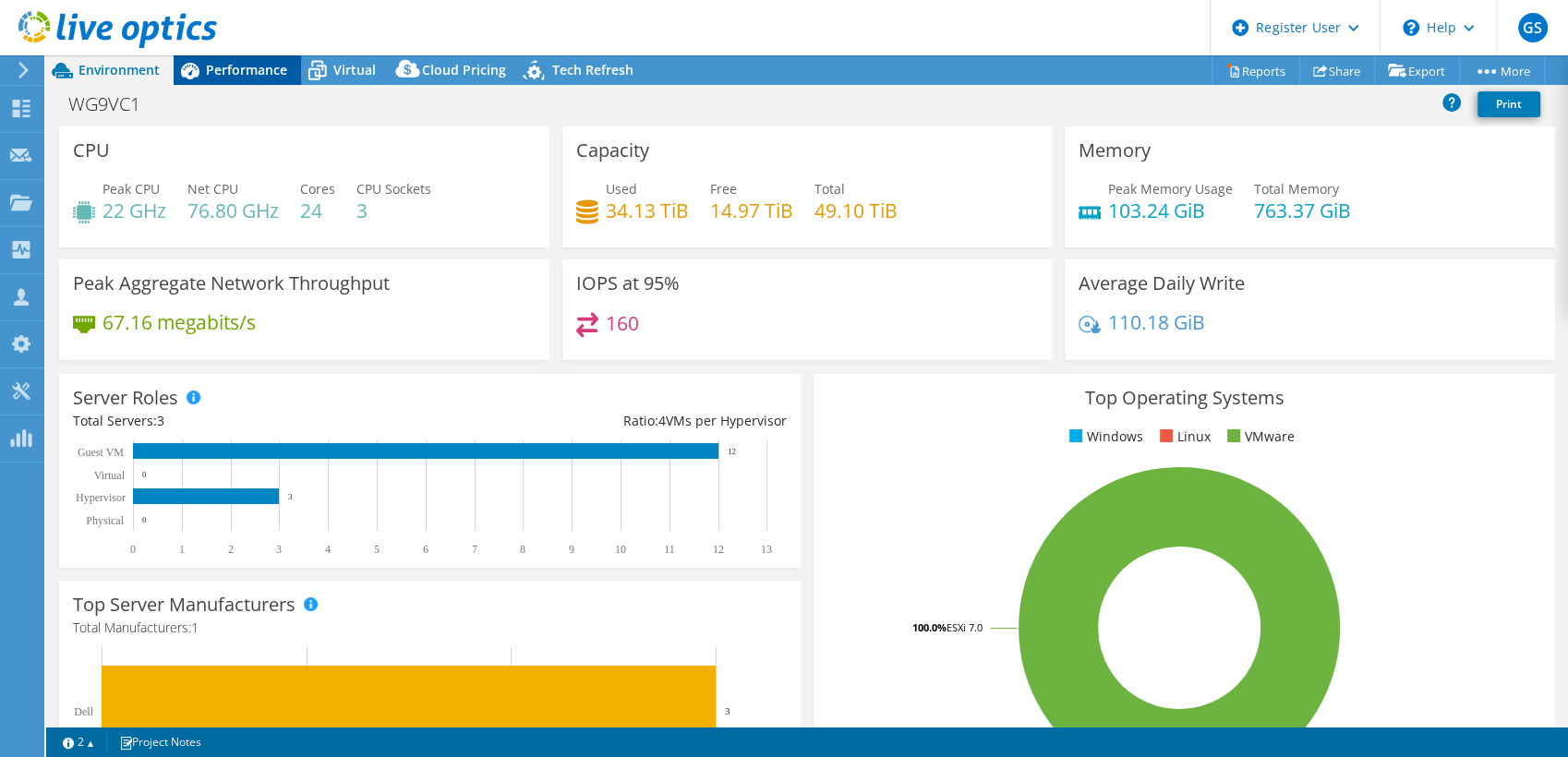
click at [251, 72] on span "Performance" at bounding box center [246, 70] width 81 height 18
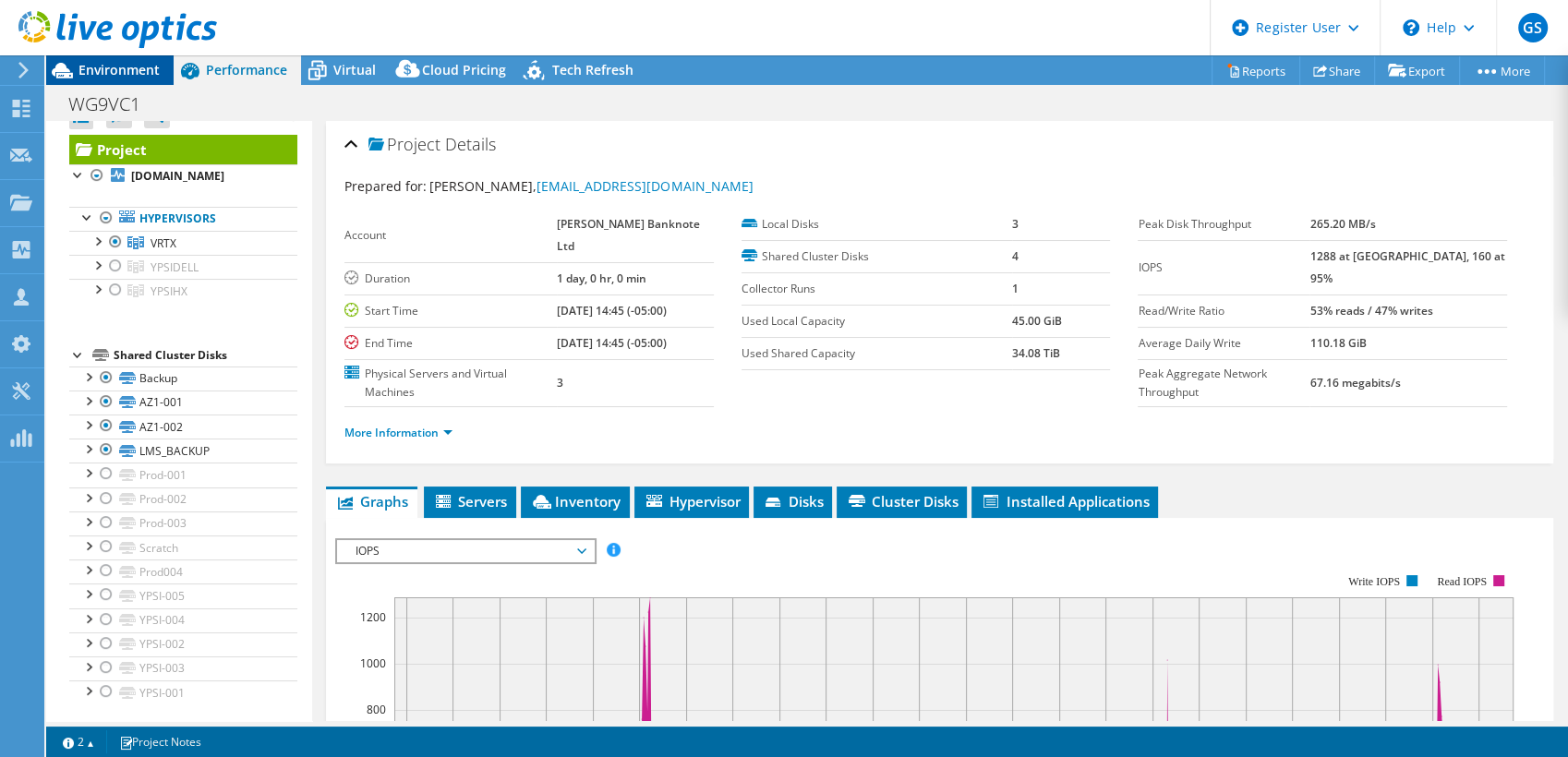
click at [125, 75] on span "Environment" at bounding box center [119, 70] width 81 height 18
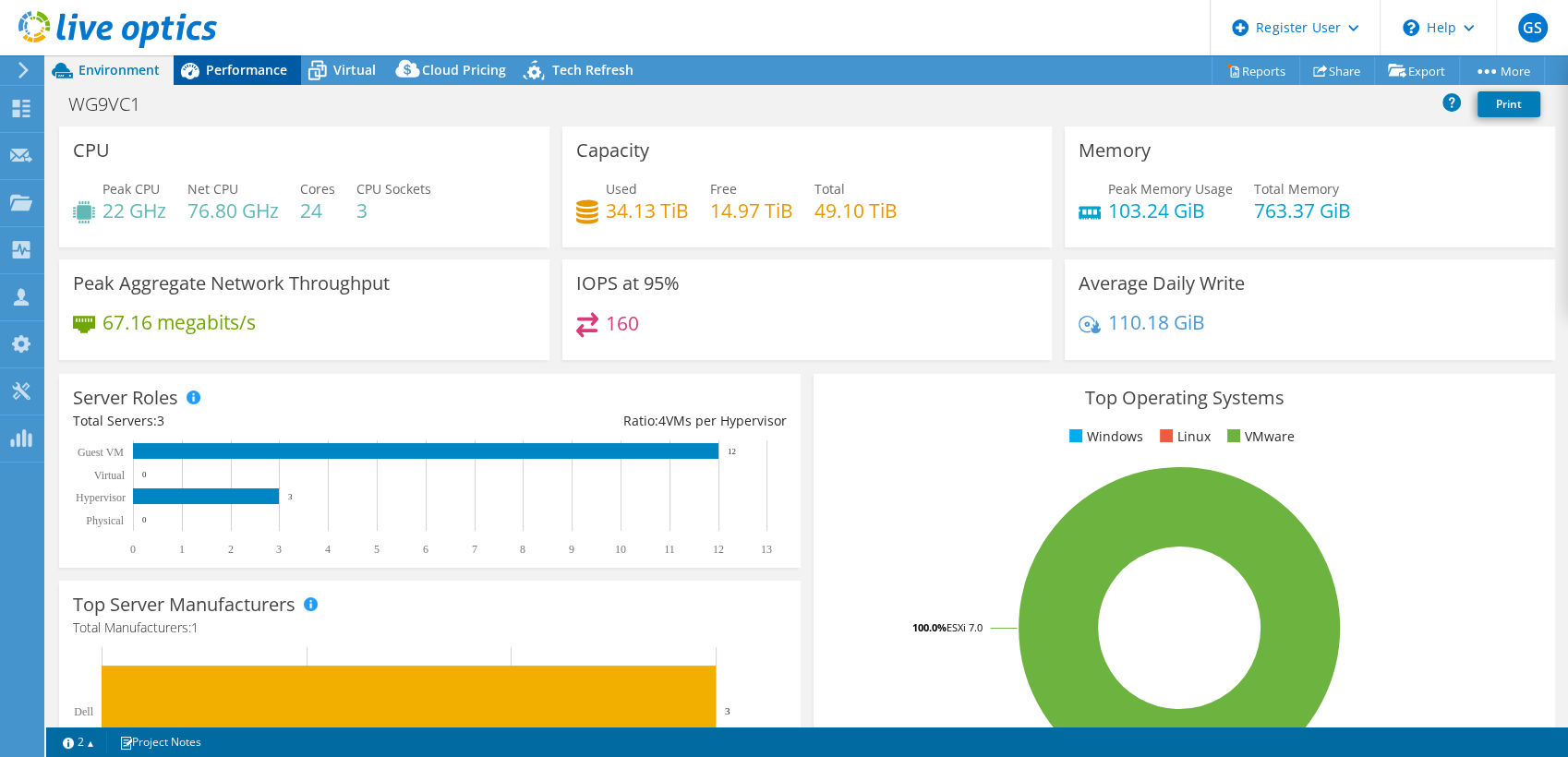
click at [221, 79] on div "Performance" at bounding box center [237, 70] width 128 height 30
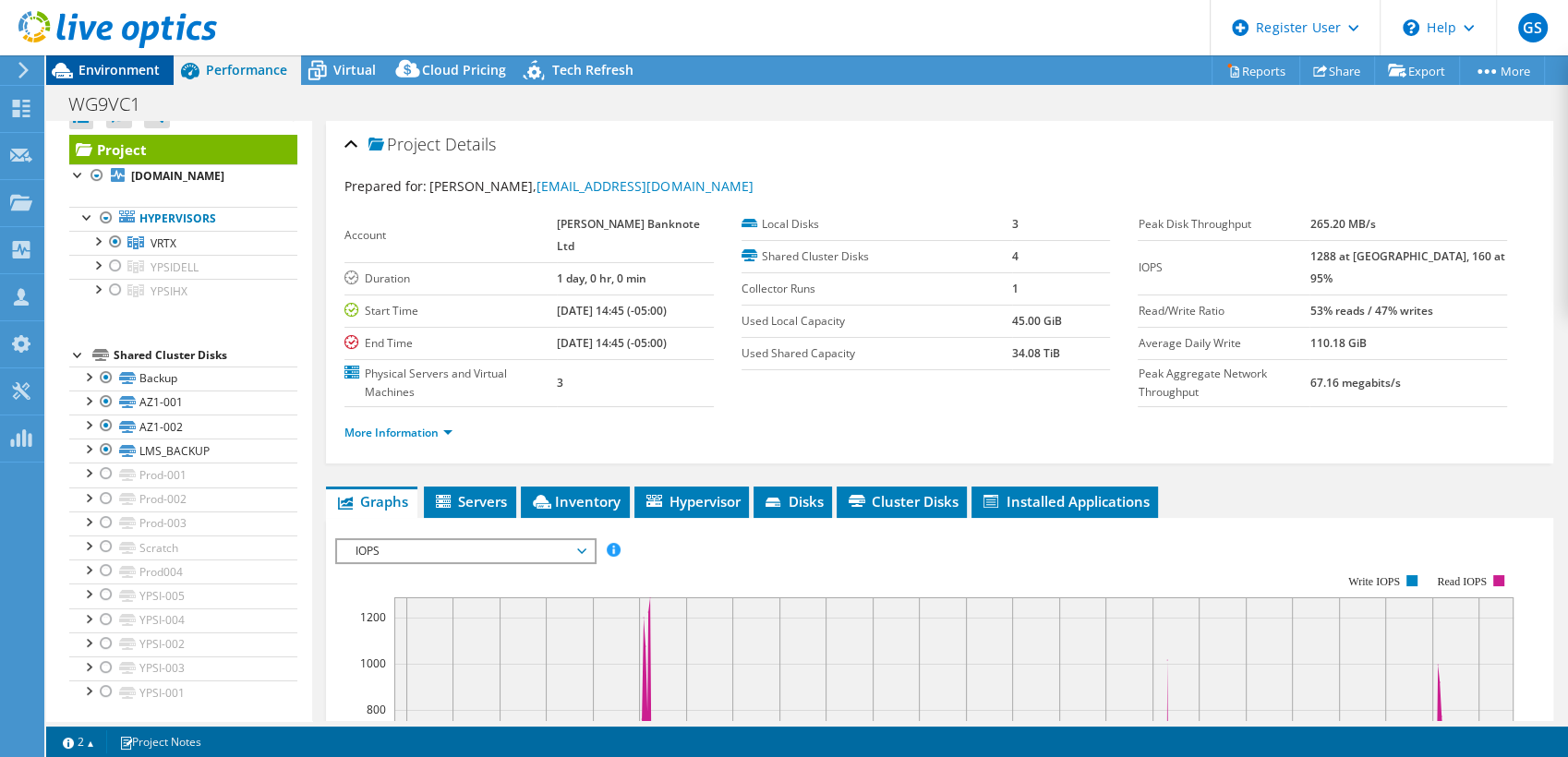
click at [91, 76] on span "Environment" at bounding box center [119, 70] width 81 height 18
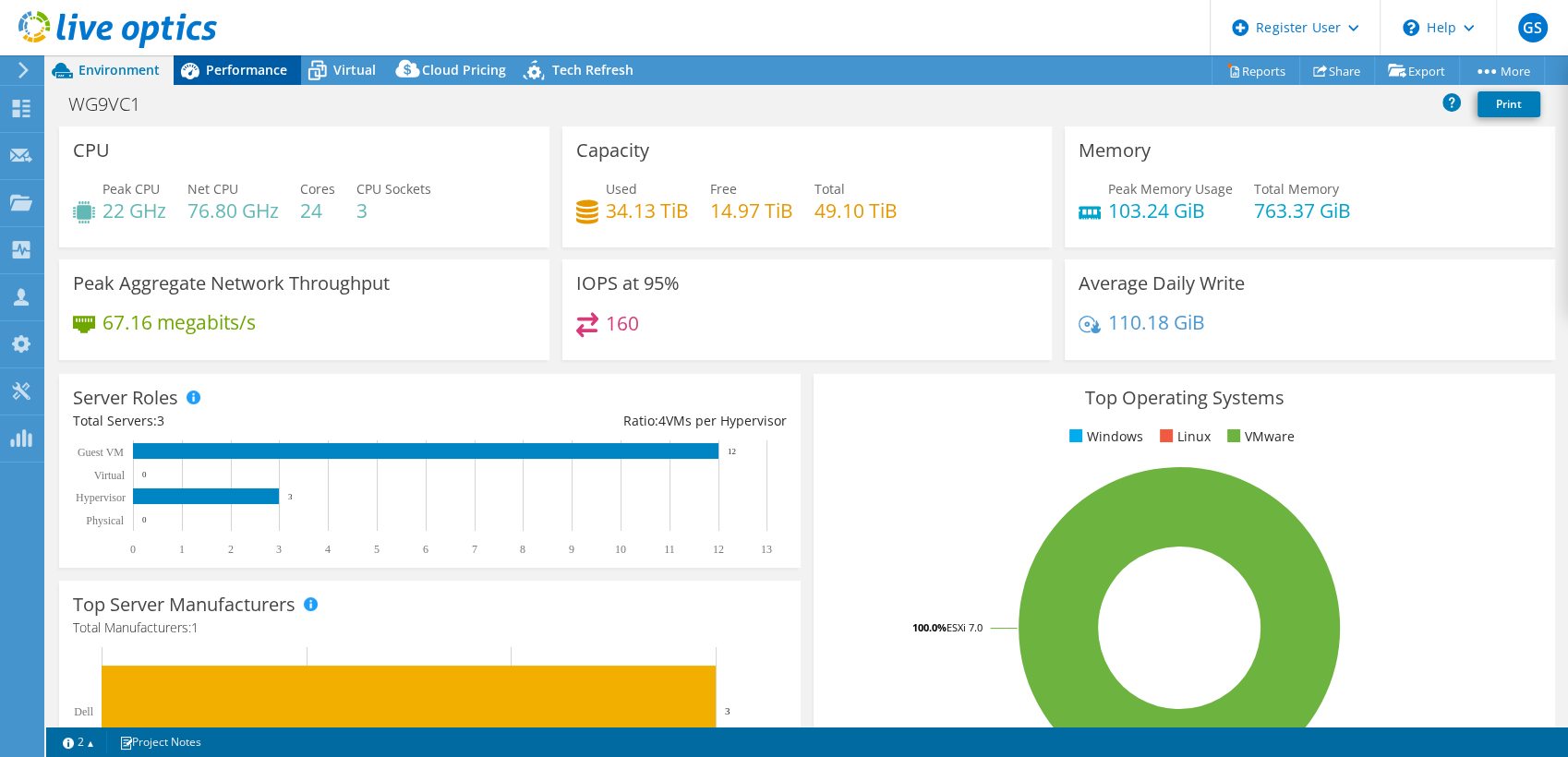
click at [227, 70] on span "Performance" at bounding box center [246, 70] width 81 height 18
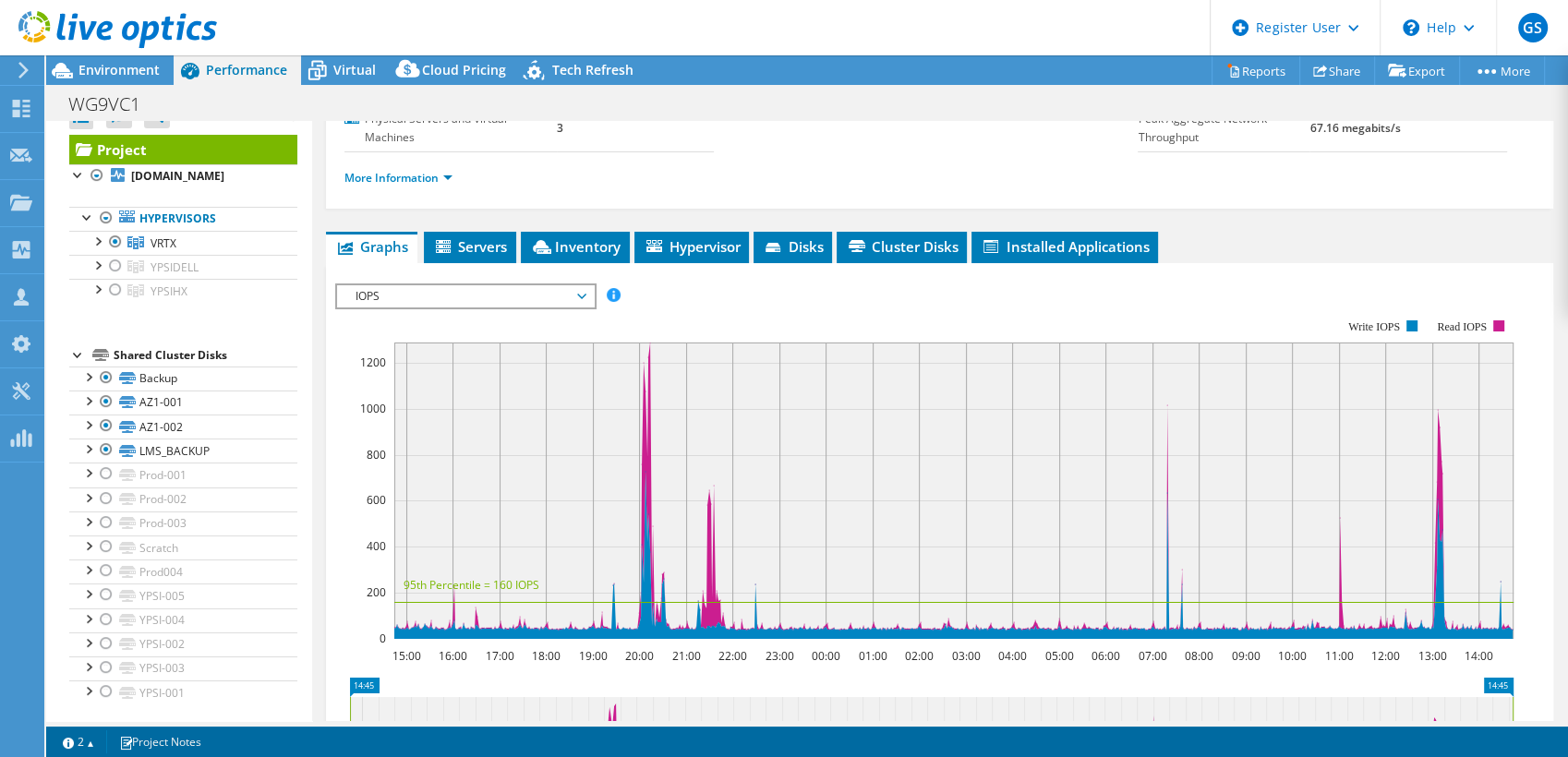
scroll to position [311, 0]
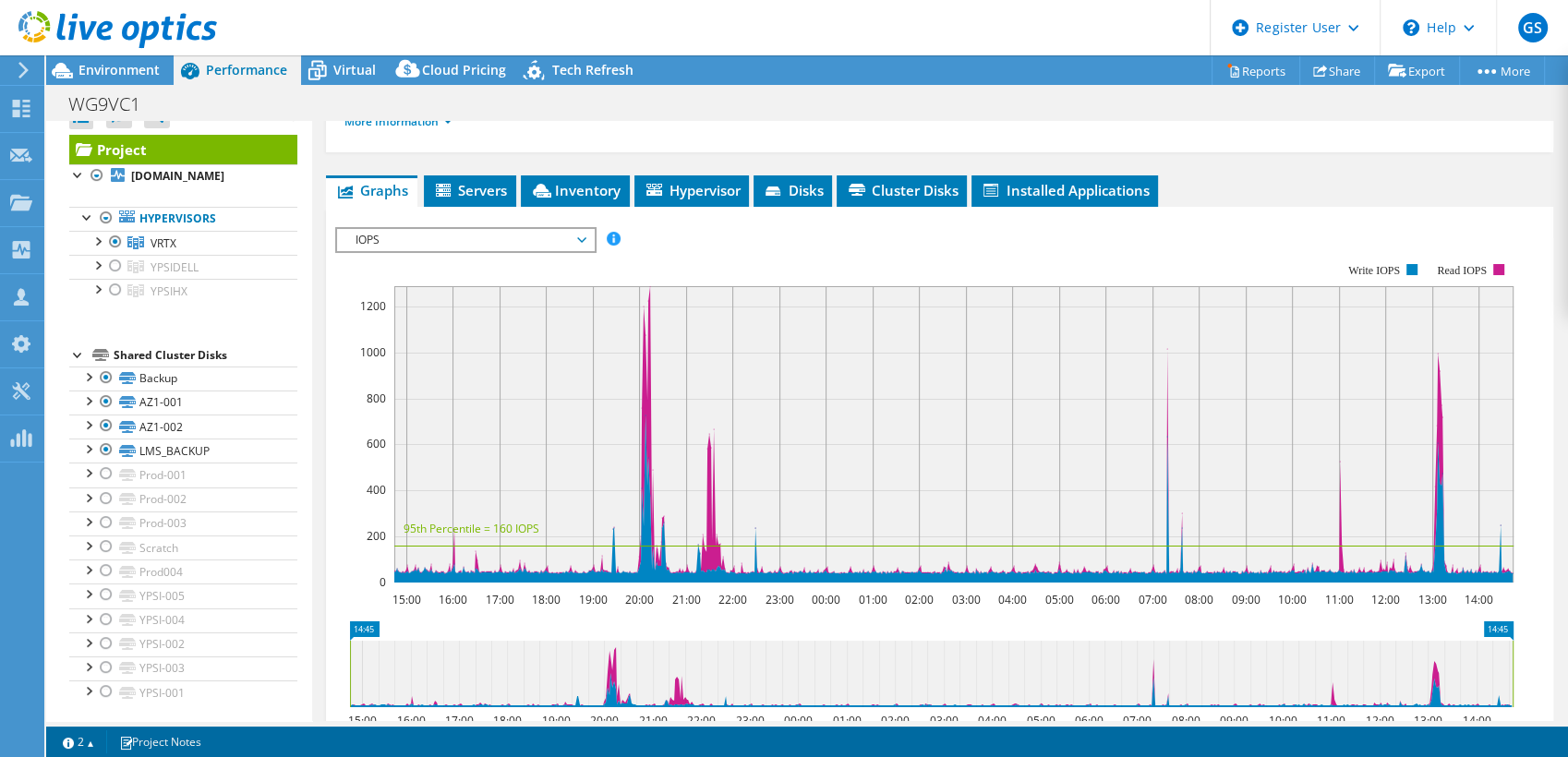
click at [441, 229] on span "IOPS" at bounding box center [465, 240] width 237 height 22
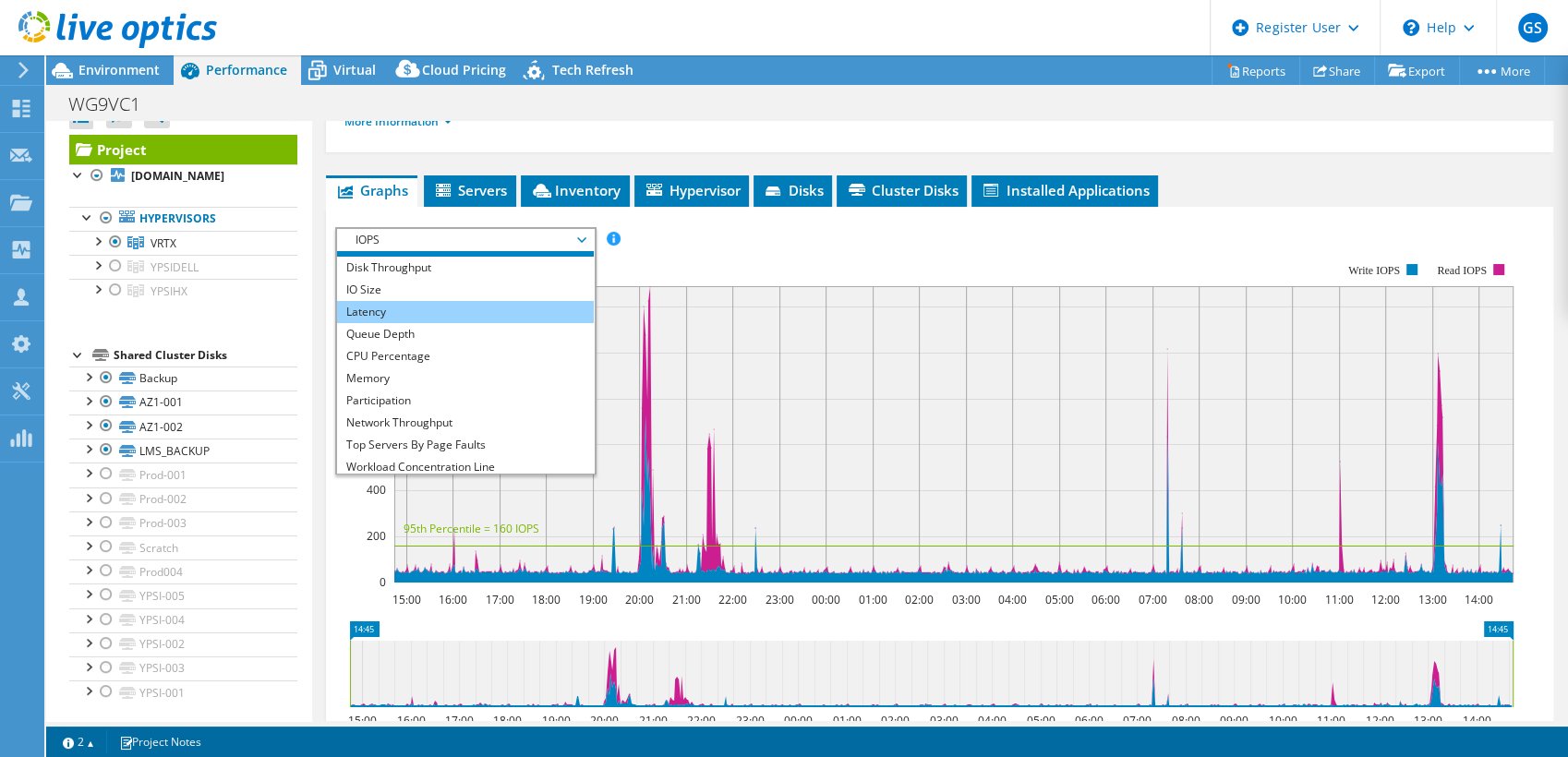
click at [376, 301] on li "Latency" at bounding box center [465, 312] width 256 height 22
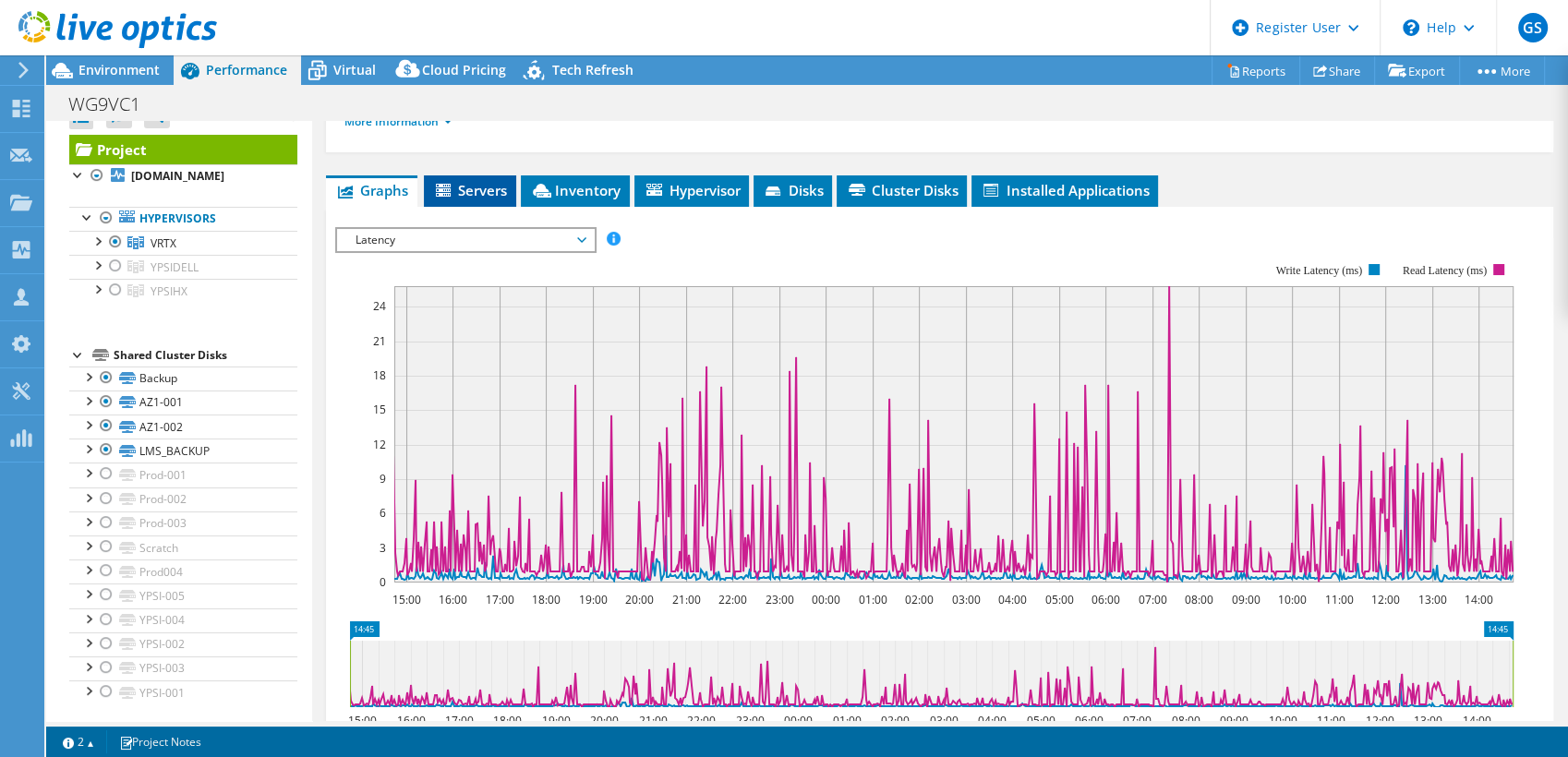
drag, startPoint x: 517, startPoint y: 201, endPoint x: 493, endPoint y: 163, distance: 44.9
click at [493, 175] on div "Graphs Servers Inventory Hypervisor Disks Cluster Disks Installed Applications …" at bounding box center [939, 563] width 1227 height 778
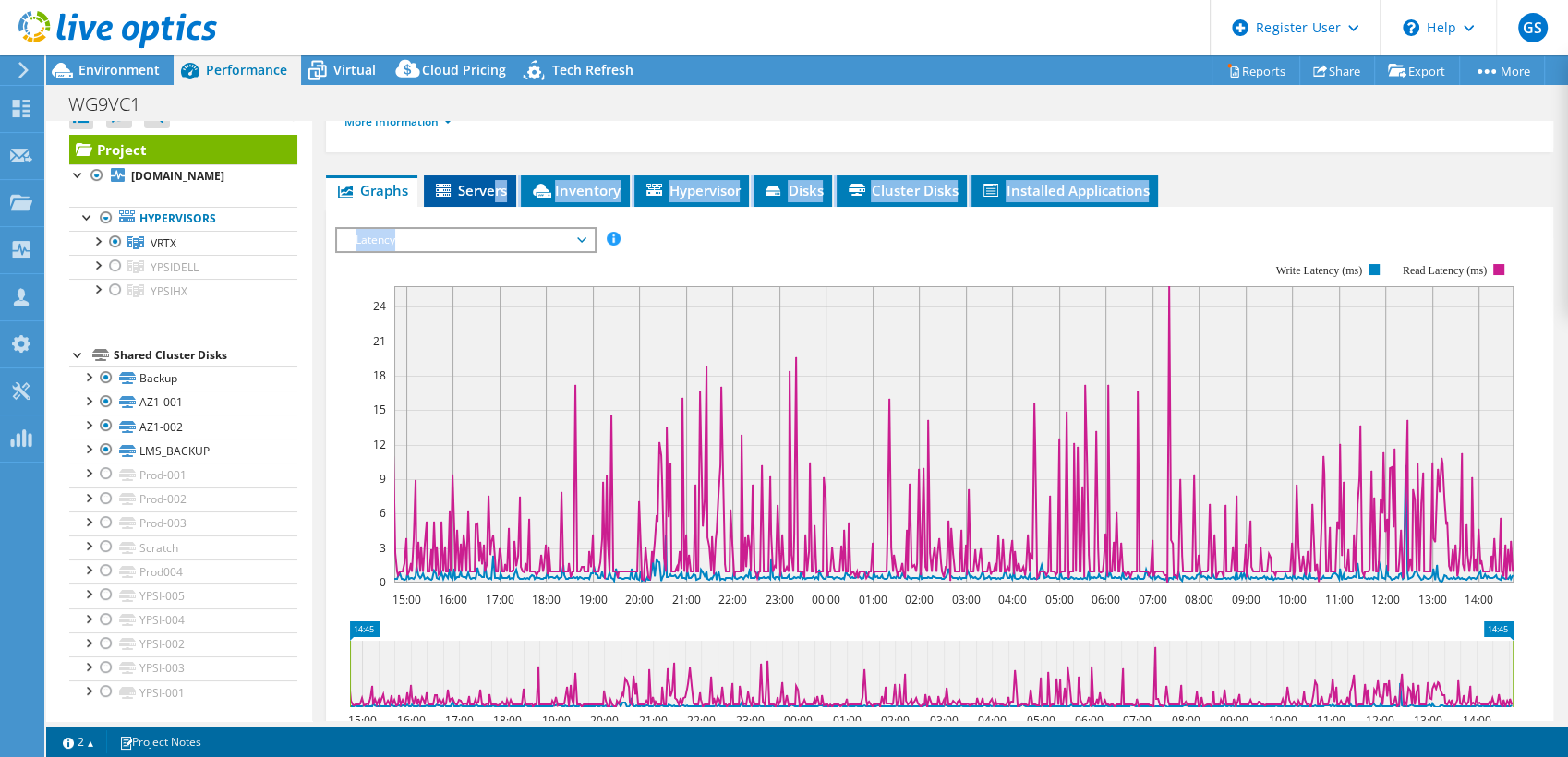
click at [493, 175] on li "Servers" at bounding box center [470, 191] width 92 height 32
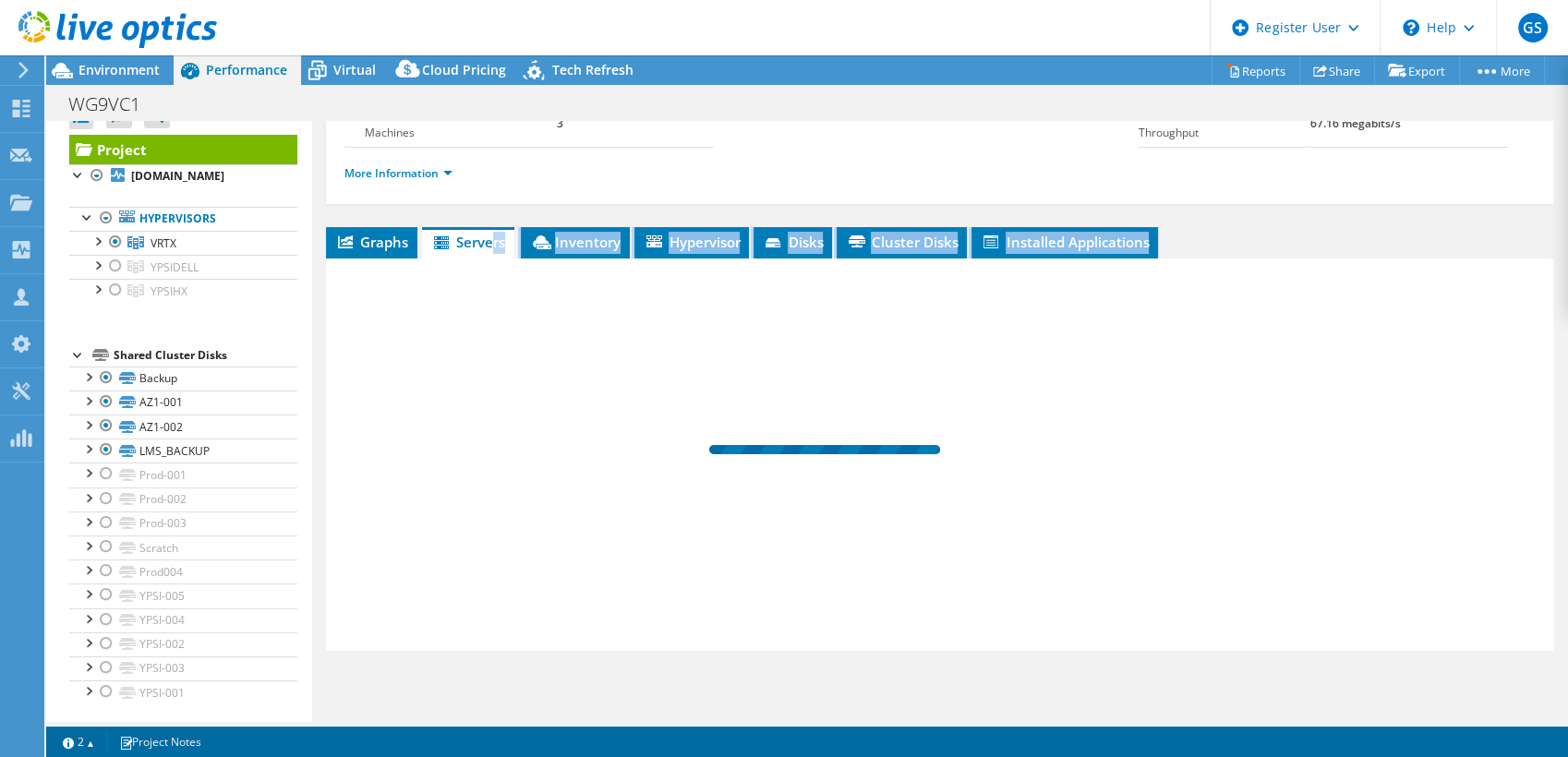
scroll to position [220, 0]
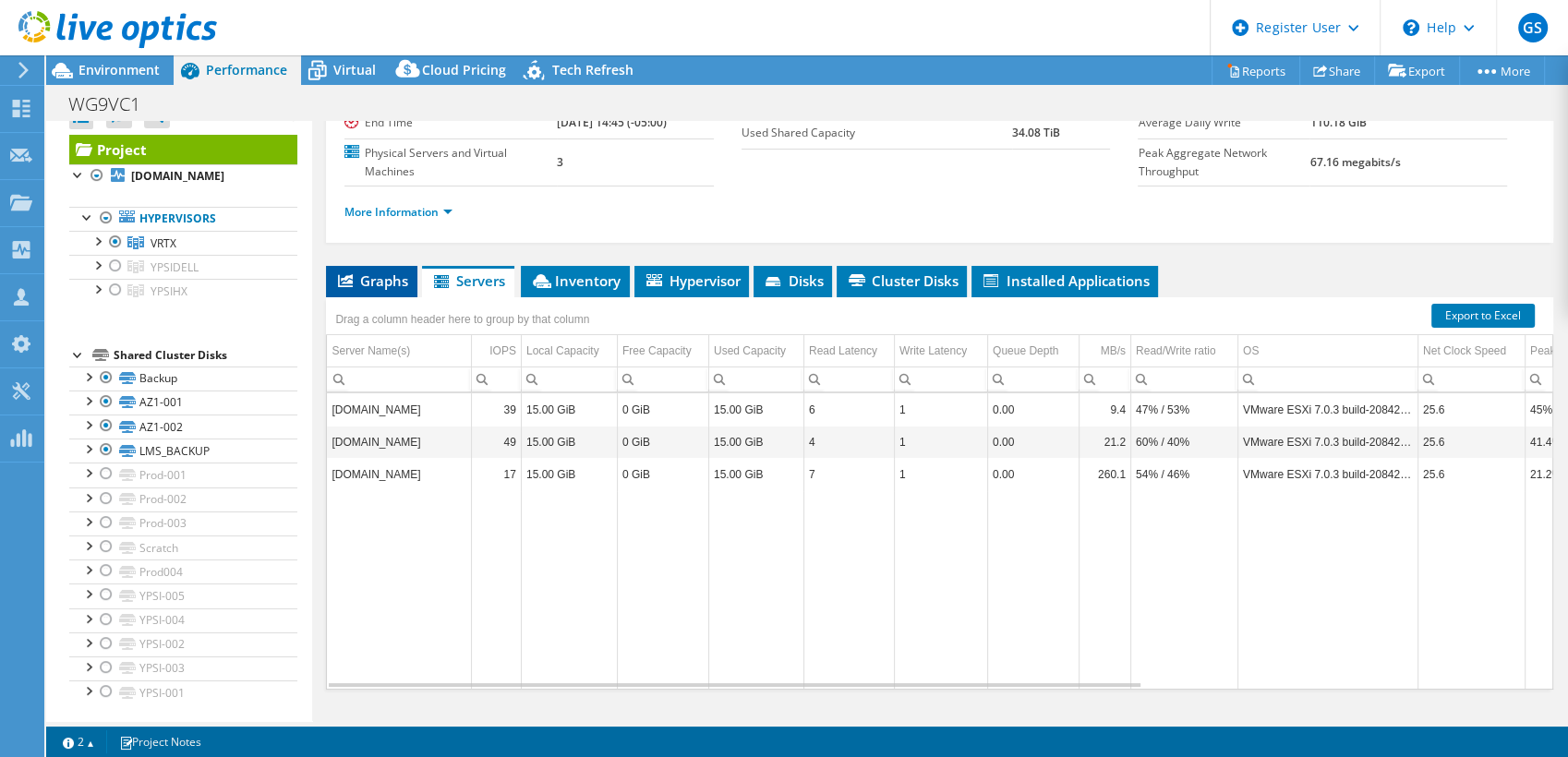
click at [355, 272] on span "Graphs" at bounding box center [372, 281] width 73 height 19
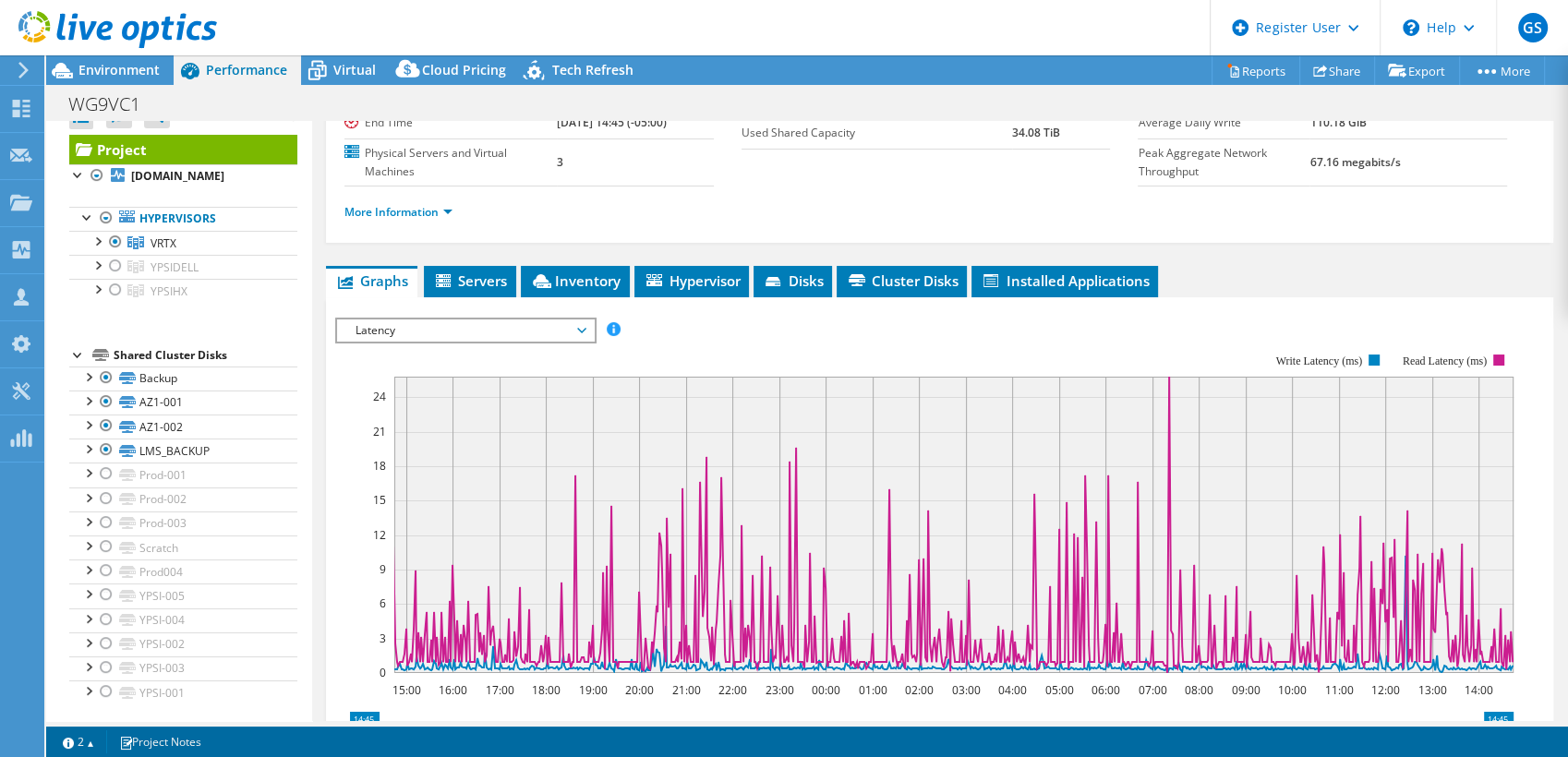
scroll to position [311, 0]
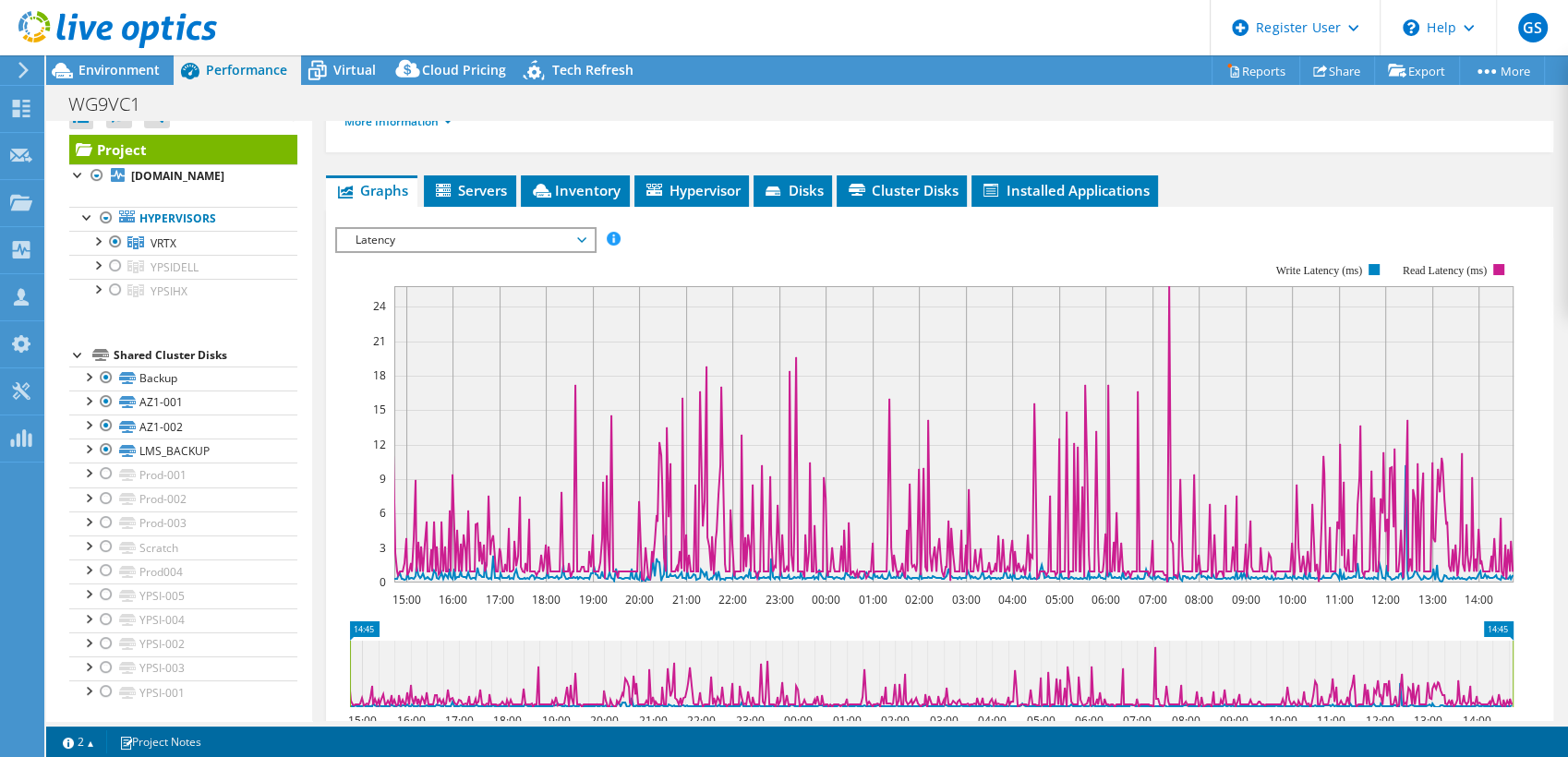
click at [434, 229] on span "Latency" at bounding box center [465, 240] width 237 height 22
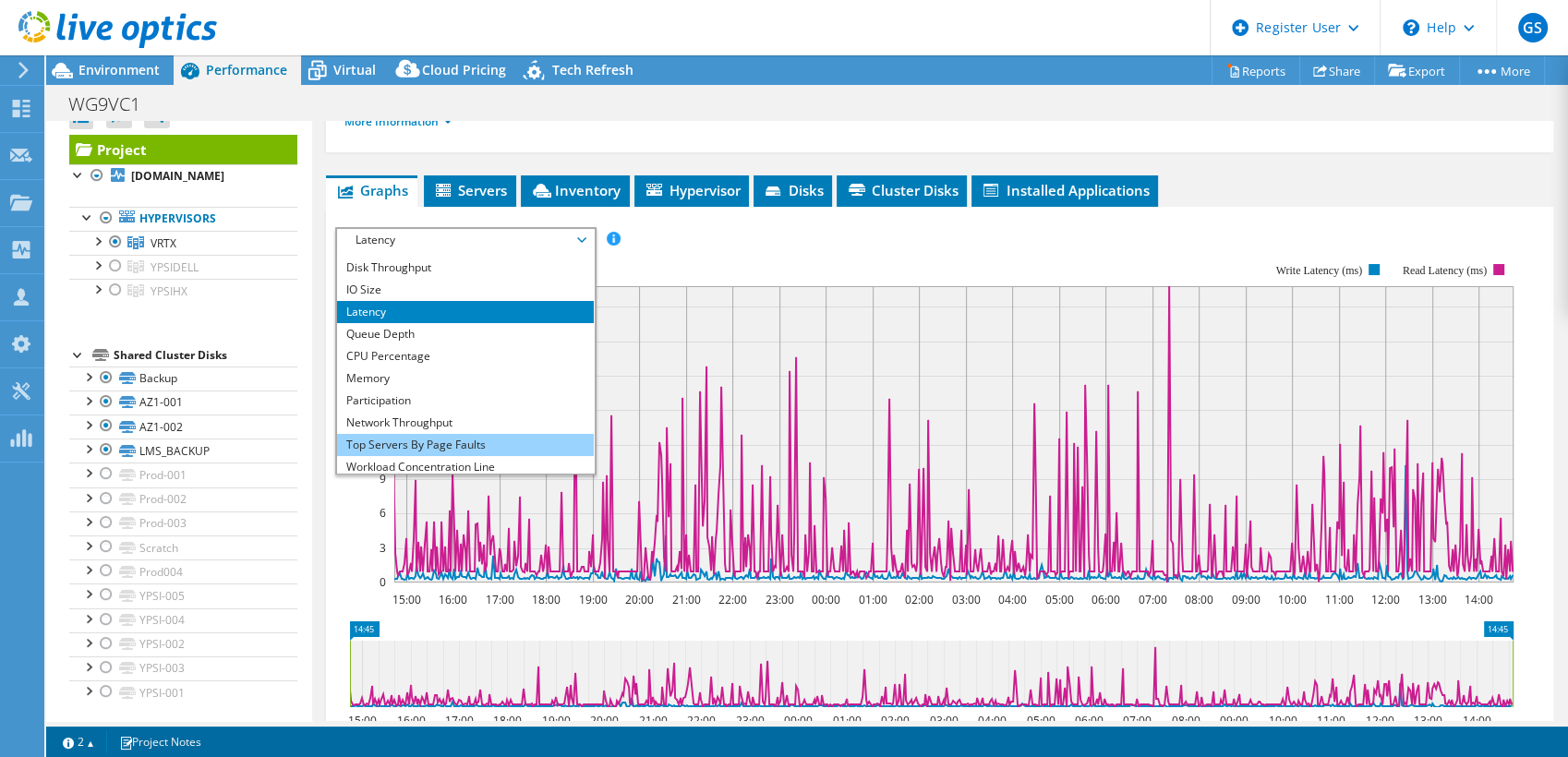
scroll to position [66, 0]
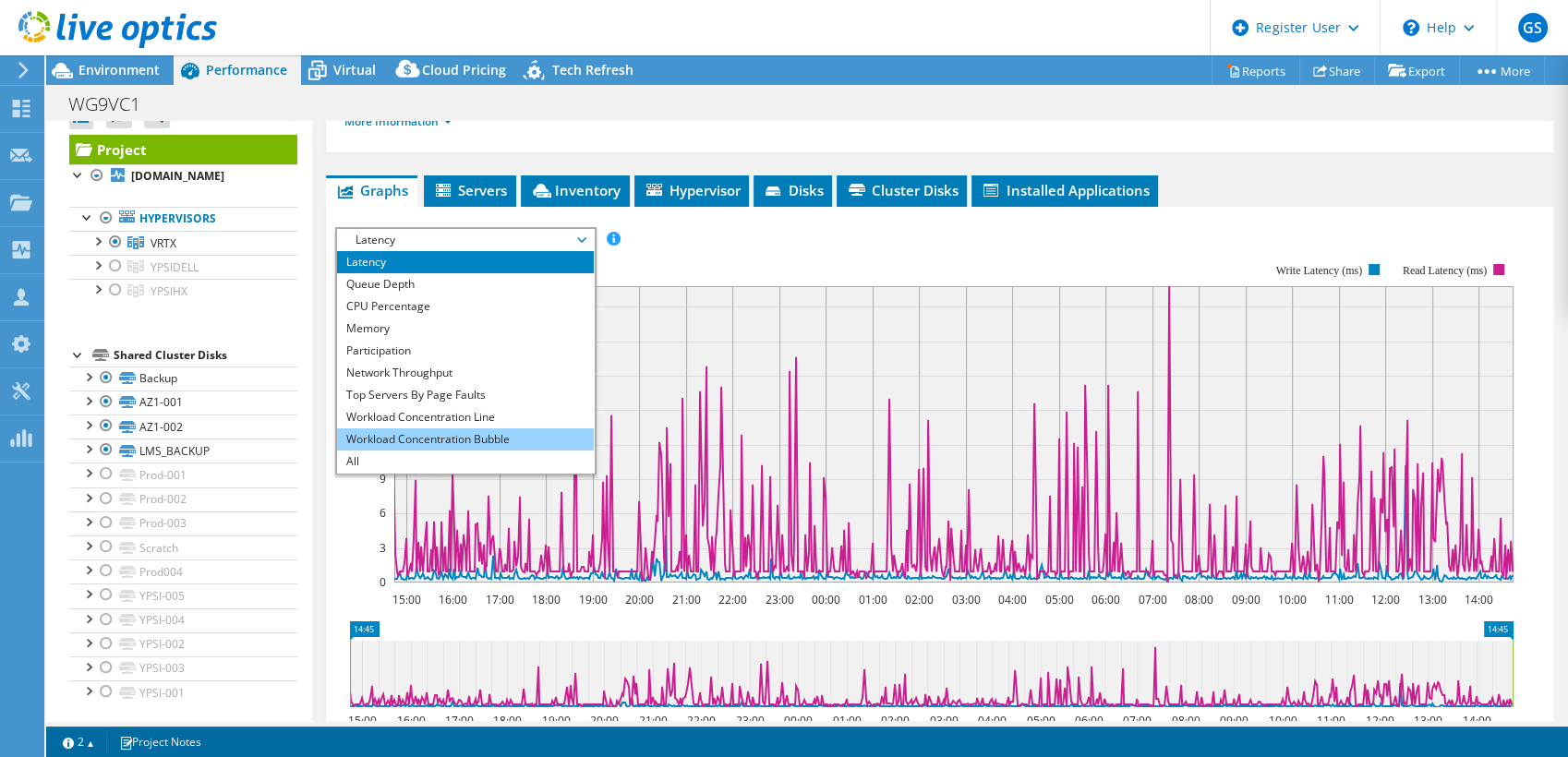
click at [413, 428] on li "Workload Concentration Bubble" at bounding box center [465, 439] width 256 height 22
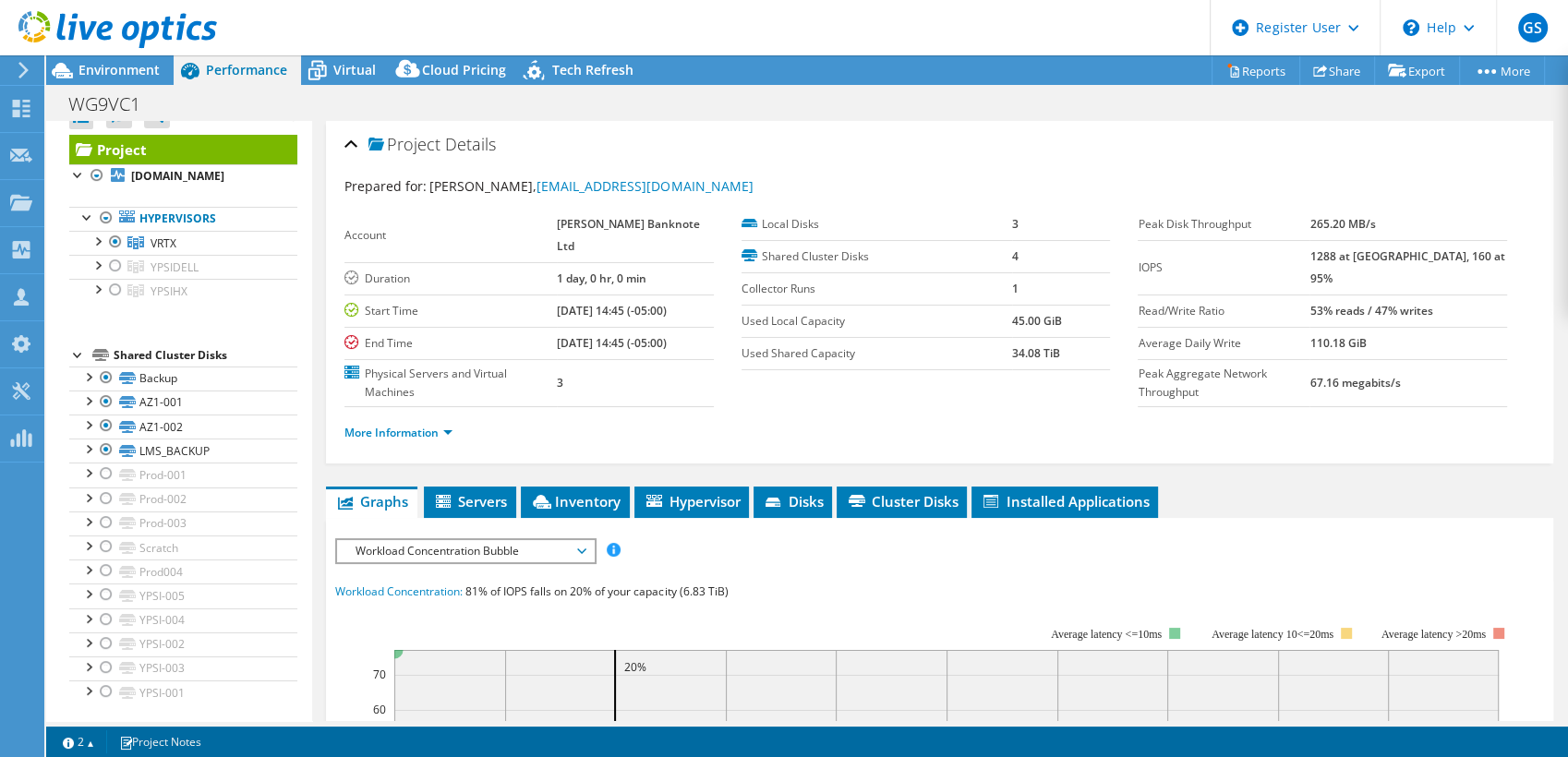
scroll to position [0, 0]
click at [335, 58] on div "Virtual" at bounding box center [346, 70] width 89 height 30
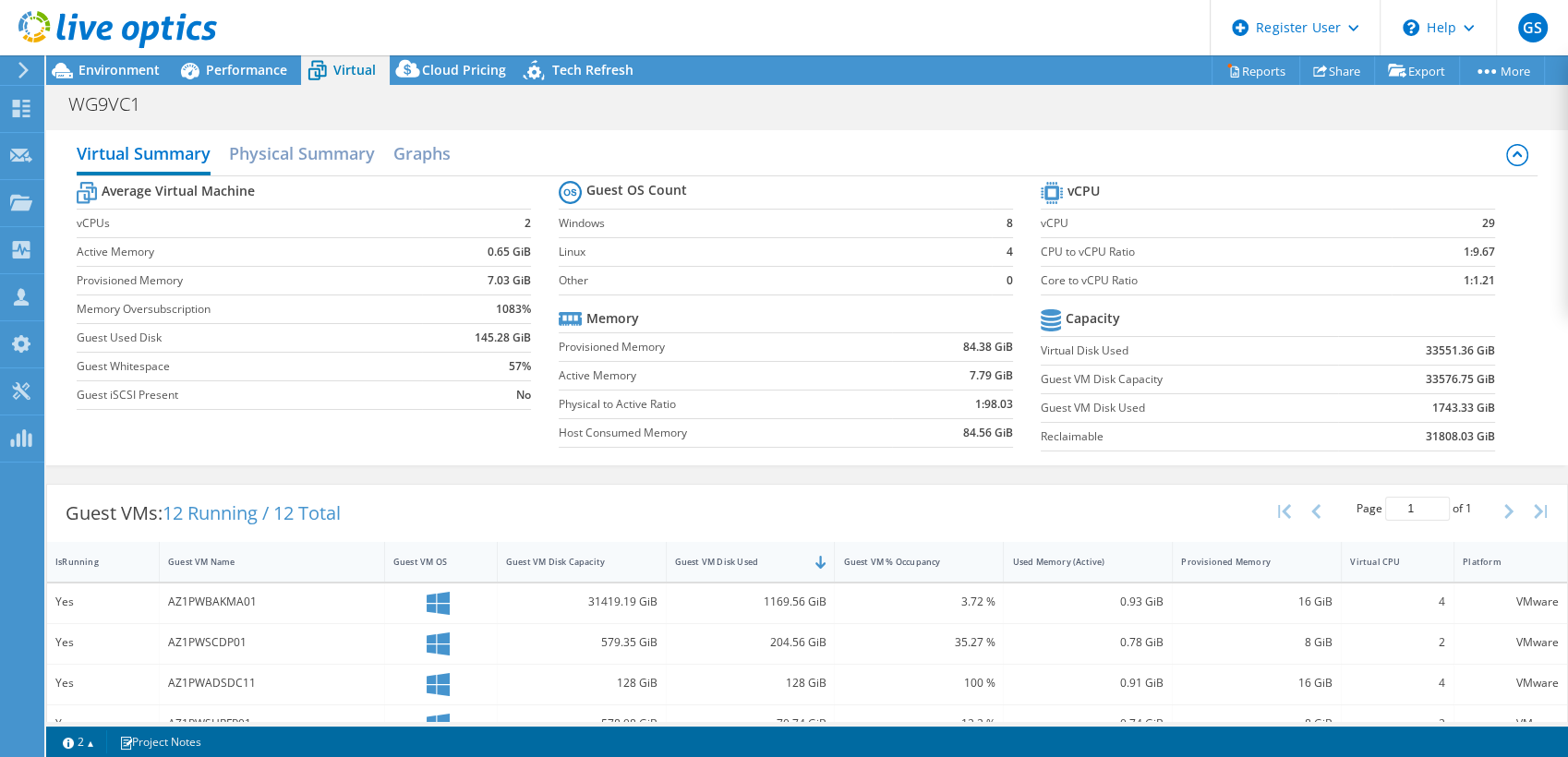
scroll to position [105, 0]
